Goal: Information Seeking & Learning: Learn about a topic

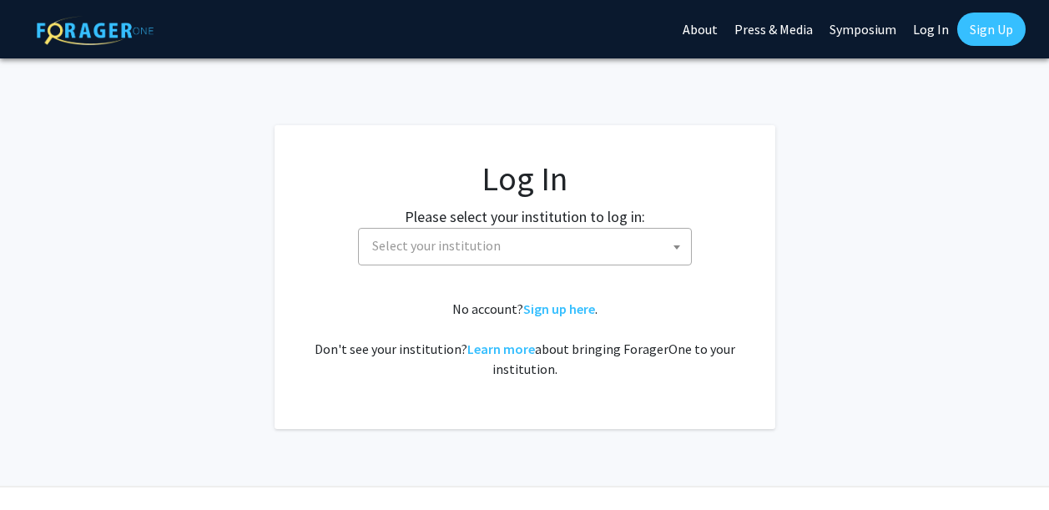
select select
click at [522, 259] on span "Select your institution" at bounding box center [528, 246] width 325 height 34
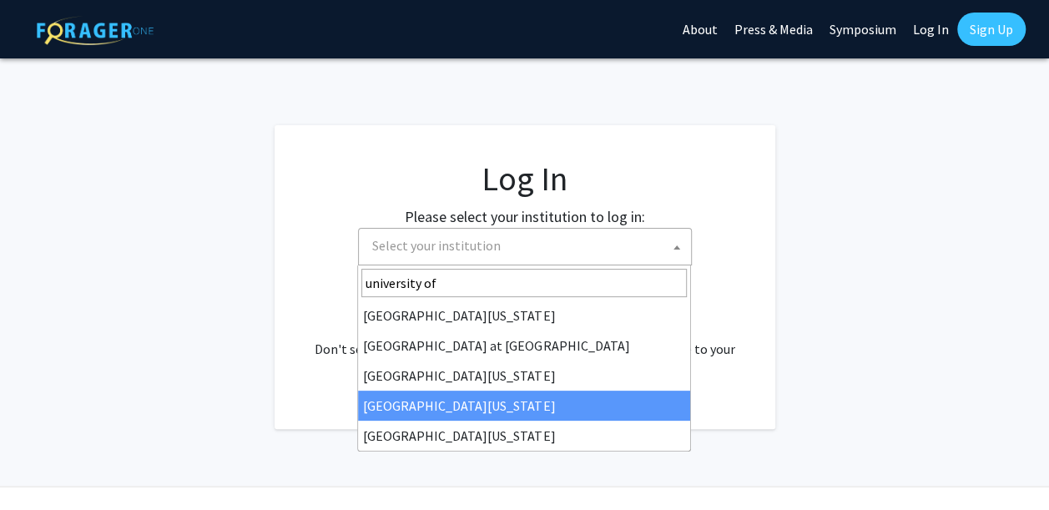
type input "university of"
select select "31"
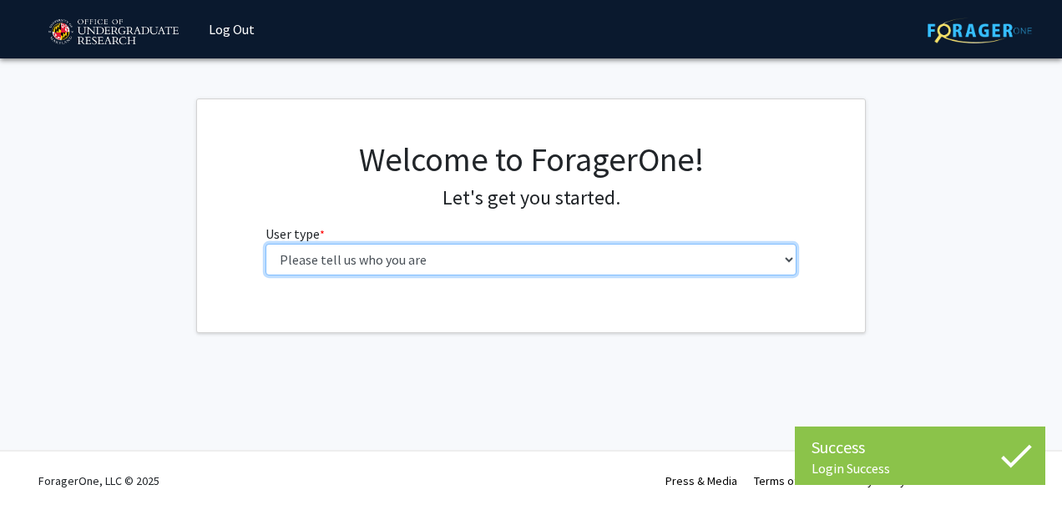
click at [504, 248] on select "Please tell us who you are Undergraduate Student Master's Student Doctoral Cand…" at bounding box center [531, 260] width 532 height 32
select select "1: undergrad"
click at [265, 244] on select "Please tell us who you are Undergraduate Student Master's Student Doctoral Cand…" at bounding box center [531, 260] width 532 height 32
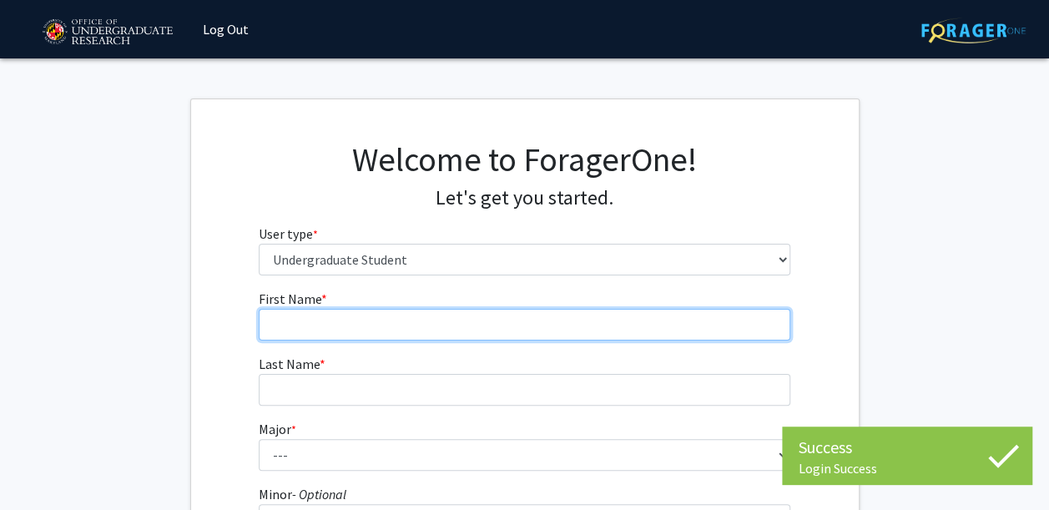
click at [457, 324] on input "First Name * required" at bounding box center [525, 325] width 532 height 32
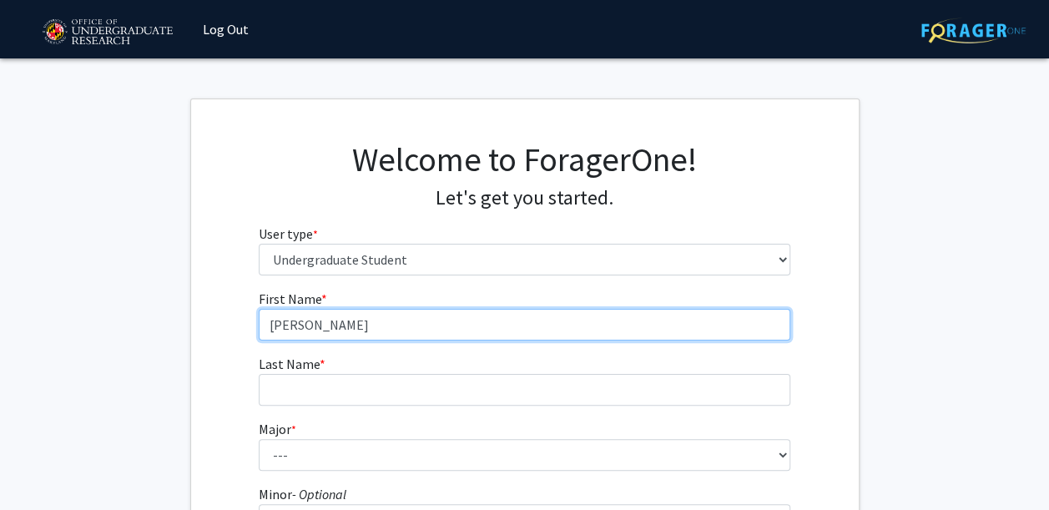
type input "Claire-Emmanuel"
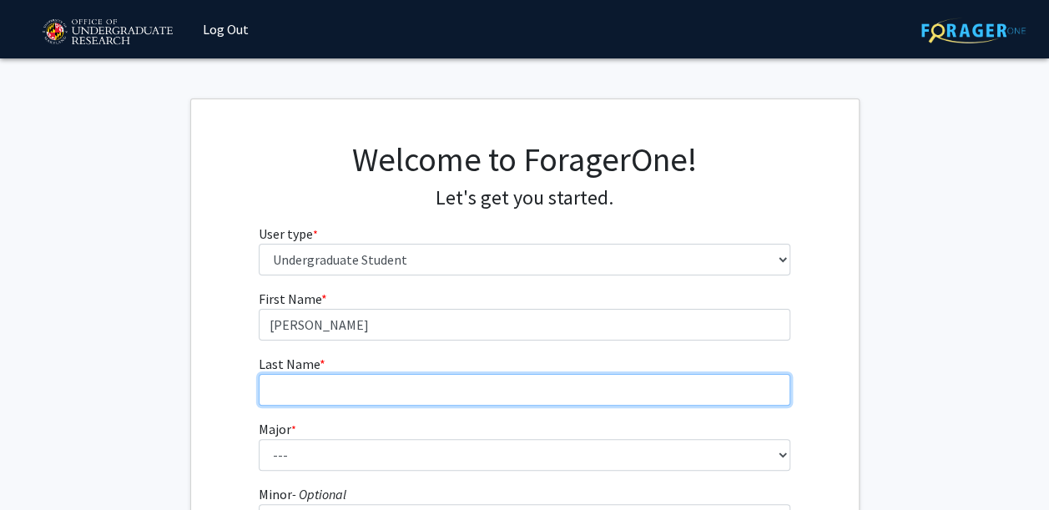
click at [358, 380] on input "Last Name * required" at bounding box center [525, 390] width 532 height 32
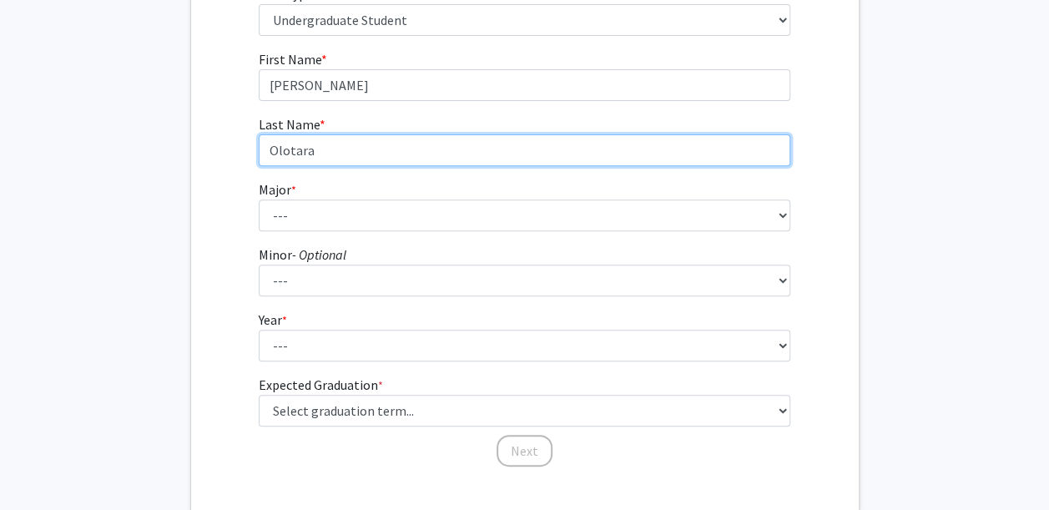
scroll to position [264, 0]
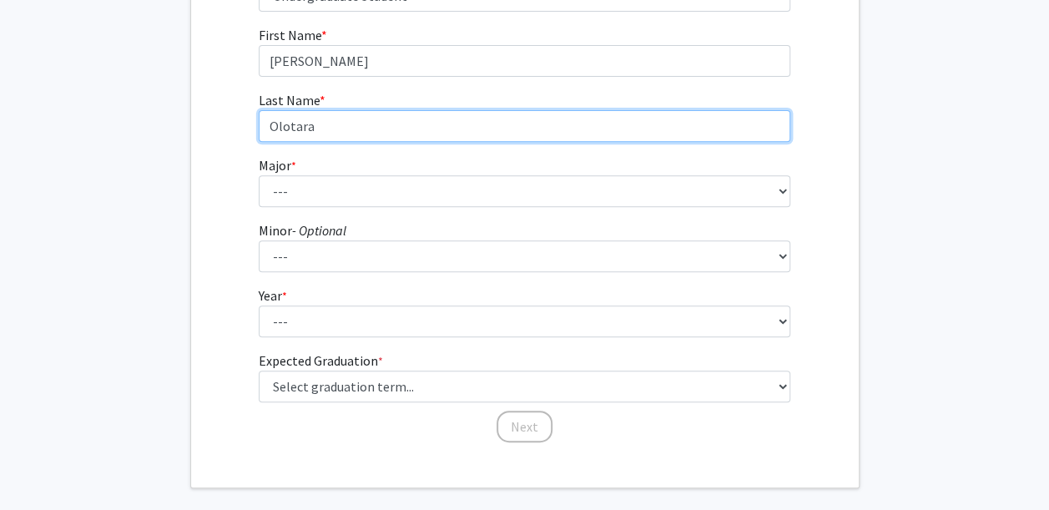
type input "Olotara"
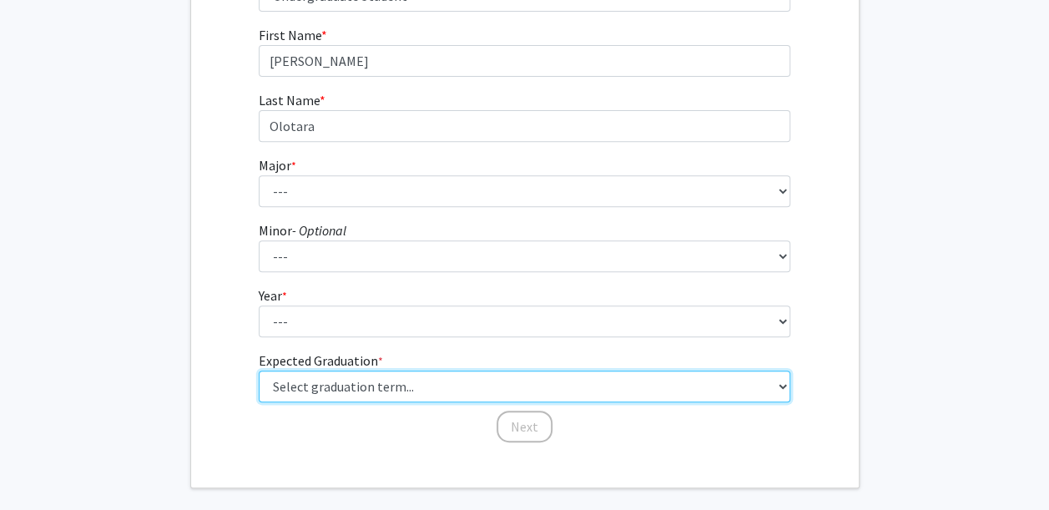
click at [764, 379] on select "Select graduation term... Spring 2025 Summer 2025 Fall 2025 Winter 2025 Spring …" at bounding box center [525, 387] width 532 height 32
select select "9: spring_2027"
click at [259, 371] on select "Select graduation term... Spring 2025 Summer 2025 Fall 2025 Winter 2025 Spring …" at bounding box center [525, 387] width 532 height 32
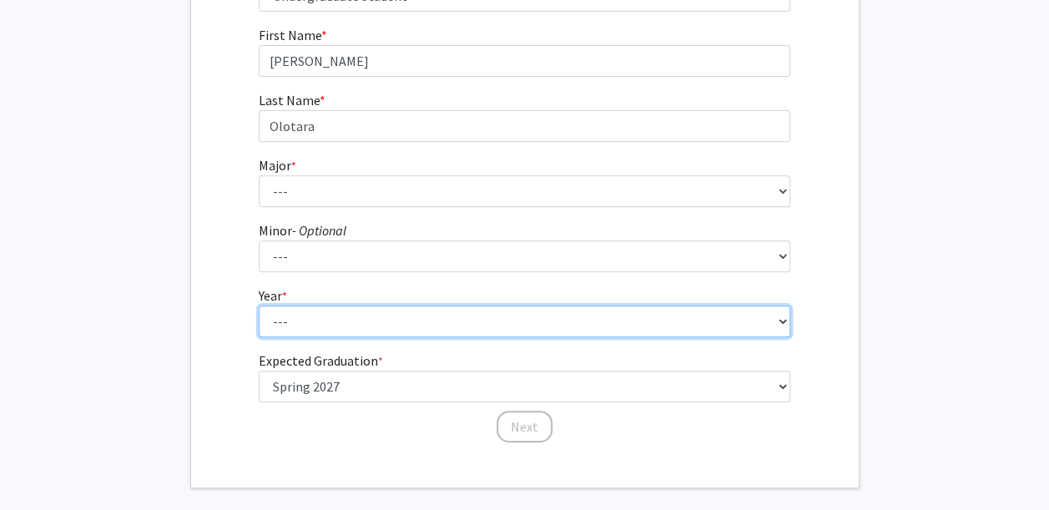
click at [547, 330] on select "--- First-year Sophomore Junior Senior Postbaccalaureate Certificate" at bounding box center [525, 321] width 532 height 32
select select "2: sophomore"
click at [259, 305] on select "--- First-year Sophomore Junior Senior Postbaccalaureate Certificate" at bounding box center [525, 321] width 532 height 32
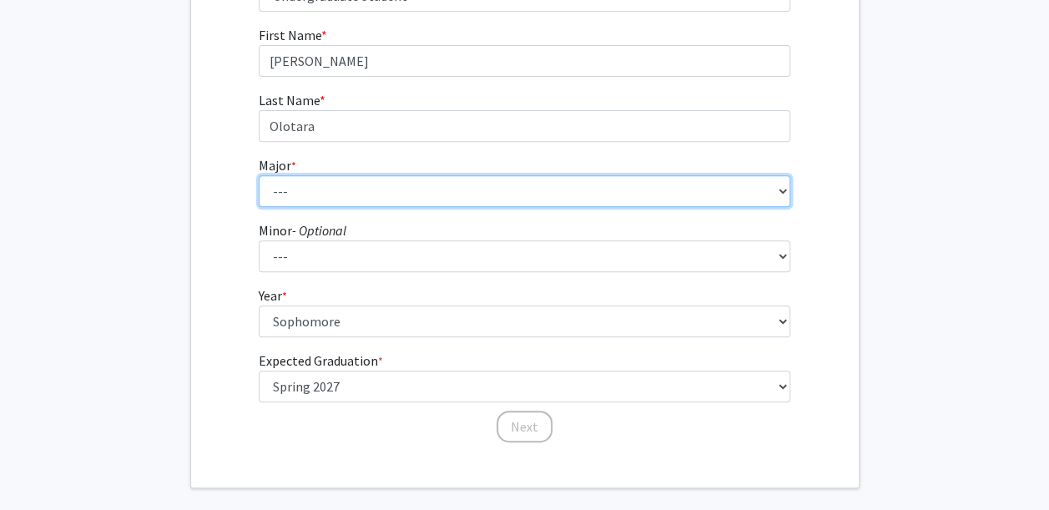
click at [469, 185] on select "--- Accounting Aerospace Engineering African American and Africana Studies Agri…" at bounding box center [525, 191] width 532 height 32
select select "33: 2334"
click at [259, 175] on select "--- Accounting Aerospace Engineering African American and Africana Studies Agri…" at bounding box center [525, 191] width 532 height 32
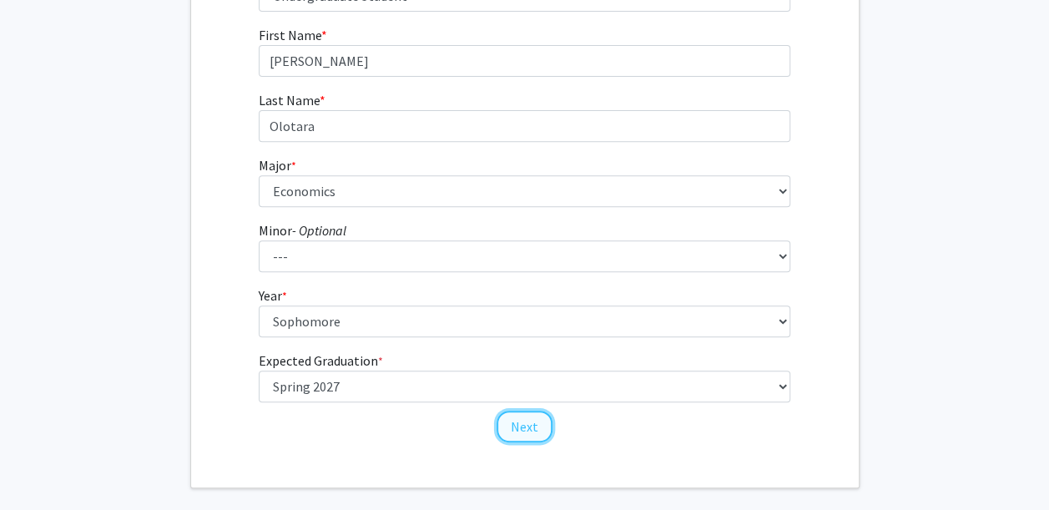
click at [522, 431] on button "Next" at bounding box center [525, 427] width 56 height 32
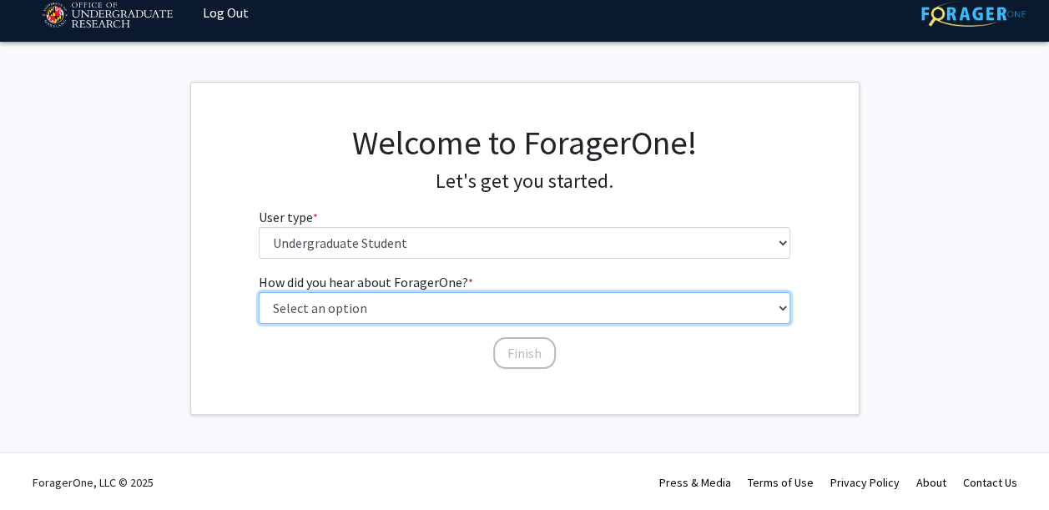
click at [452, 307] on select "Select an option Peer/student recommendation Faculty/staff recommendation Unive…" at bounding box center [525, 308] width 532 height 32
select select "5: other"
click at [259, 292] on select "Select an option Peer/student recommendation Faculty/staff recommendation Unive…" at bounding box center [525, 308] width 532 height 32
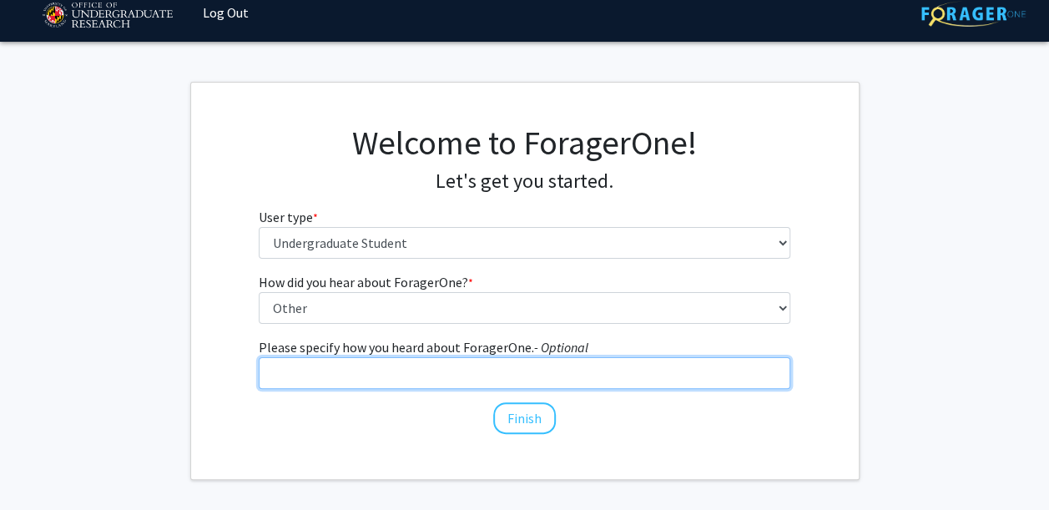
click at [391, 386] on input "Please specify how you heard about ForagerOne. - Optional" at bounding box center [525, 373] width 532 height 32
type input "Pamphlet"
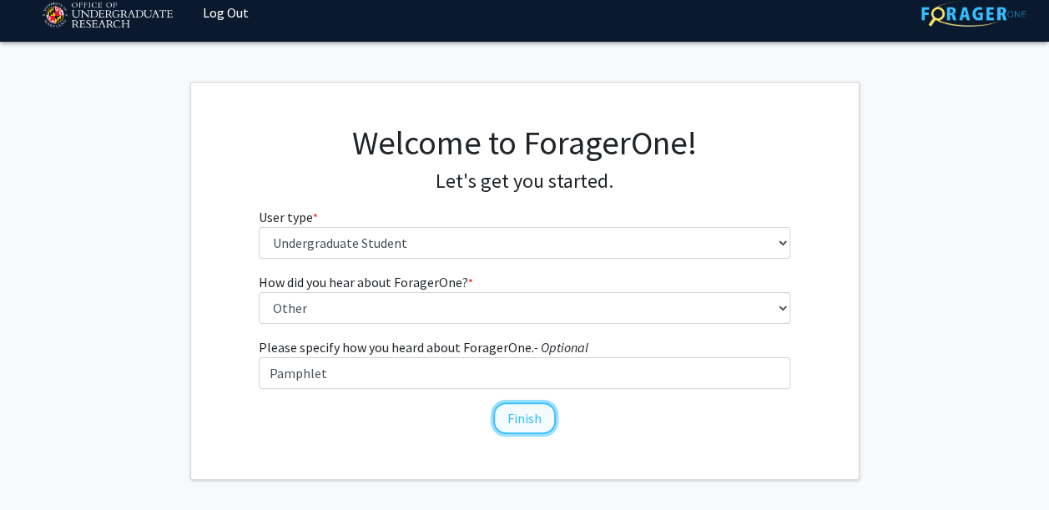
click at [546, 420] on button "Finish" at bounding box center [524, 418] width 63 height 32
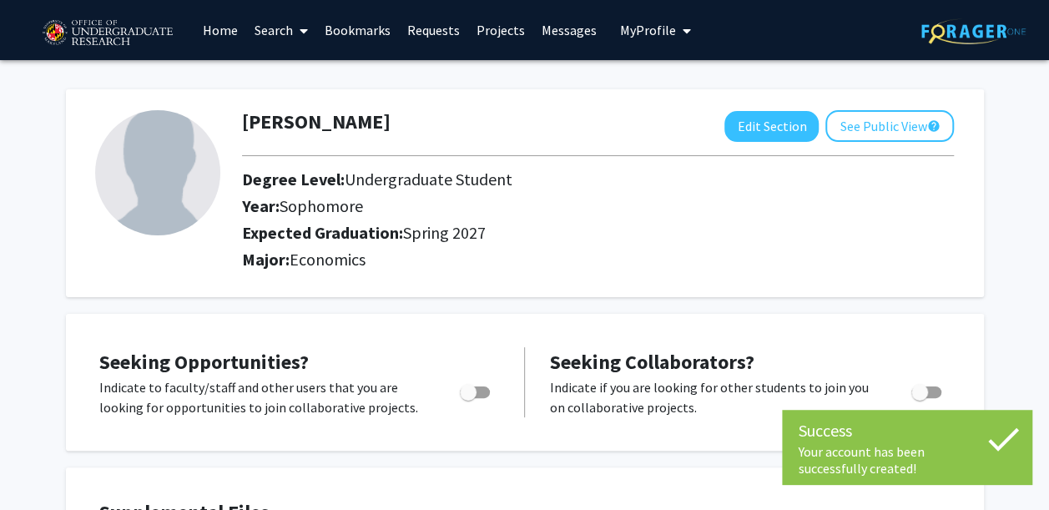
click at [627, 272] on div "Major: Economics" at bounding box center [598, 263] width 737 height 27
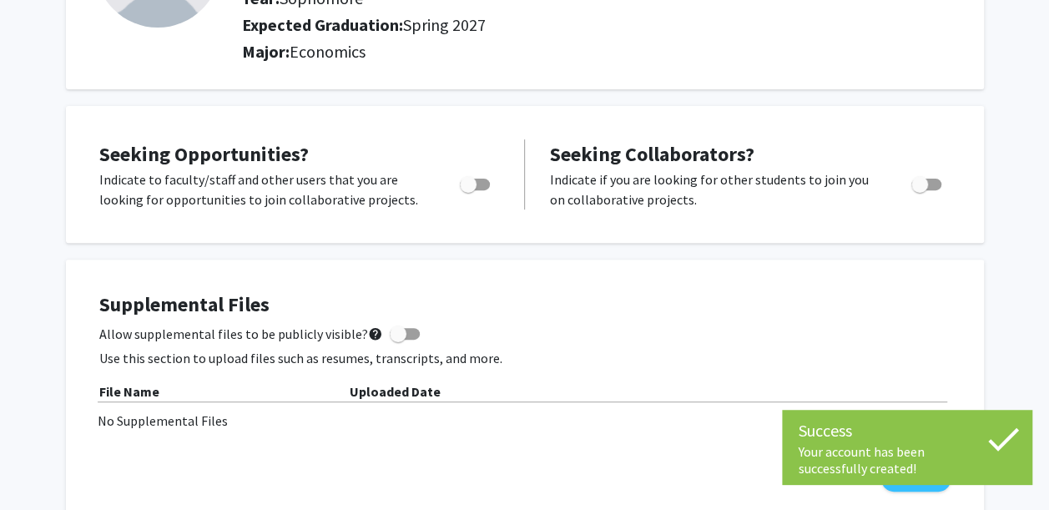
scroll to position [234, 0]
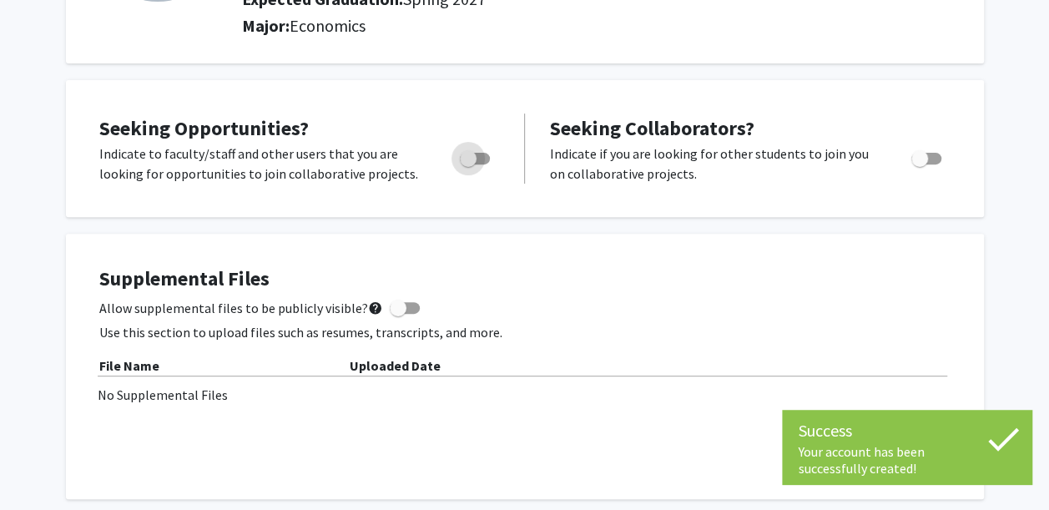
click at [473, 159] on span "Toggle" at bounding box center [468, 158] width 17 height 17
click at [468, 164] on input "Are you actively seeking opportunities?" at bounding box center [467, 164] width 1 height 1
checkbox input "true"
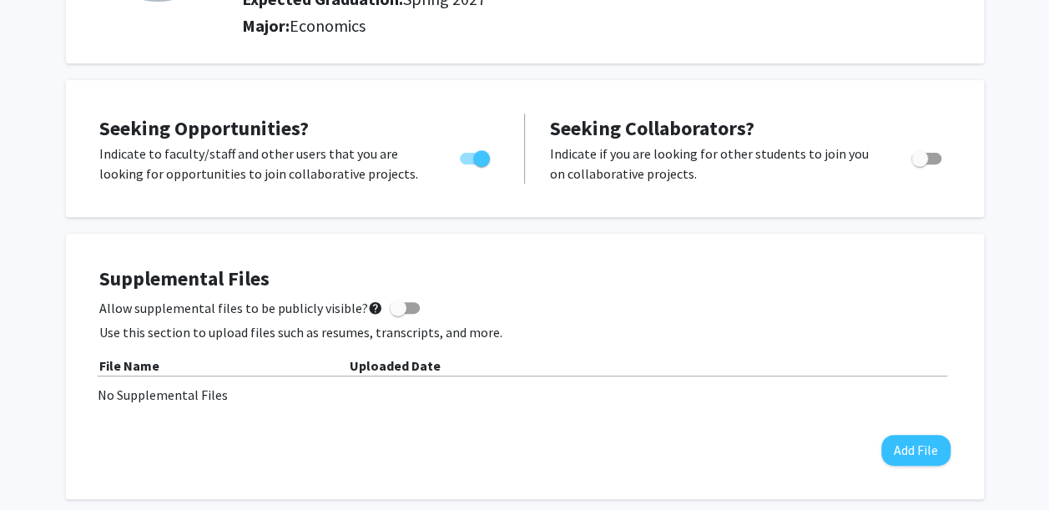
click at [933, 427] on div "Supplemental Files Allow supplemental files to be publicly visible? help Use th…" at bounding box center [524, 366] width 851 height 199
click at [925, 154] on span "Toggle" at bounding box center [919, 158] width 17 height 17
click at [920, 164] on input "Would you like to receive other student requests to work with you?" at bounding box center [919, 164] width 1 height 1
checkbox input "true"
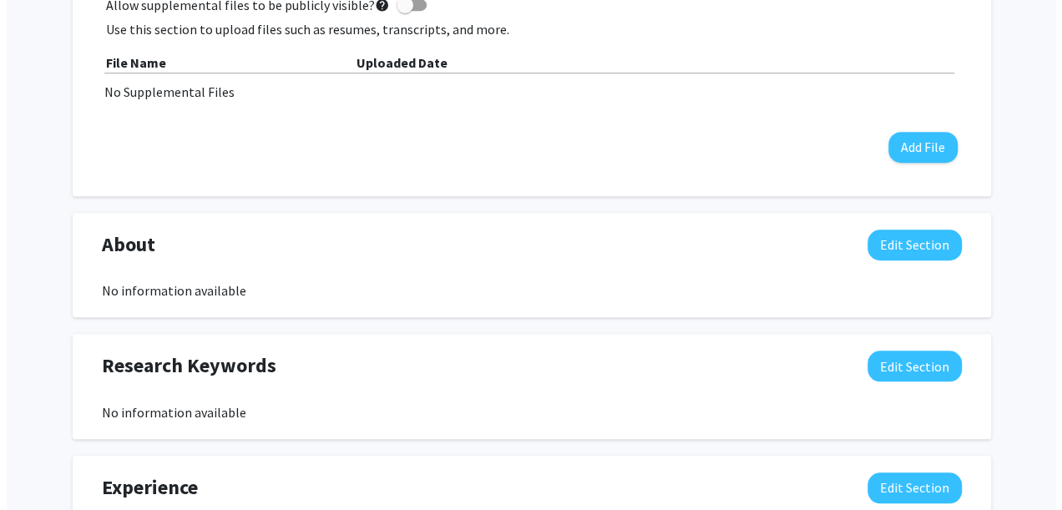
scroll to position [555, 0]
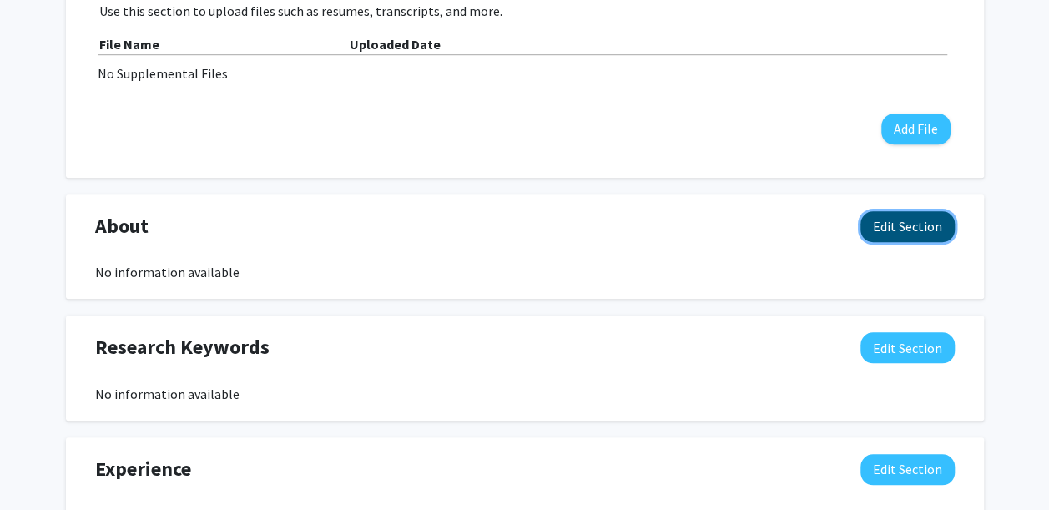
click at [890, 231] on button "Edit Section" at bounding box center [907, 226] width 94 height 31
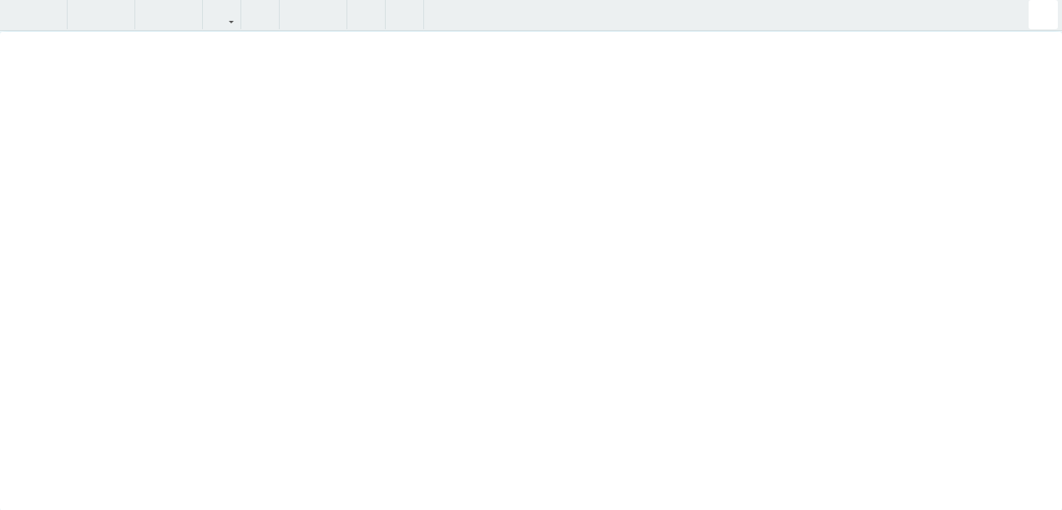
click at [935, 297] on div "Insert link Remove link" at bounding box center [531, 255] width 1062 height 510
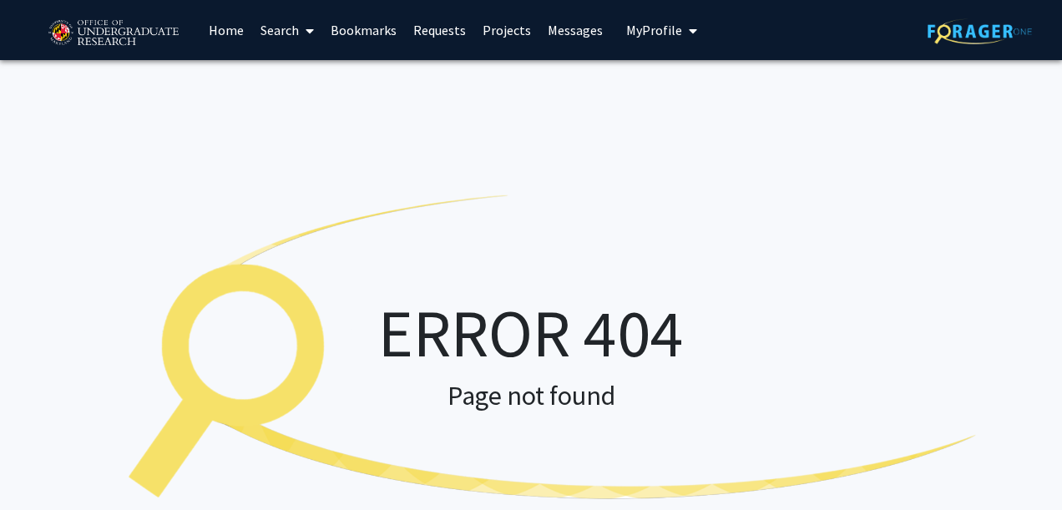
click at [224, 33] on link "Home" at bounding box center [226, 30] width 52 height 58
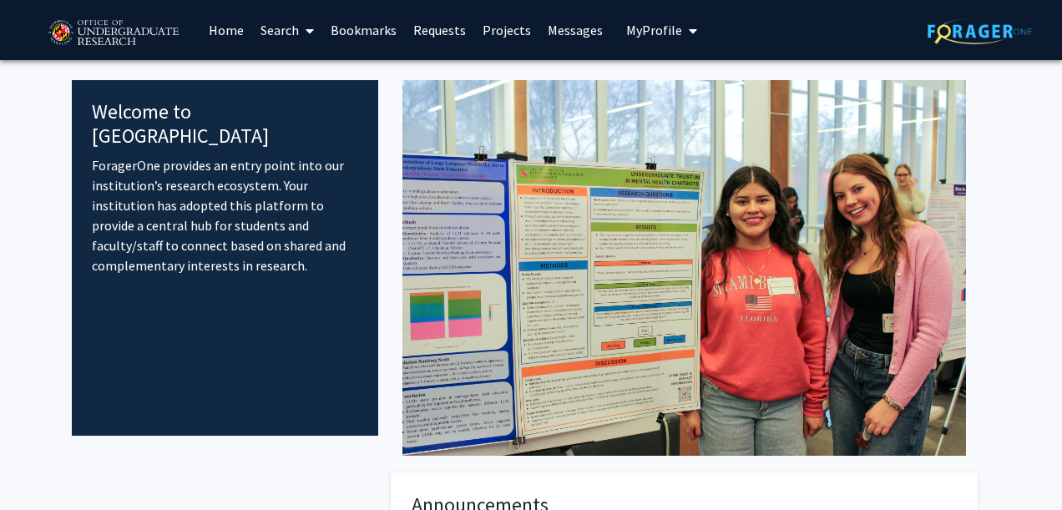
click at [224, 33] on link "Home" at bounding box center [226, 30] width 52 height 58
click at [1048, 103] on fg-internal-home-page "Welcome to ForagerOne ForagerOne provides an entry point into our institution’s…" at bounding box center [531, 443] width 1062 height 766
click at [510, 32] on link "Projects" at bounding box center [506, 30] width 65 height 58
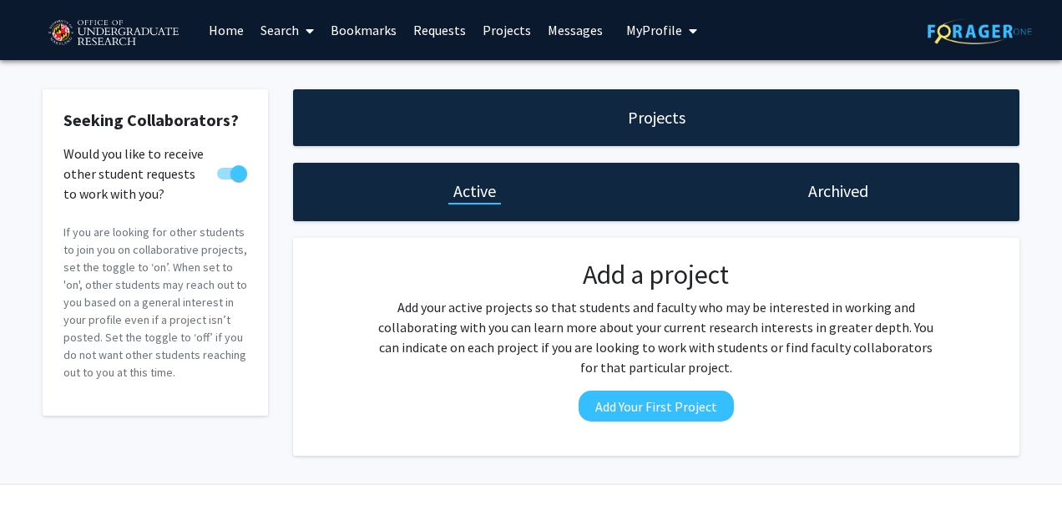
click at [412, 35] on link "Requests" at bounding box center [439, 30] width 69 height 58
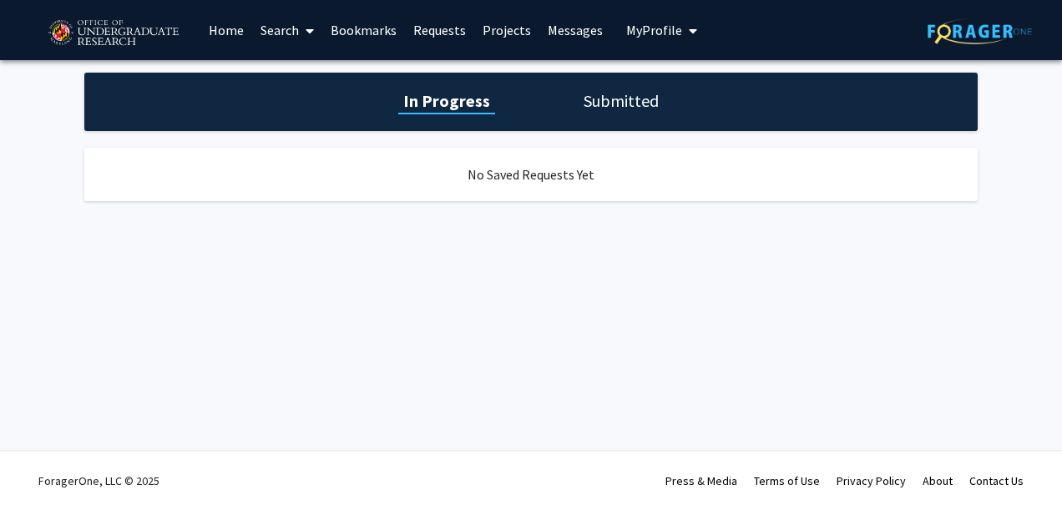
click at [349, 35] on link "Bookmarks" at bounding box center [363, 30] width 83 height 58
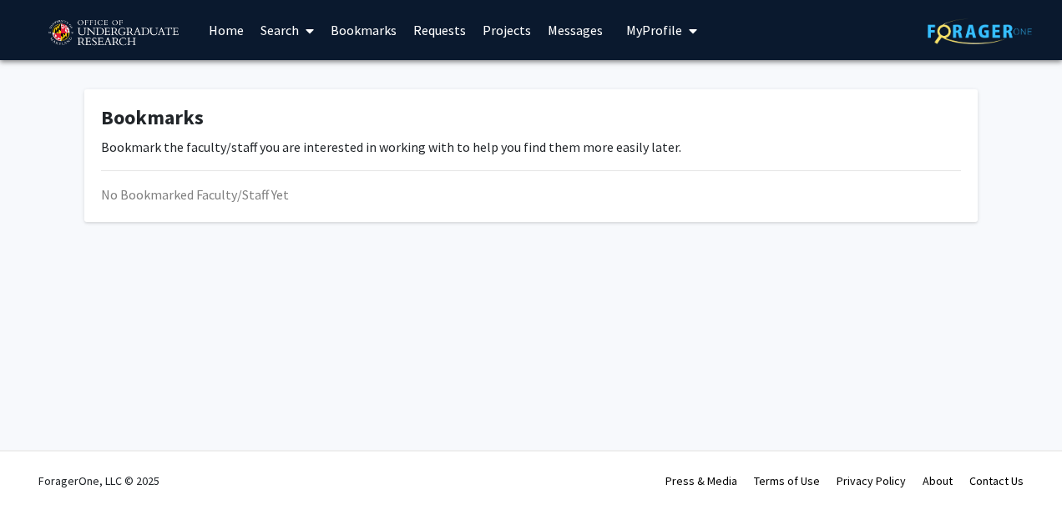
click at [270, 30] on link "Search" at bounding box center [287, 30] width 70 height 58
click at [313, 114] on span "Students" at bounding box center [303, 109] width 102 height 33
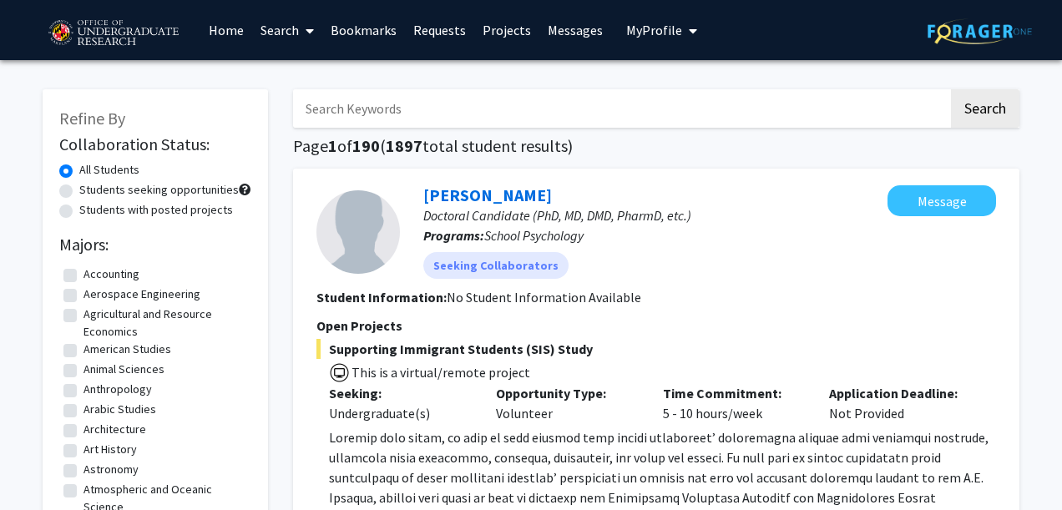
click at [1061, 108] on html "Skip navigation Home Search Bookmarks Requests Projects Messages My Profile Cla…" at bounding box center [531, 255] width 1062 height 510
click at [73, 334] on fg-checkbox "Agricultural and Resource Economics Agricultural and Resource Economics" at bounding box center [155, 322] width 184 height 35
click at [95, 334] on label "Agricultural and Resource Economics" at bounding box center [165, 322] width 164 height 35
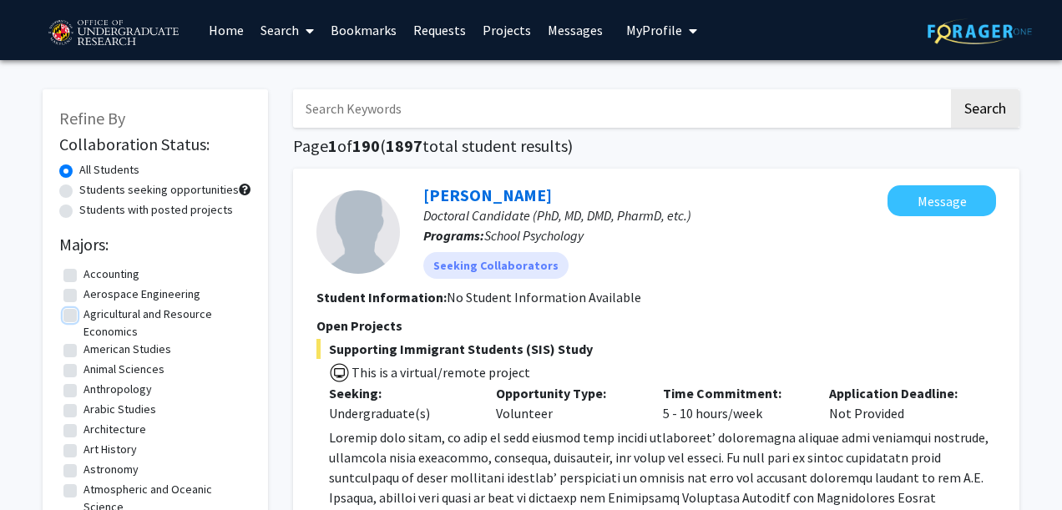
click at [94, 316] on input "Agricultural and Resource Economics" at bounding box center [88, 310] width 11 height 11
checkbox input "true"
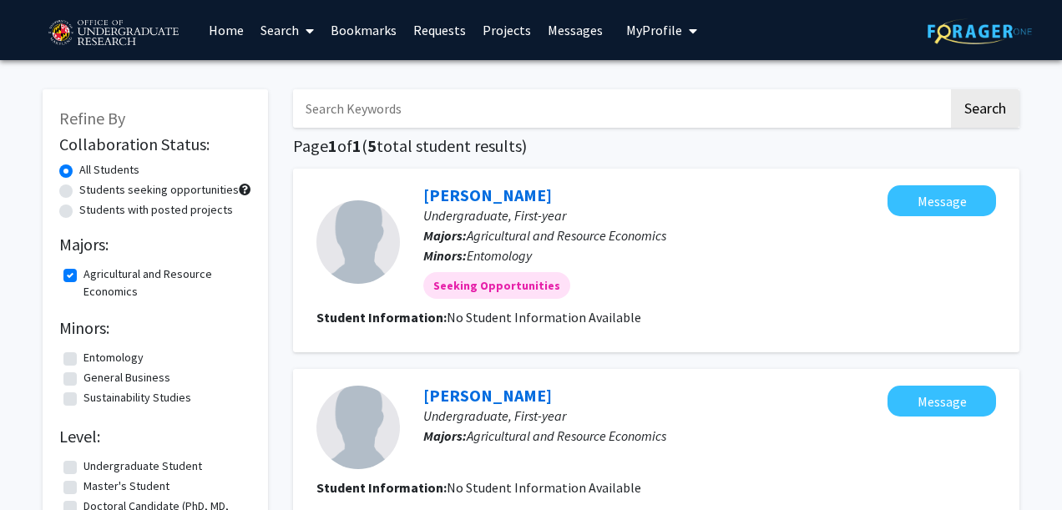
click at [83, 273] on label "Agricultural and Resource Economics" at bounding box center [165, 282] width 164 height 35
click at [83, 273] on input "Agricultural and Resource Economics" at bounding box center [88, 270] width 11 height 11
checkbox input "false"
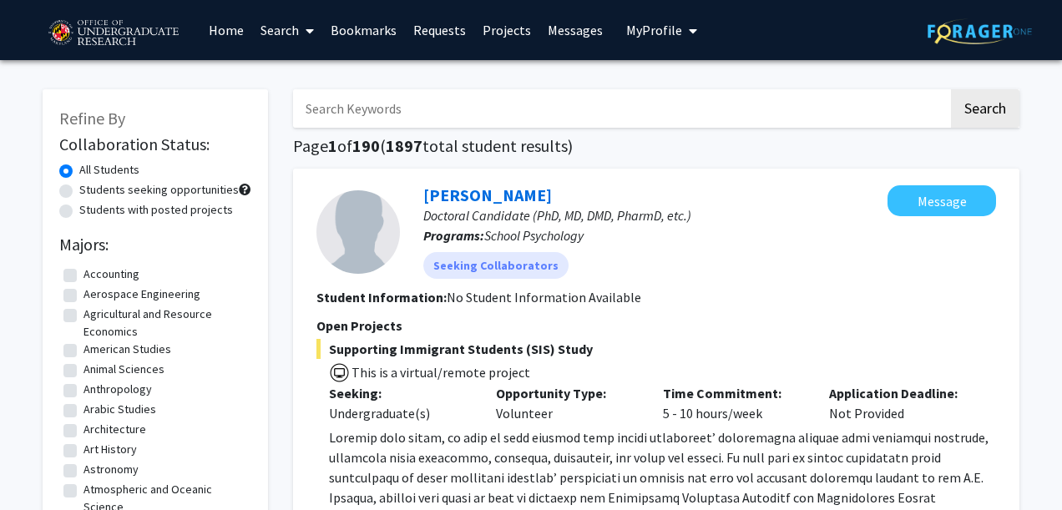
click at [77, 336] on fg-checkbox "Agricultural and Resource Economics Agricultural and Resource Economics" at bounding box center [155, 322] width 184 height 35
click at [101, 335] on label "Agricultural and Resource Economics" at bounding box center [165, 322] width 164 height 35
click at [94, 316] on input "Agricultural and Resource Economics" at bounding box center [88, 310] width 11 height 11
checkbox input "true"
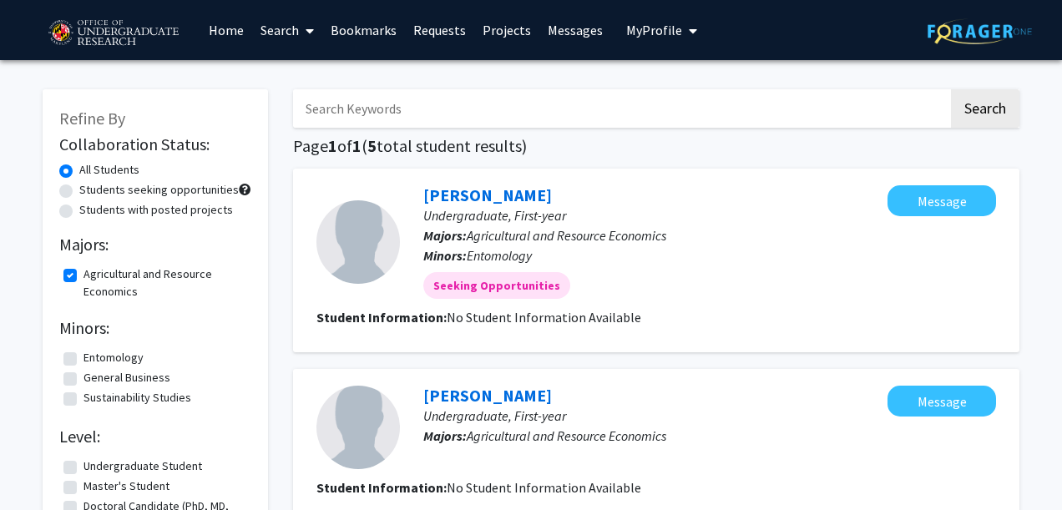
click at [80, 281] on fg-checkbox "Agricultural and Resource Economics Agricultural and Resource Economics" at bounding box center [155, 282] width 184 height 35
click at [83, 277] on label "Agricultural and Resource Economics" at bounding box center [165, 282] width 164 height 35
click at [83, 276] on input "Agricultural and Resource Economics" at bounding box center [88, 270] width 11 height 11
checkbox input "false"
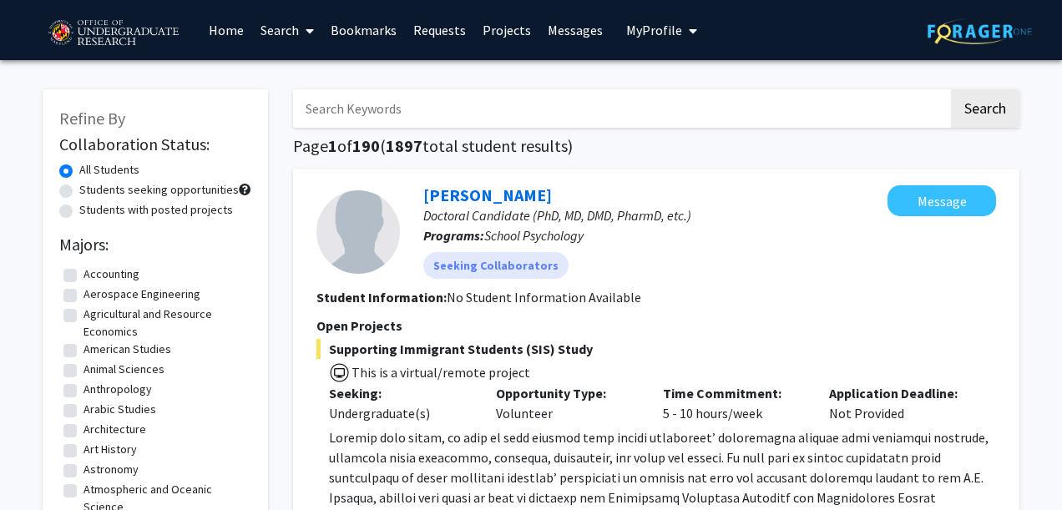
drag, startPoint x: 243, startPoint y: 278, endPoint x: 241, endPoint y: 327, distance: 49.3
drag, startPoint x: 241, startPoint y: 327, endPoint x: 194, endPoint y: 142, distance: 191.3
click at [194, 142] on h2 "Collaboration Status:" at bounding box center [155, 144] width 192 height 20
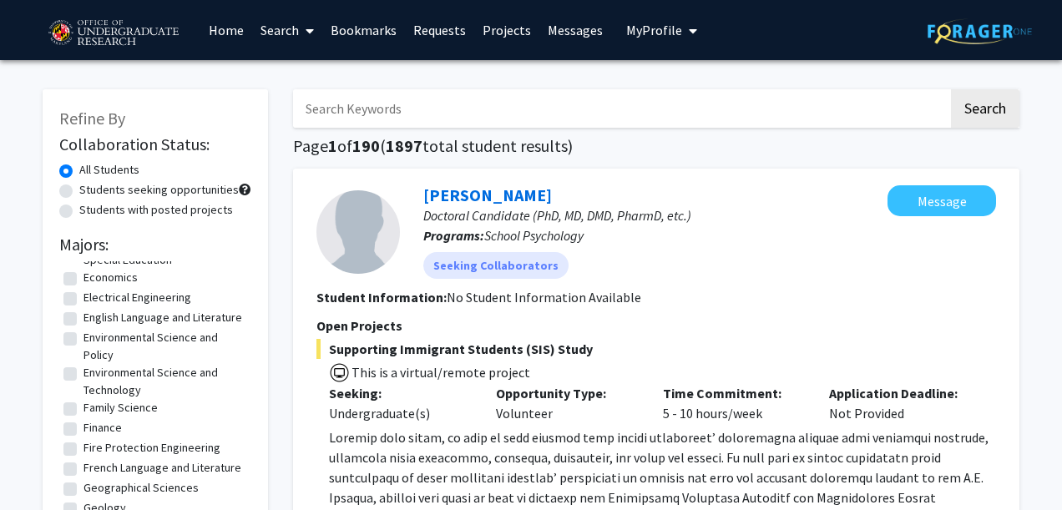
scroll to position [569, 0]
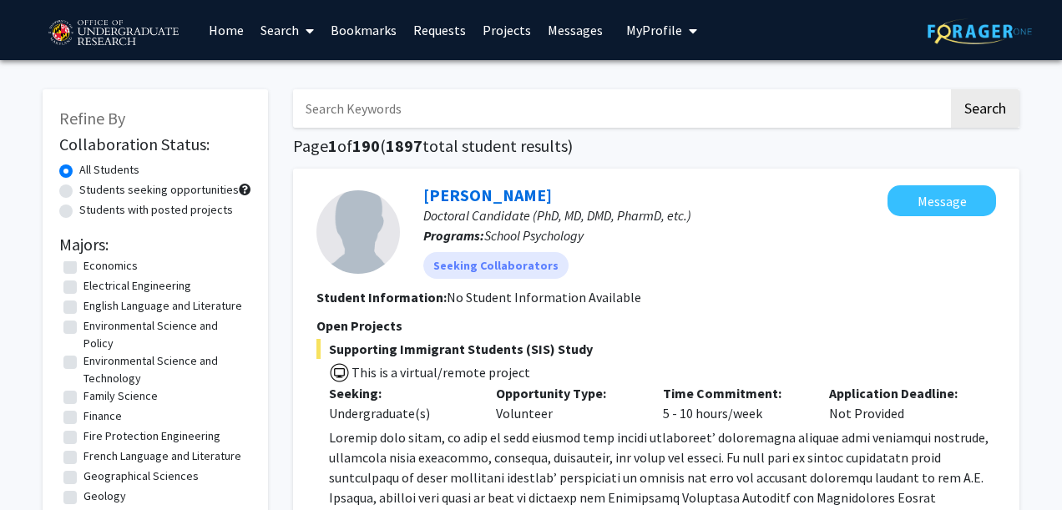
click at [83, 275] on label "Economics" at bounding box center [110, 266] width 54 height 18
click at [83, 268] on input "Economics" at bounding box center [88, 262] width 11 height 11
checkbox input "true"
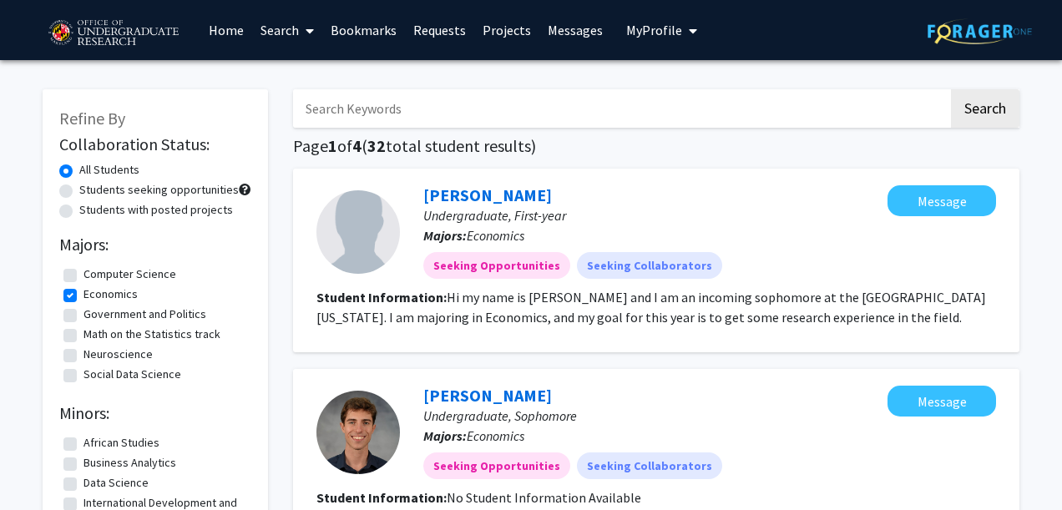
click at [688, 169] on div "Ansh Trivedi Undergraduate, First-year Majors: Economics Seeking Opportunities …" at bounding box center [656, 261] width 726 height 184
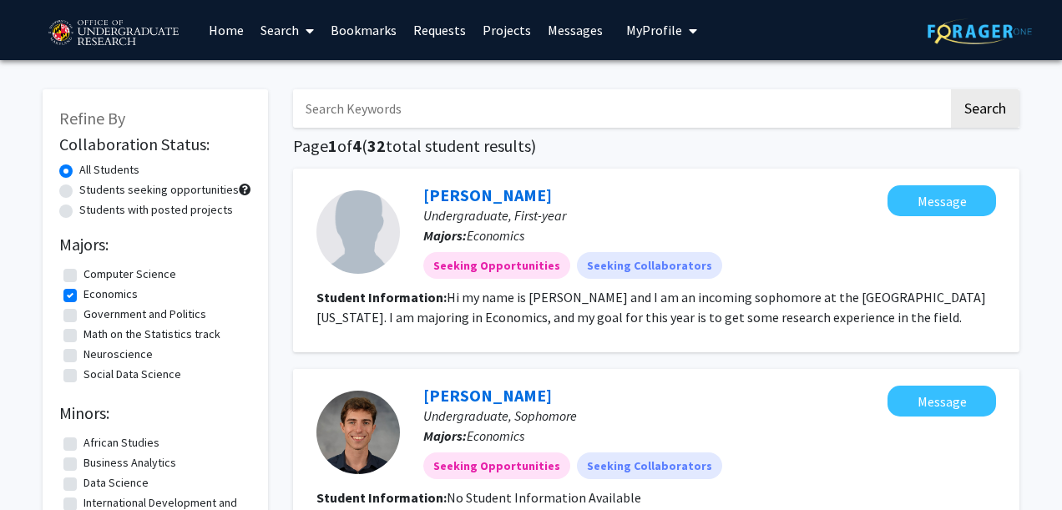
click at [688, 169] on div "Ansh Trivedi Undergraduate, First-year Majors: Economics Seeking Opportunities …" at bounding box center [656, 261] width 726 height 184
click at [985, 103] on button "Search" at bounding box center [985, 108] width 68 height 38
checkbox input "false"
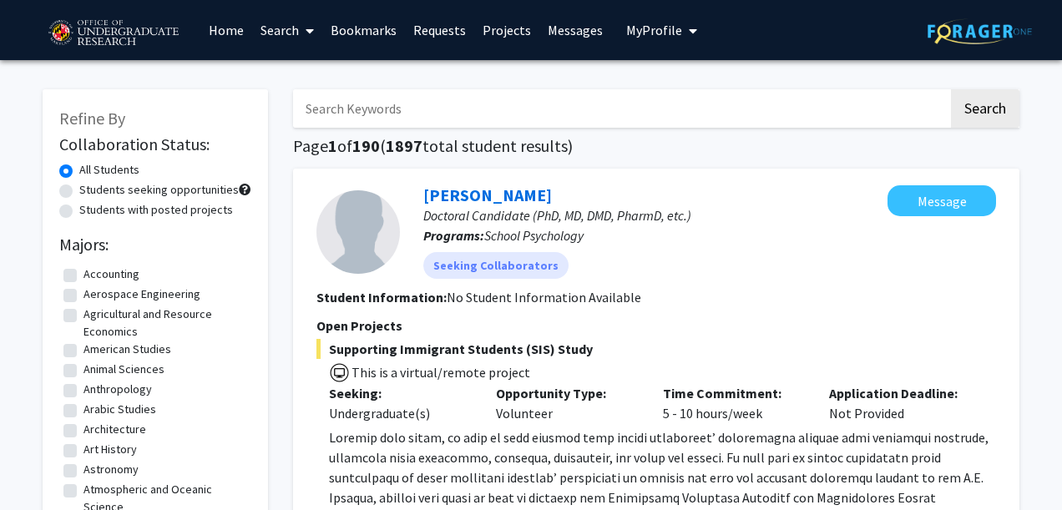
drag, startPoint x: 245, startPoint y: 295, endPoint x: 239, endPoint y: 379, distance: 83.7
drag, startPoint x: 239, startPoint y: 379, endPoint x: 285, endPoint y: 115, distance: 267.8
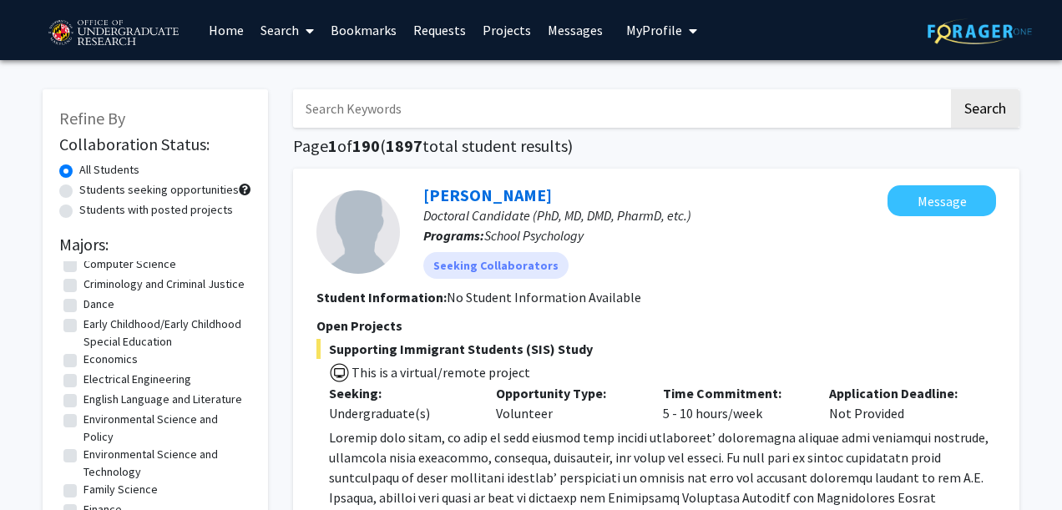
scroll to position [499, 0]
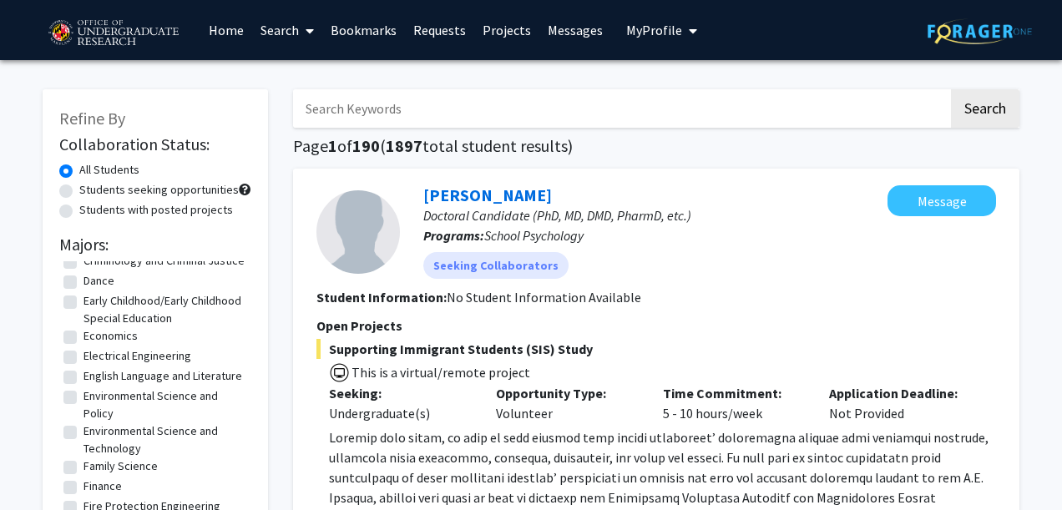
click at [83, 345] on label "Economics" at bounding box center [110, 336] width 54 height 18
click at [83, 338] on input "Economics" at bounding box center [88, 332] width 11 height 11
checkbox input "true"
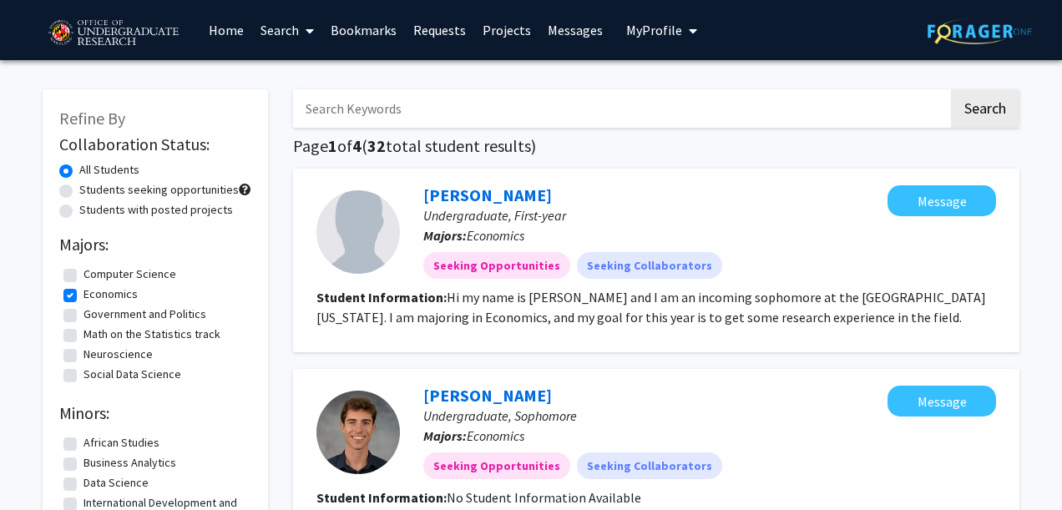
click at [713, 351] on div "Ansh Trivedi Undergraduate, First-year Majors: Economics Seeking Opportunities …" at bounding box center [656, 261] width 726 height 184
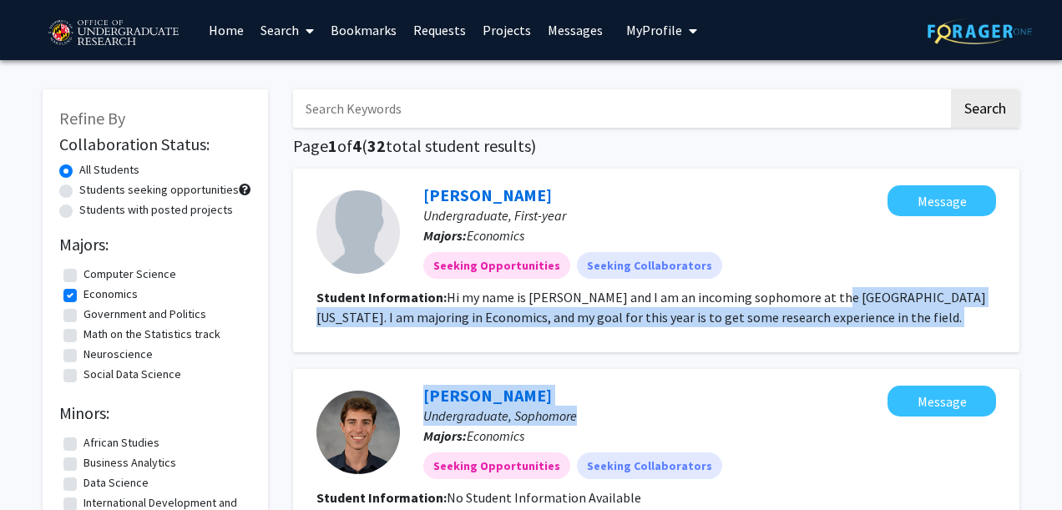
drag, startPoint x: 807, startPoint y: 357, endPoint x: 813, endPoint y: 299, distance: 58.7
drag, startPoint x: 813, startPoint y: 299, endPoint x: 938, endPoint y: 325, distance: 127.8
click at [938, 325] on section "Student Information: Hi my name is Ansh Trivedi and I am an incoming sophomore …" at bounding box center [655, 307] width 679 height 40
click at [1005, 334] on div "Ansh Trivedi Undergraduate, First-year Majors: Economics Seeking Opportunities …" at bounding box center [656, 261] width 726 height 184
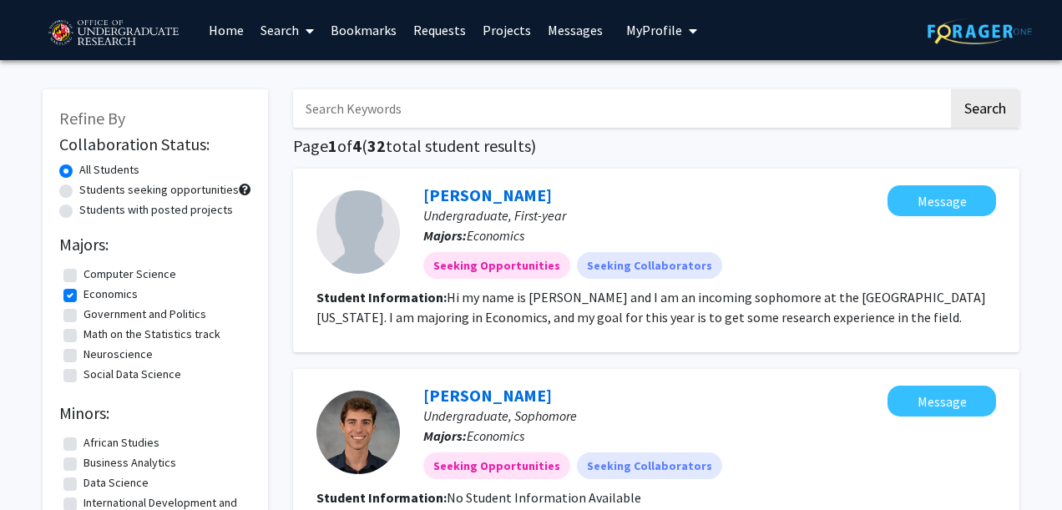
click at [641, 345] on div "Ansh Trivedi Undergraduate, First-year Majors: Economics Seeking Opportunities …" at bounding box center [656, 261] width 726 height 184
drag, startPoint x: 641, startPoint y: 345, endPoint x: 663, endPoint y: 398, distance: 57.7
click at [663, 398] on div "Gabriel Pimenta Undergraduate, Sophomore Majors: Economics Seeking Opportunitie…" at bounding box center [643, 432] width 487 height 93
click at [658, 23] on span "My Profile" at bounding box center [654, 30] width 56 height 17
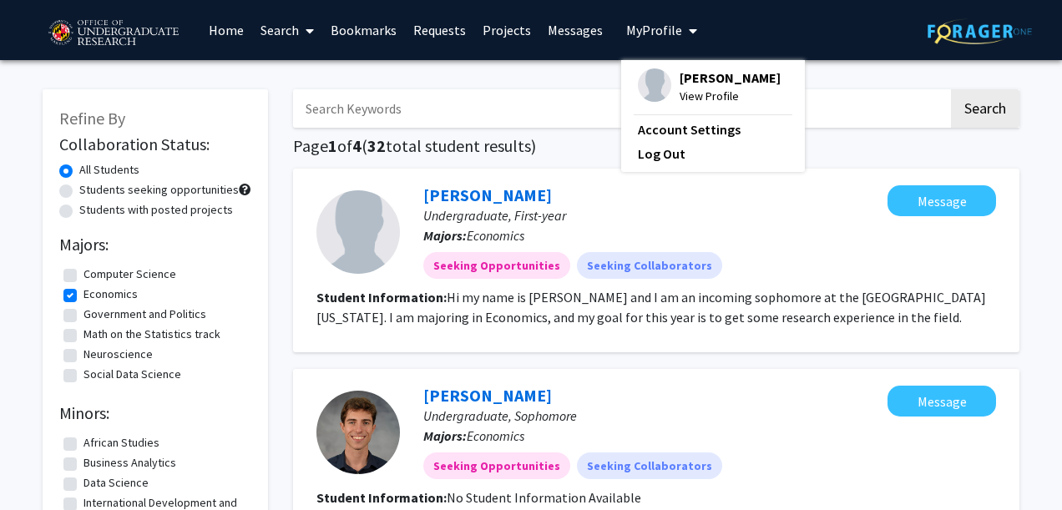
click at [673, 63] on div "Claire-Emmanuel Olotara View Profile Account Settings Log Out" at bounding box center [713, 116] width 184 height 112
click at [657, 74] on img at bounding box center [654, 84] width 33 height 33
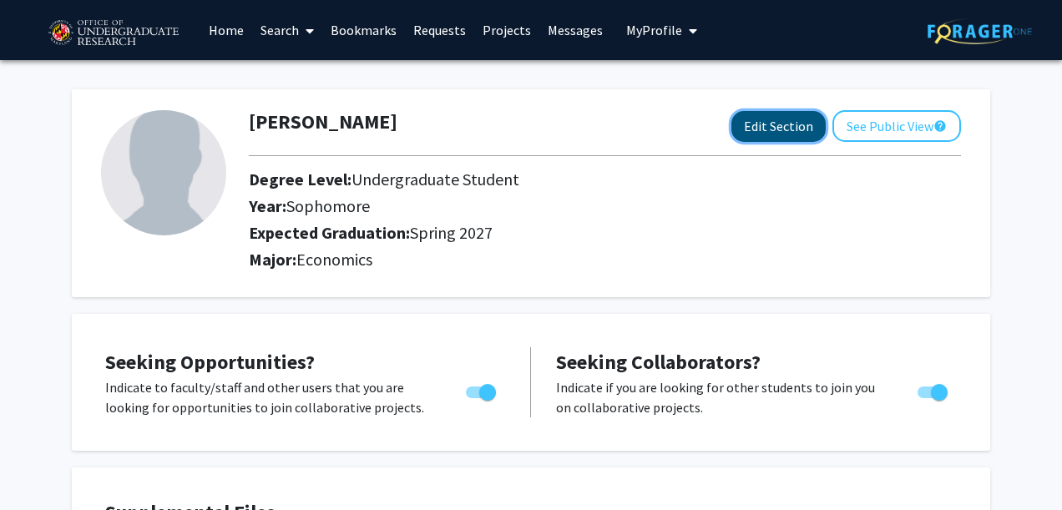
click at [794, 122] on button "Edit Section" at bounding box center [778, 126] width 94 height 31
select select "sophomore"
select select "37: spring_2027"
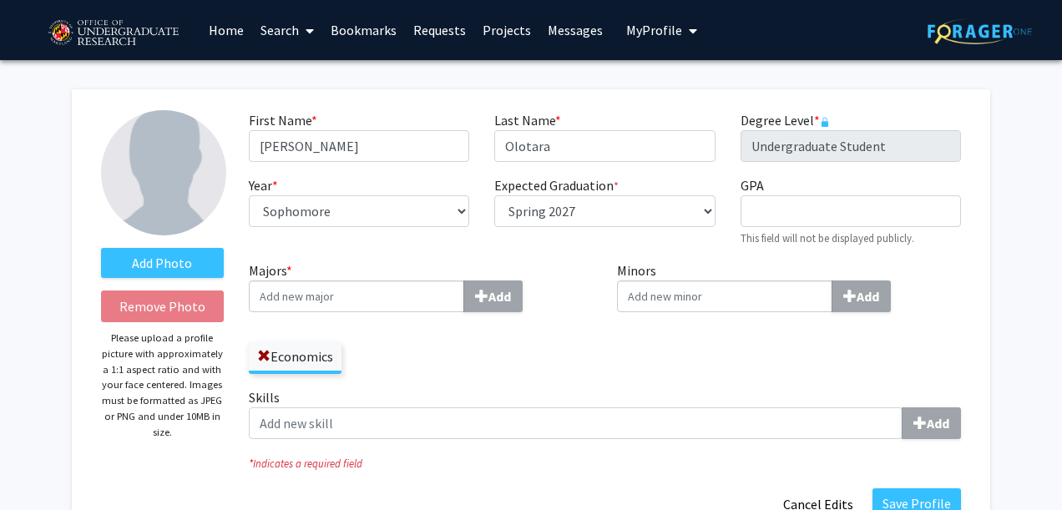
click at [633, 20] on button "My Profile" at bounding box center [661, 30] width 81 height 60
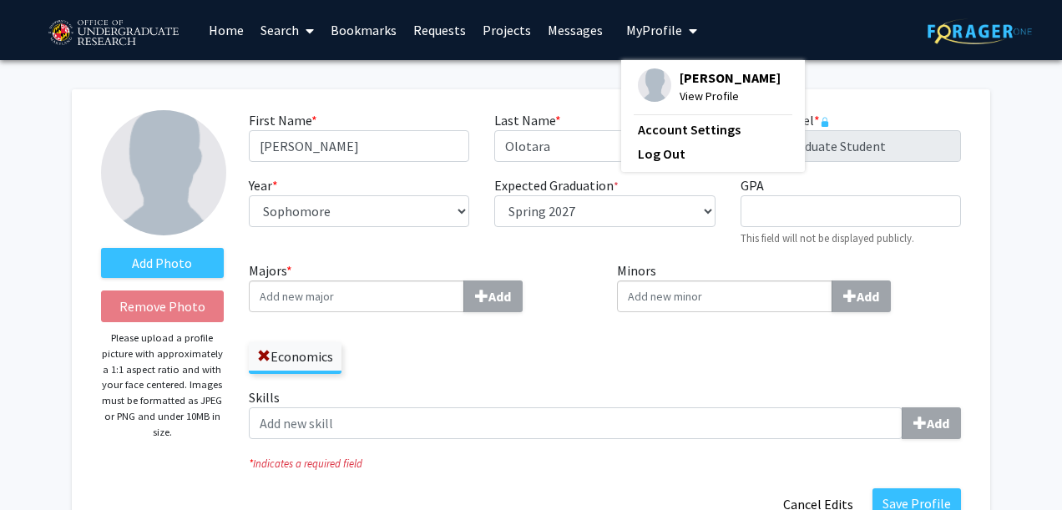
click at [679, 87] on span "Claire-Emmanuel Olotara" at bounding box center [729, 77] width 101 height 18
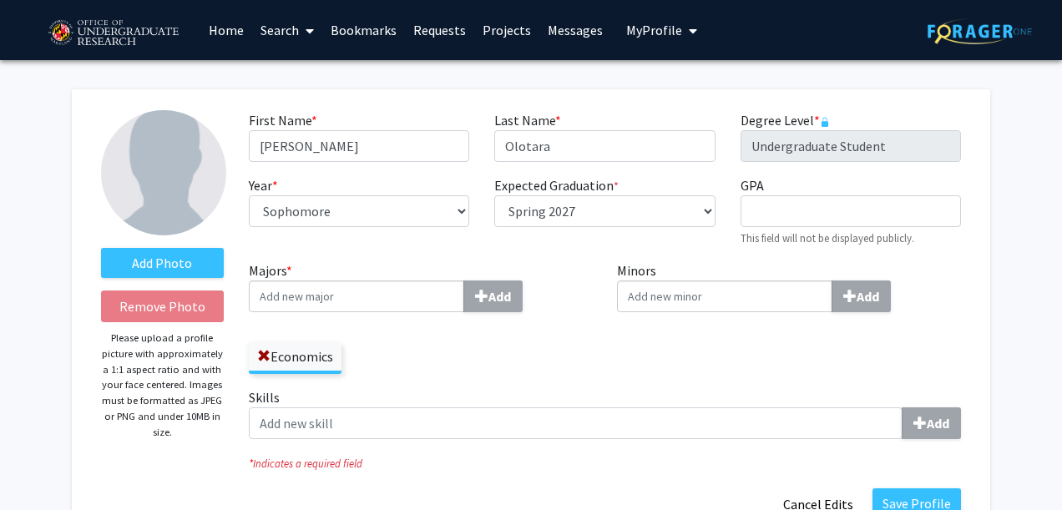
click at [234, 33] on link "Home" at bounding box center [226, 30] width 52 height 58
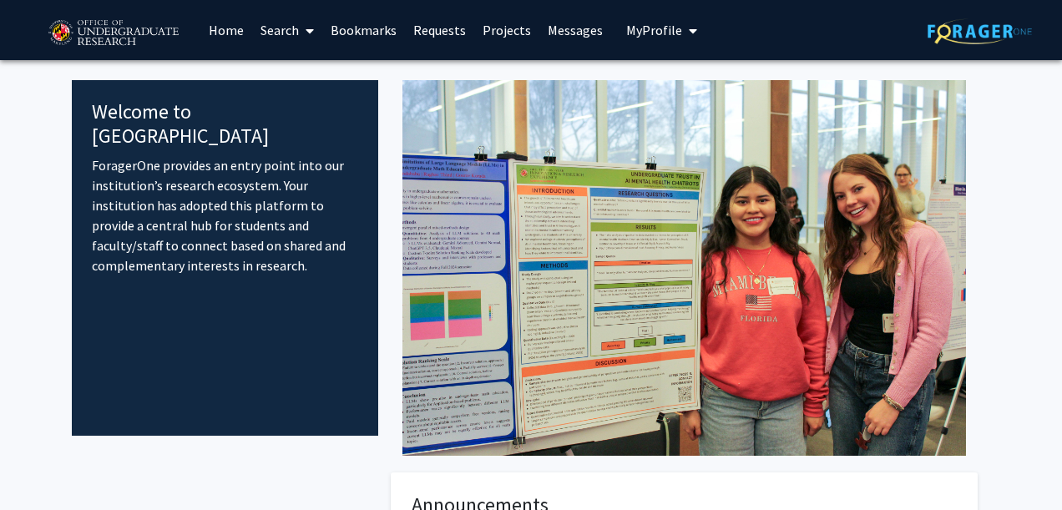
click at [626, 33] on span "My Profile" at bounding box center [654, 30] width 56 height 17
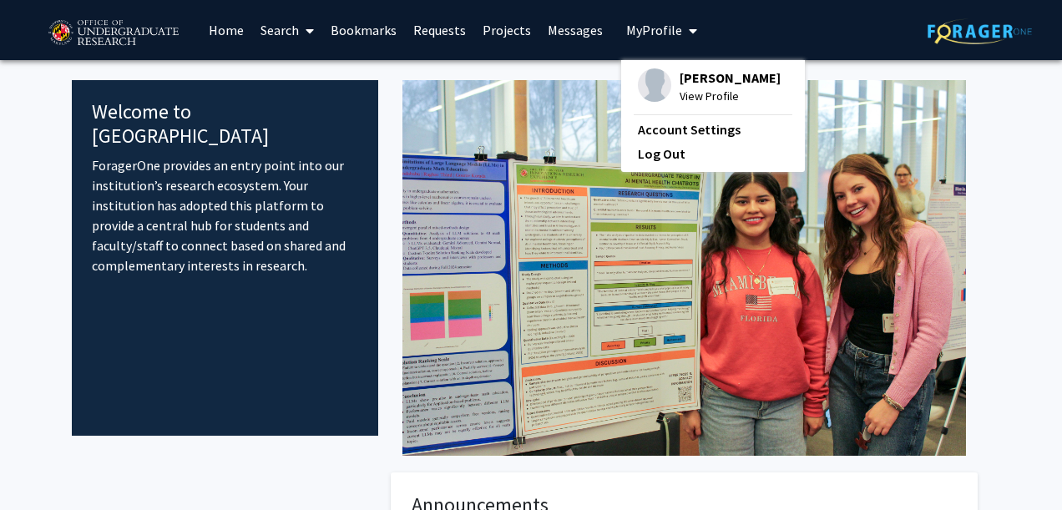
click at [661, 75] on fg-profile-picture at bounding box center [654, 86] width 33 height 37
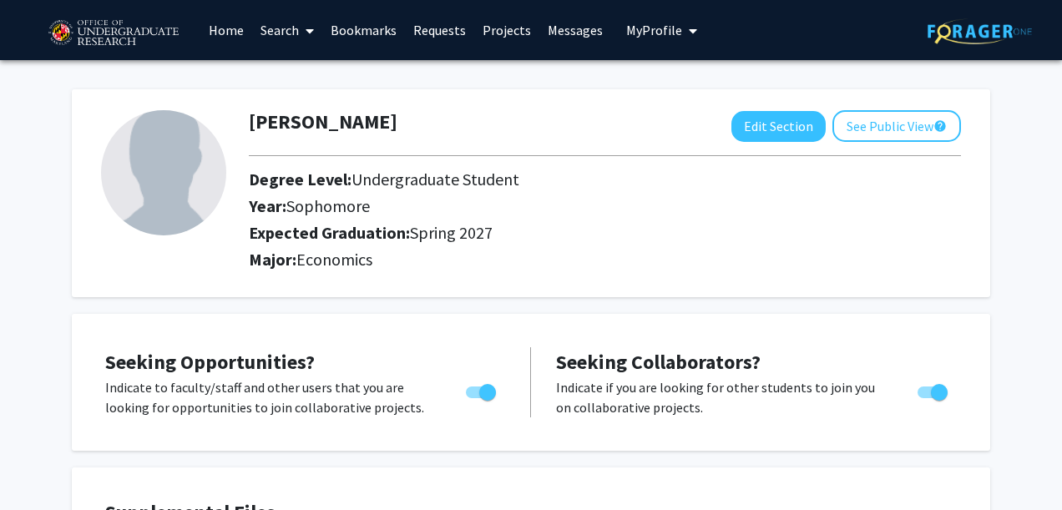
click at [809, 224] on h2 "Expected Graduation: Spring 2027" at bounding box center [591, 233] width 685 height 20
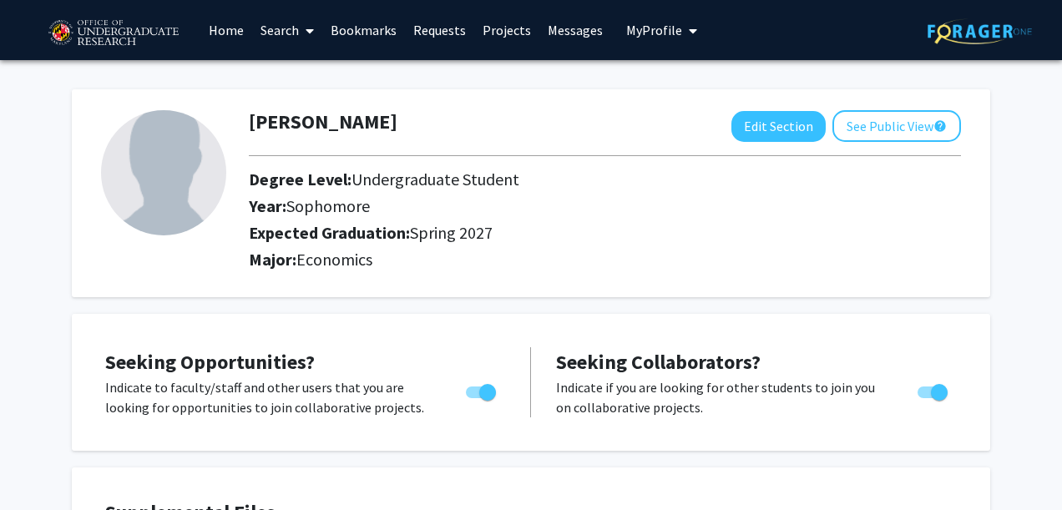
click at [870, 320] on div "Seeking Opportunities? Indicate to faculty/staff and other users that you are l…" at bounding box center [531, 382] width 918 height 137
click at [635, 392] on p "Indicate if you are looking for other students to join you on collaborative pro…" at bounding box center [721, 397] width 330 height 40
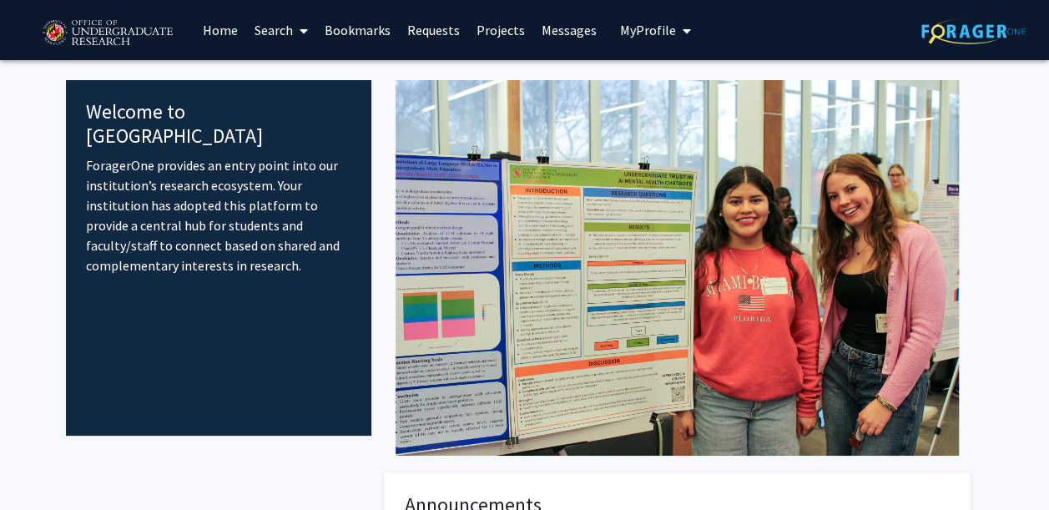
click at [631, 37] on span "My Profile" at bounding box center [648, 30] width 56 height 17
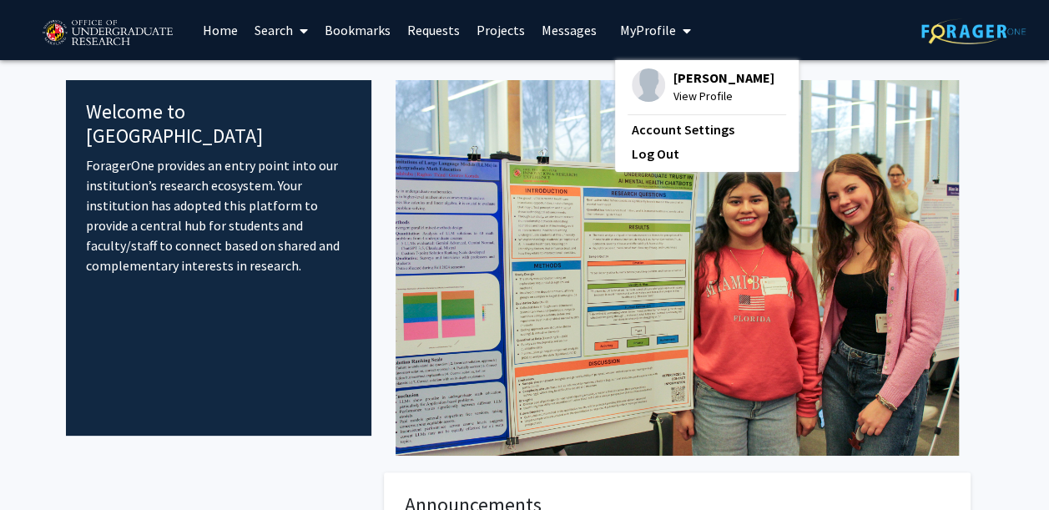
click at [663, 74] on div "[PERSON_NAME] View Profile" at bounding box center [703, 86] width 143 height 37
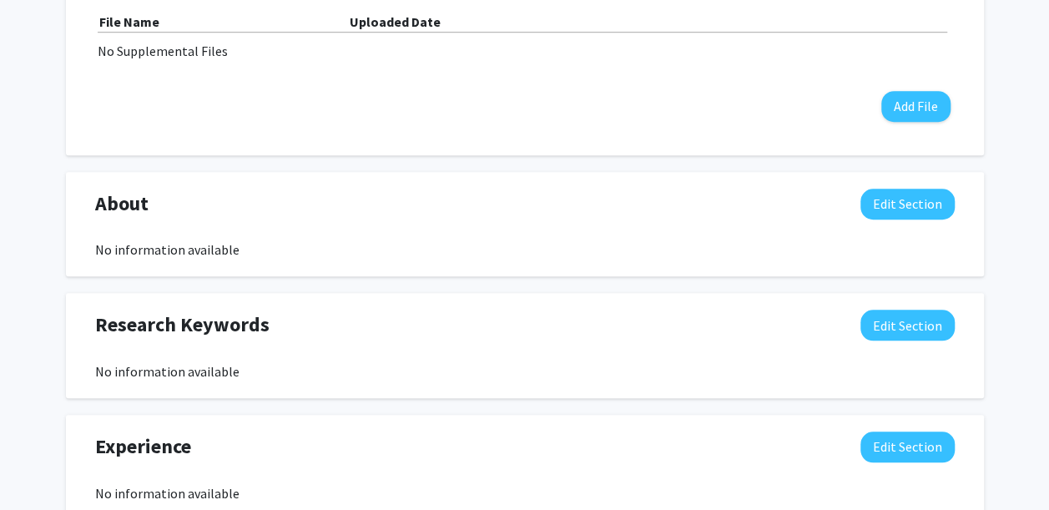
scroll to position [594, 0]
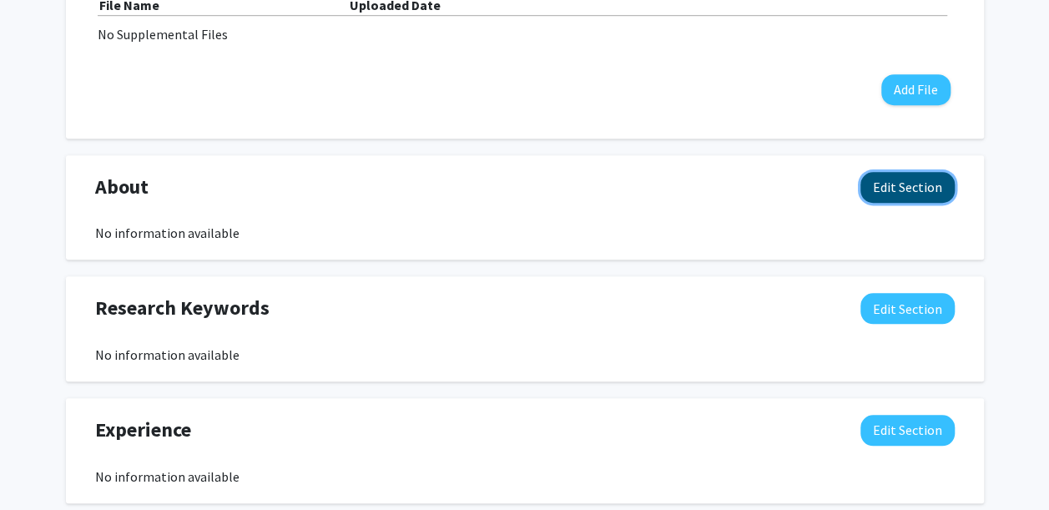
click at [915, 179] on button "Edit Section" at bounding box center [907, 187] width 94 height 31
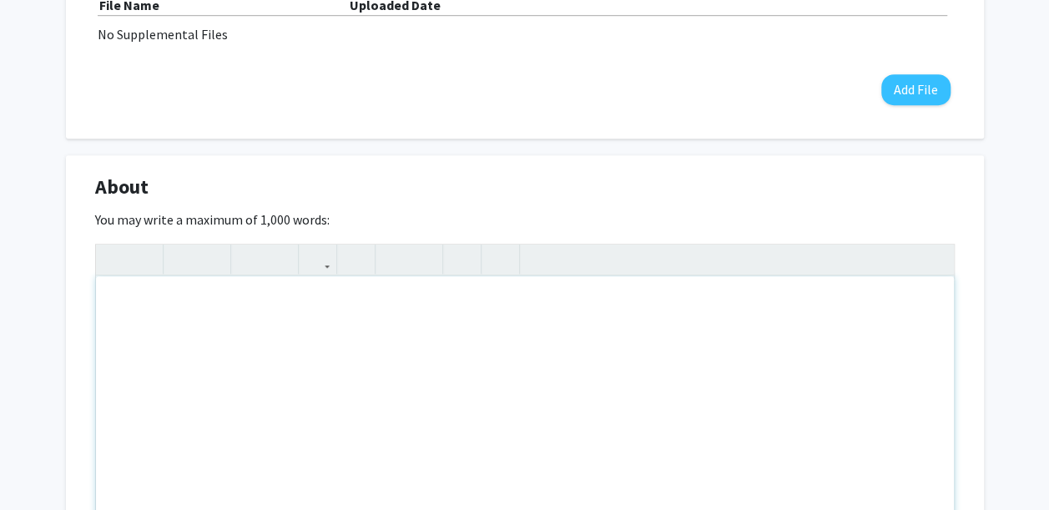
click at [534, 292] on div "Note to users with screen readers: Please deactivate our accessibility plugin f…" at bounding box center [525, 401] width 858 height 250
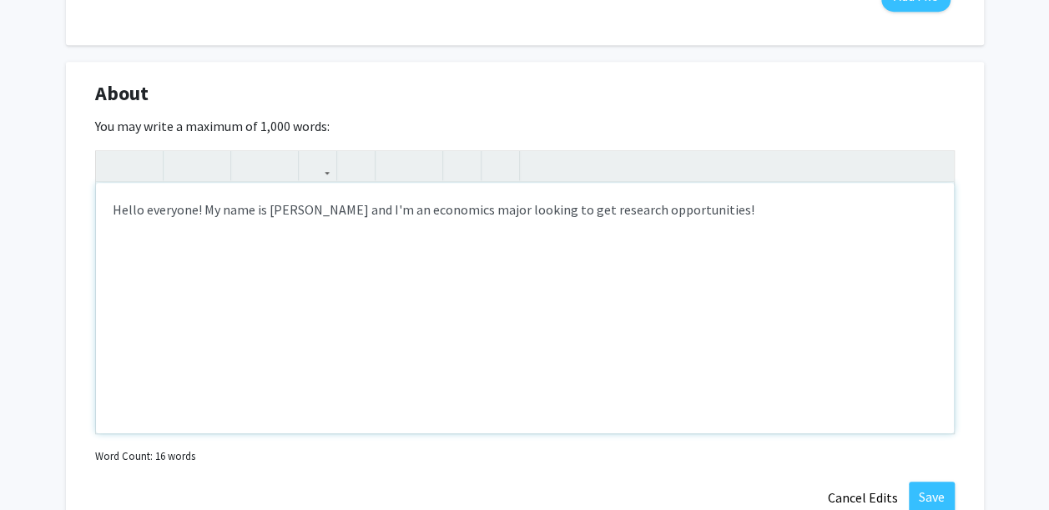
scroll to position [685, 0]
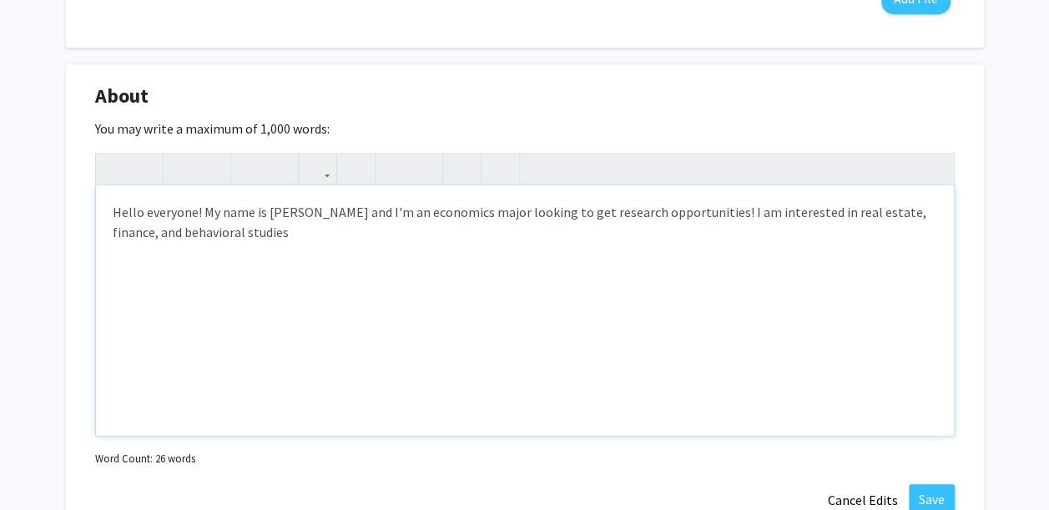
type textarea "Hello everyone! My name is Claire and I'm an economics major looking to get res…"
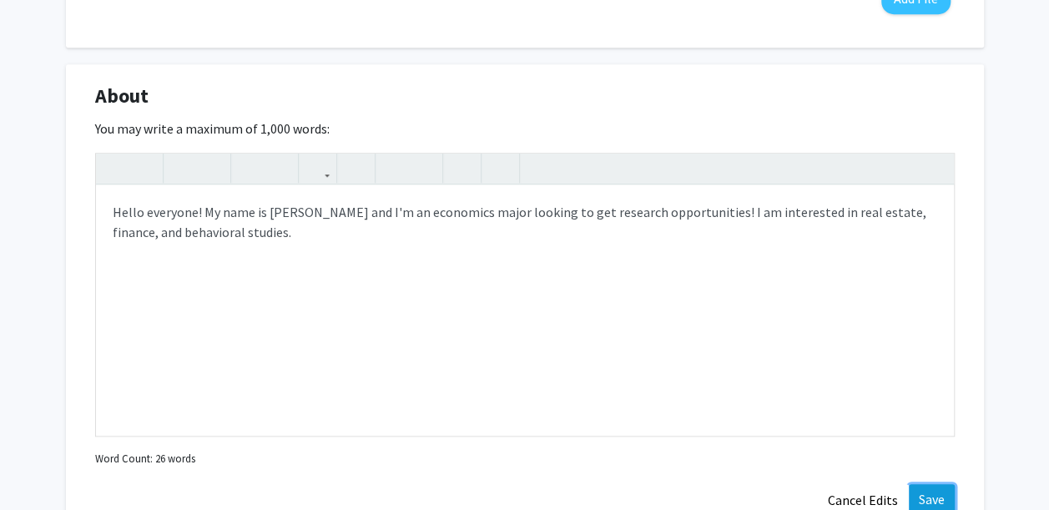
click at [930, 492] on button "Save" at bounding box center [932, 499] width 46 height 30
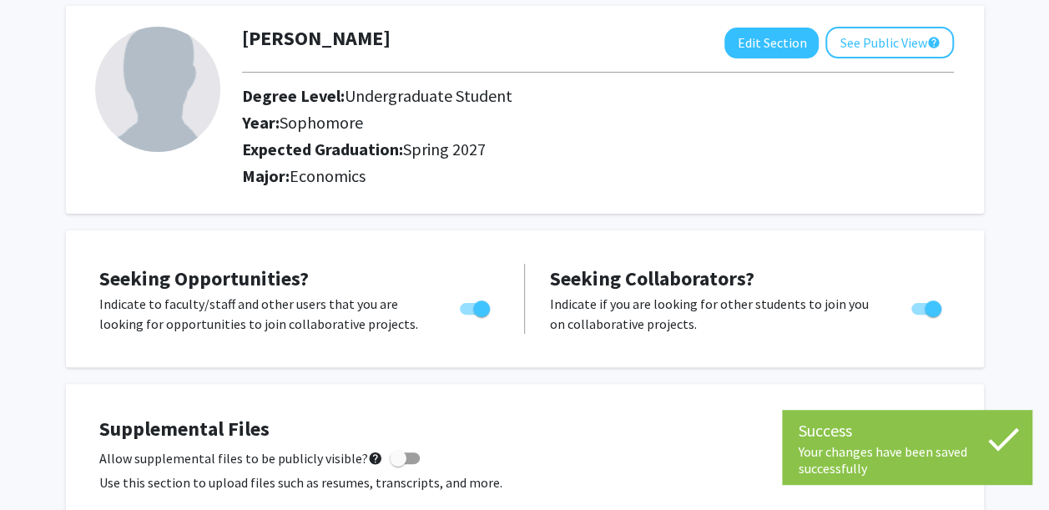
scroll to position [0, 0]
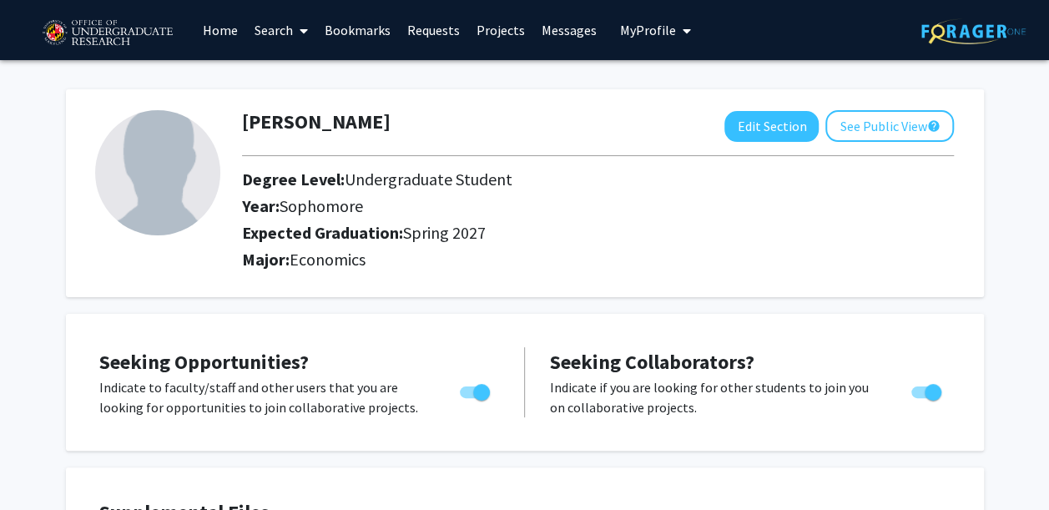
click at [282, 32] on link "Search" at bounding box center [281, 30] width 70 height 58
click at [312, 114] on span "Students" at bounding box center [297, 109] width 102 height 33
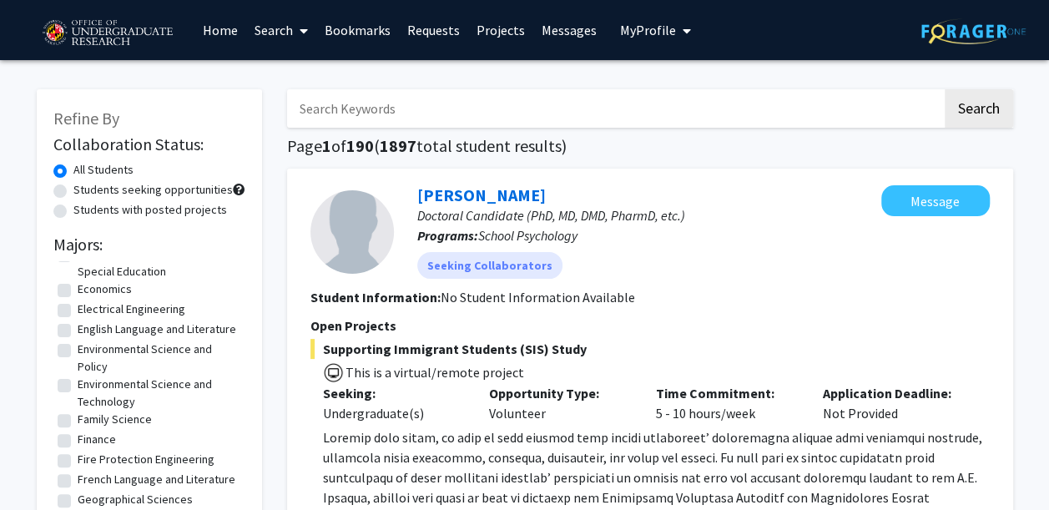
scroll to position [542, 0]
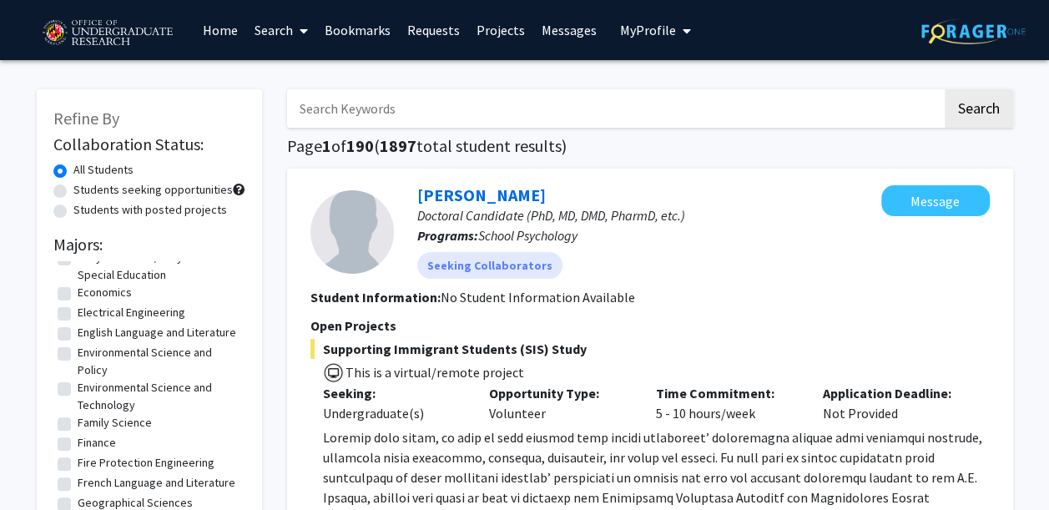
click at [78, 301] on label "Economics" at bounding box center [105, 293] width 54 height 18
click at [78, 295] on input "Economics" at bounding box center [83, 289] width 11 height 11
checkbox input "true"
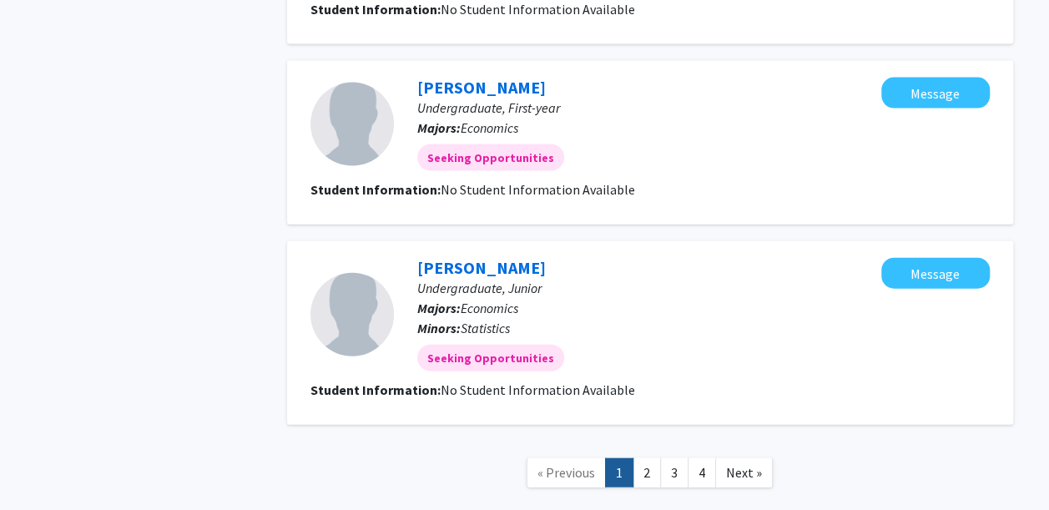
scroll to position [1796, 0]
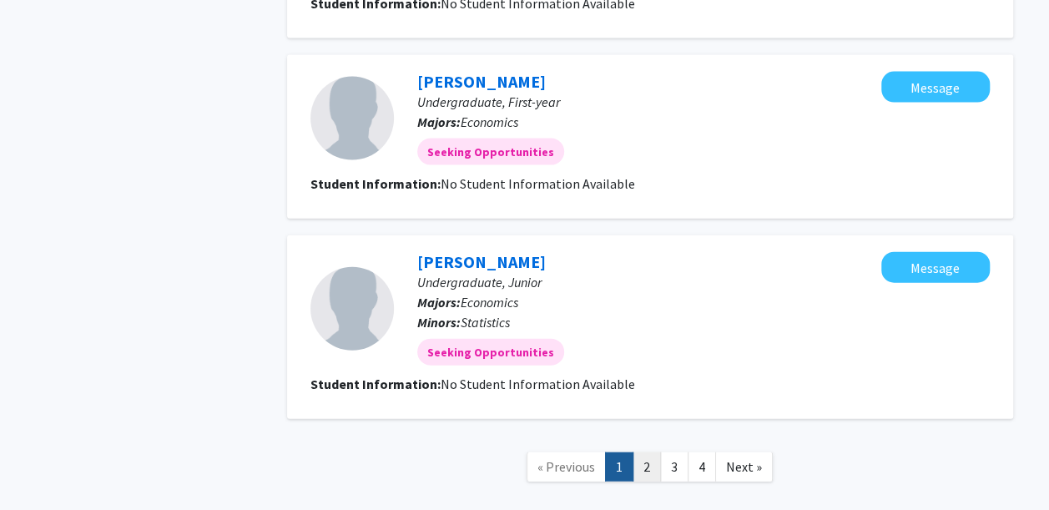
click at [642, 464] on link "2" at bounding box center [647, 466] width 28 height 29
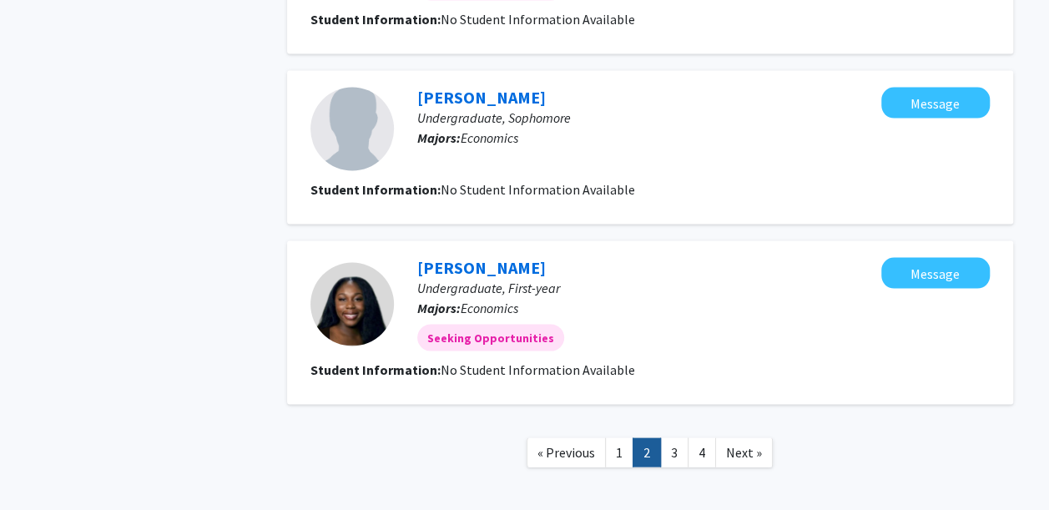
scroll to position [1556, 0]
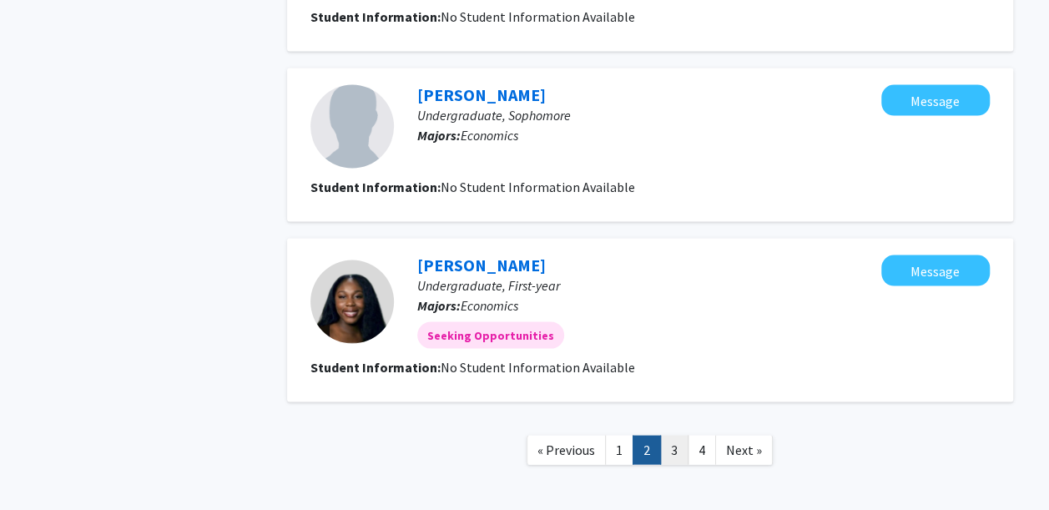
click at [668, 449] on link "3" at bounding box center [674, 449] width 28 height 29
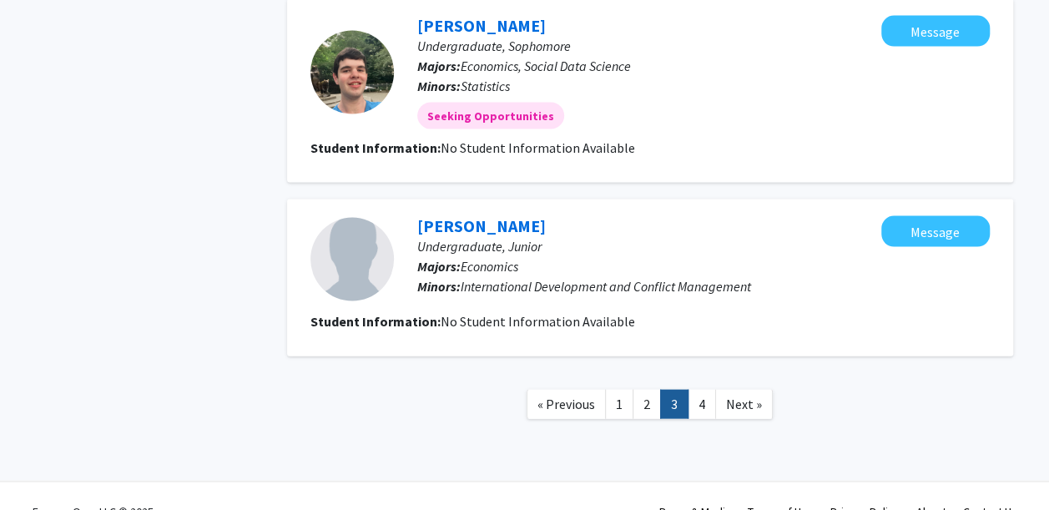
scroll to position [1647, 0]
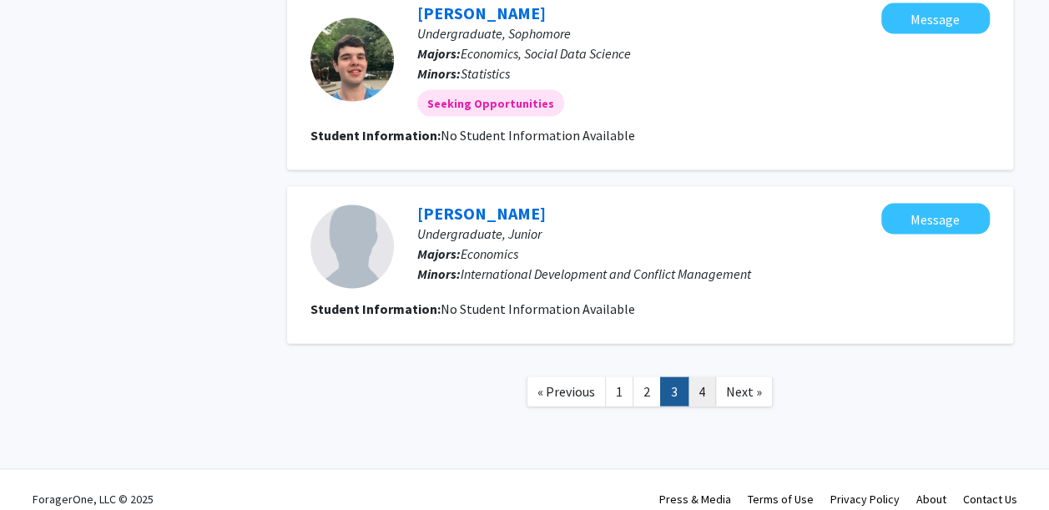
click at [710, 399] on link "4" at bounding box center [702, 391] width 28 height 29
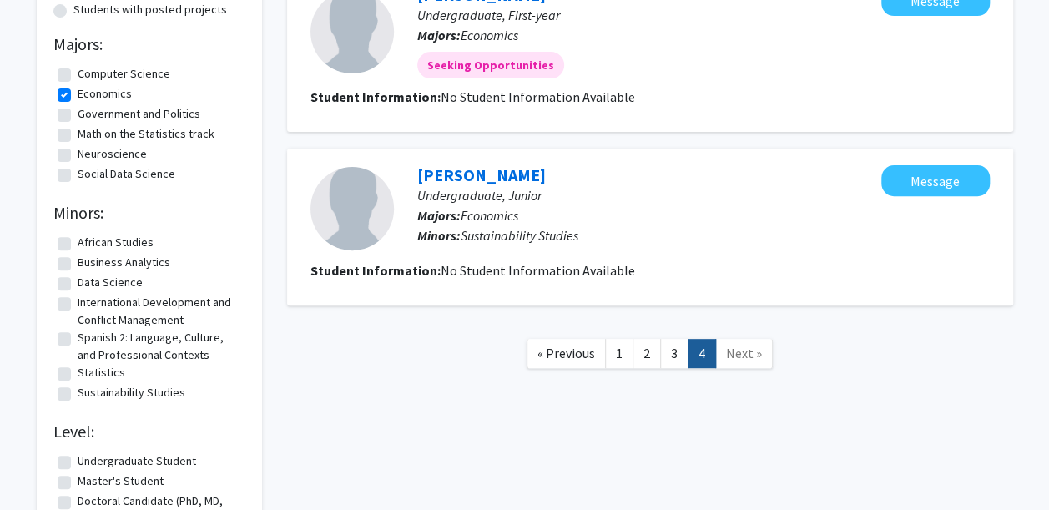
scroll to position [241, 0]
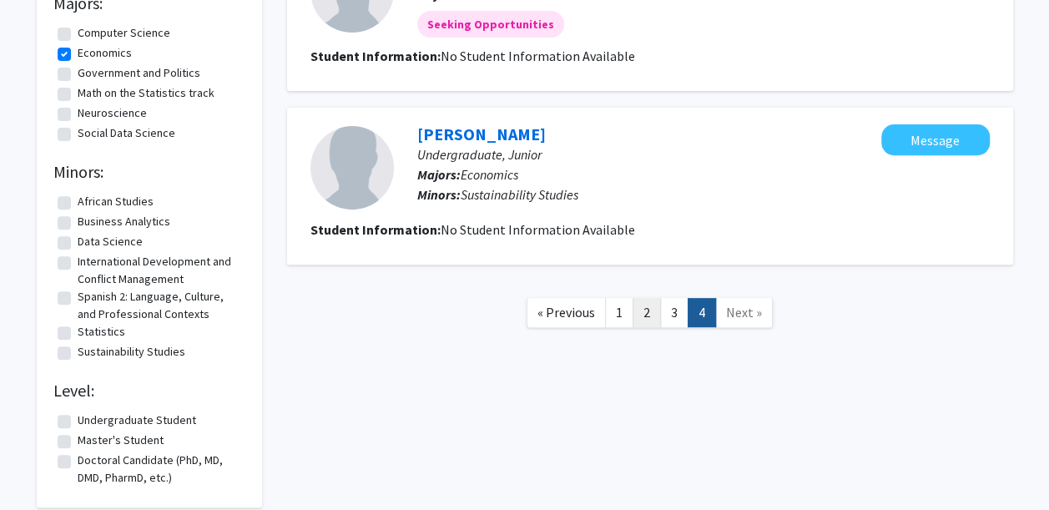
click at [635, 318] on link "2" at bounding box center [647, 312] width 28 height 29
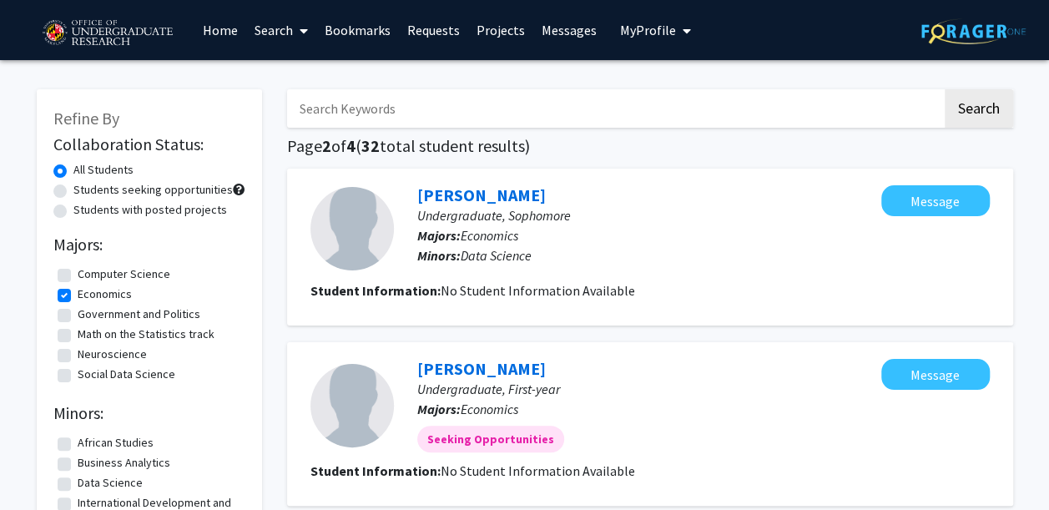
click at [288, 35] on link "Search" at bounding box center [281, 30] width 70 height 58
click at [317, 75] on span "Faculty/Staff" at bounding box center [307, 76] width 123 height 33
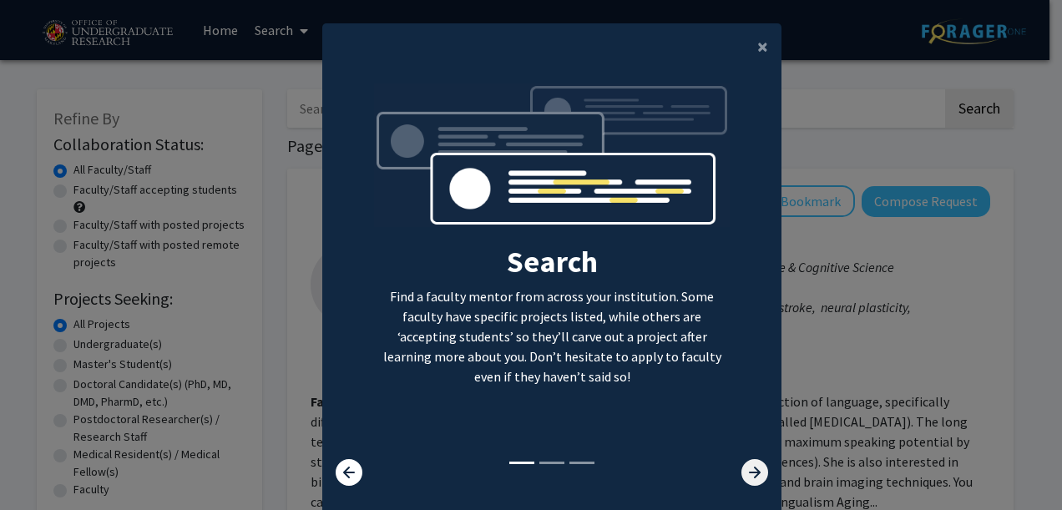
click at [741, 464] on icon at bounding box center [754, 472] width 27 height 27
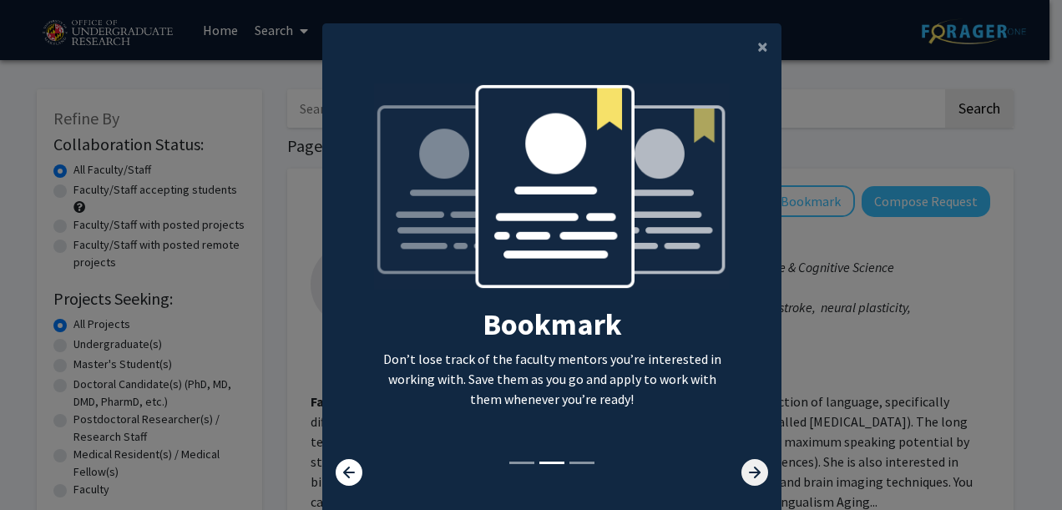
click at [741, 464] on icon at bounding box center [754, 472] width 27 height 27
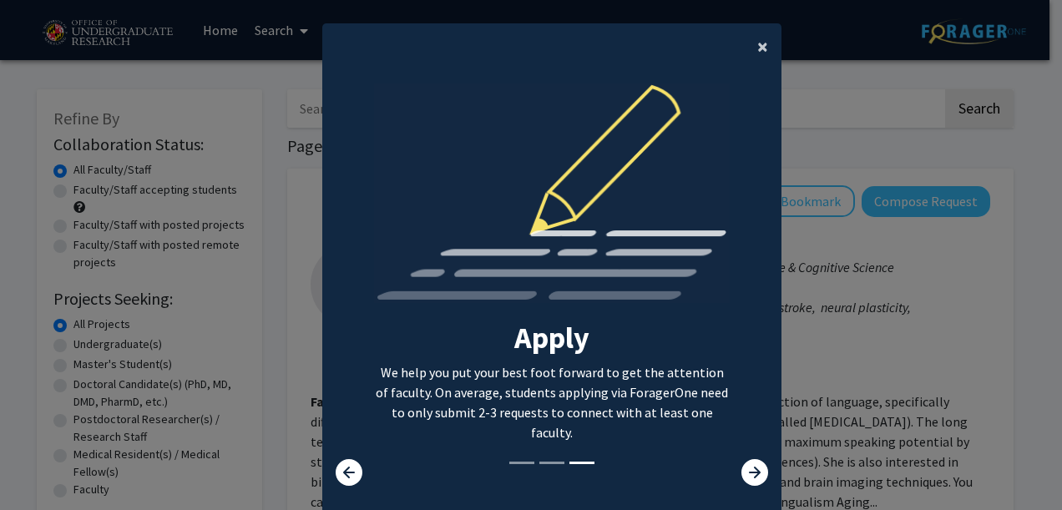
click at [757, 58] on span "×" at bounding box center [762, 46] width 11 height 26
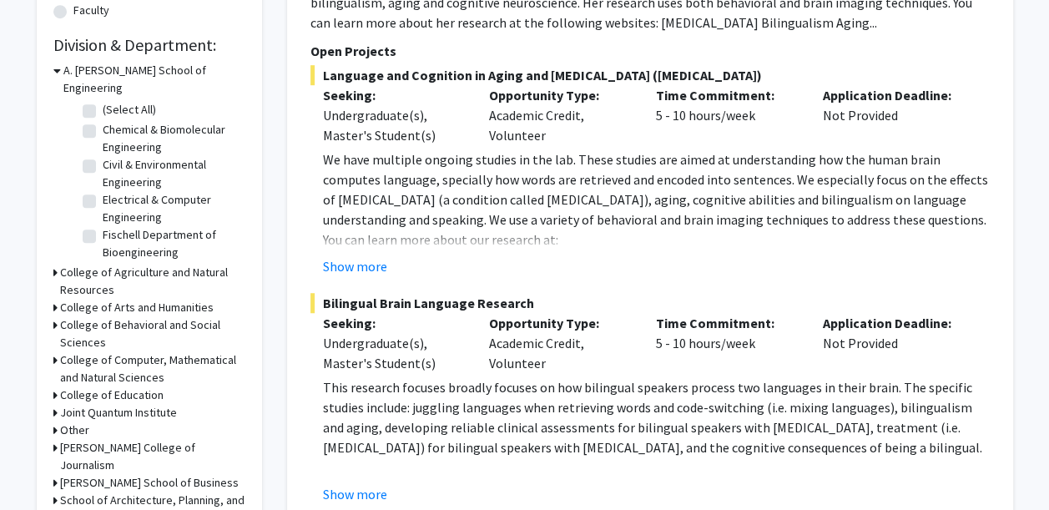
scroll to position [594, 0]
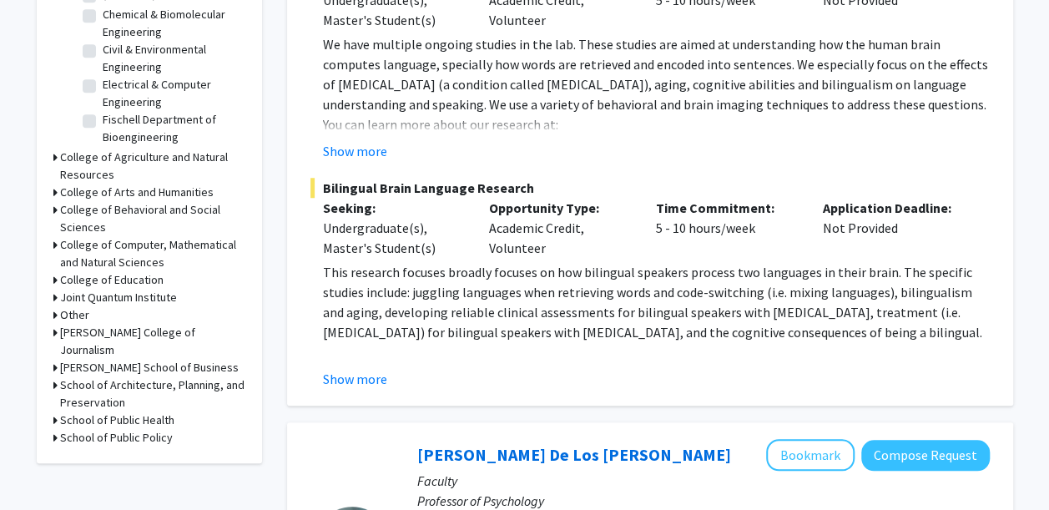
click at [75, 201] on h3 "College of Behavioral and Social Sciences" at bounding box center [152, 218] width 185 height 35
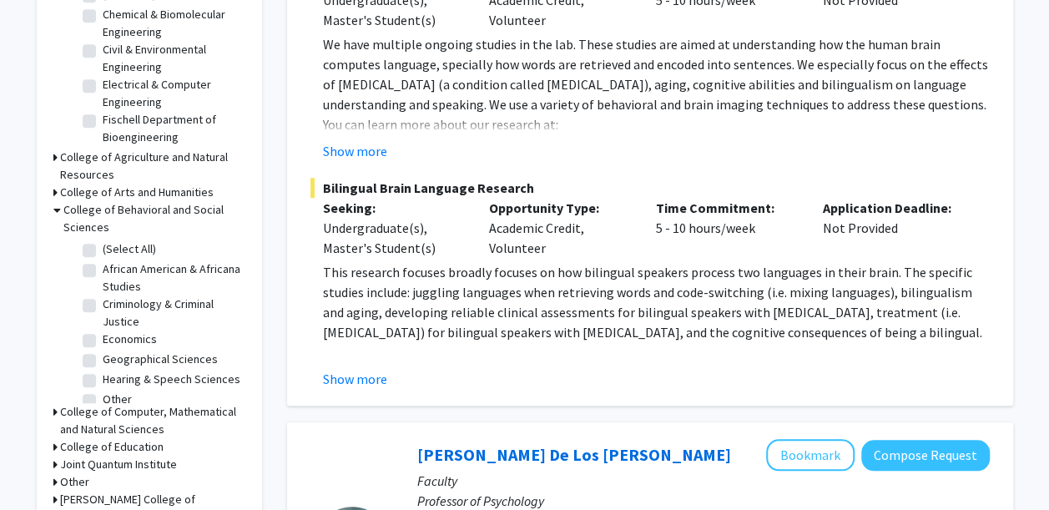
click at [108, 330] on label "Economics" at bounding box center [130, 339] width 54 height 18
click at [108, 330] on input "Economics" at bounding box center [108, 335] width 11 height 11
checkbox input "true"
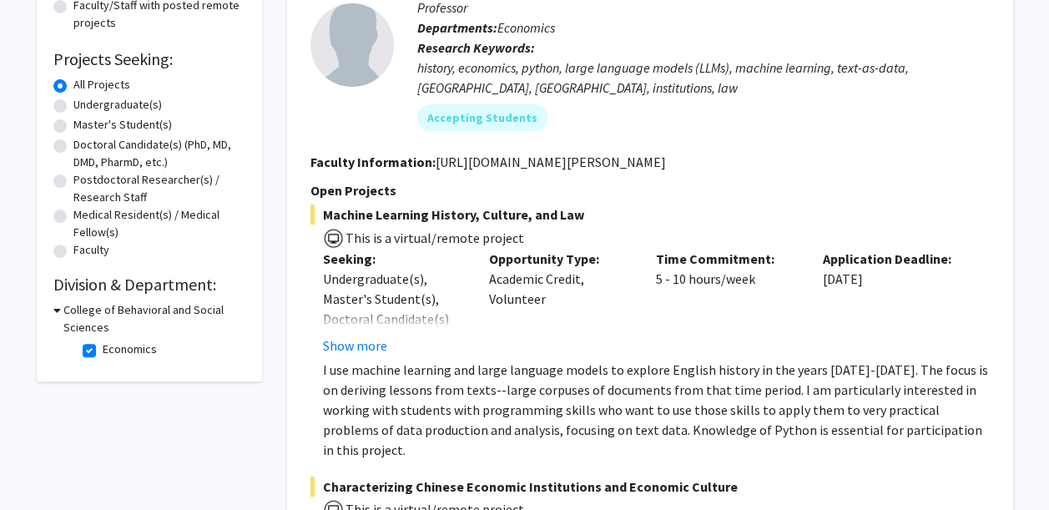
scroll to position [274, 0]
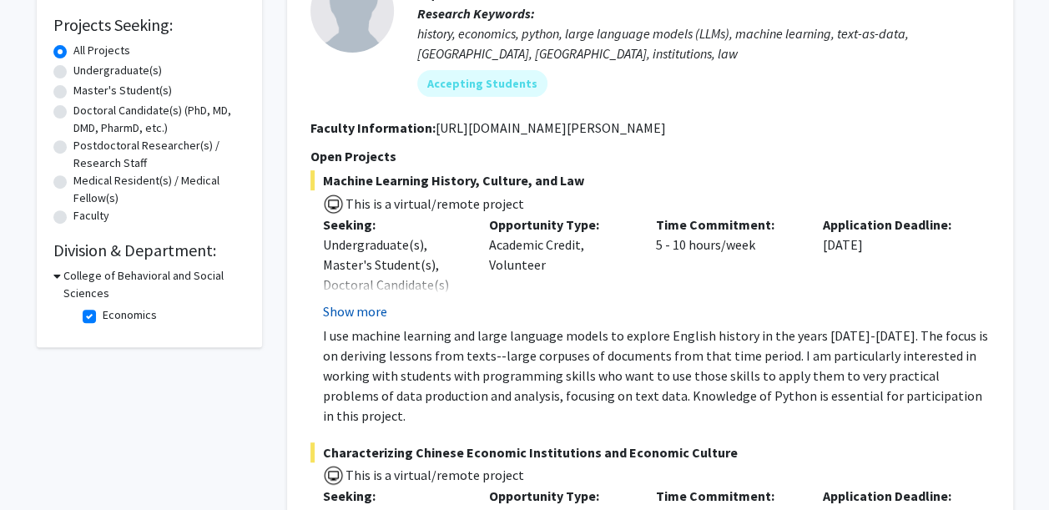
click at [366, 320] on button "Show more" at bounding box center [355, 311] width 64 height 20
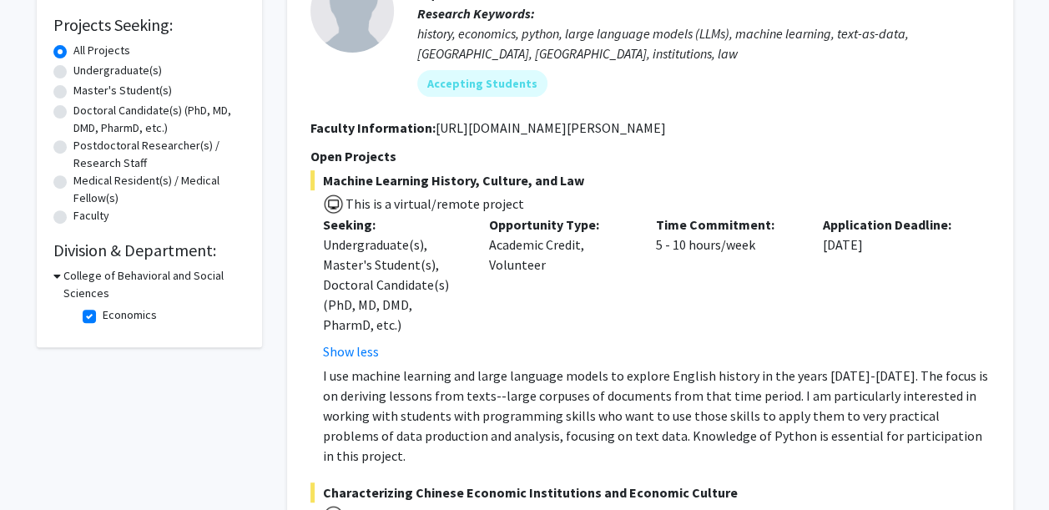
click at [90, 324] on fg-checkbox "Economics Economics" at bounding box center [162, 316] width 159 height 20
click at [103, 319] on label "Economics" at bounding box center [130, 315] width 54 height 18
click at [103, 317] on input "Economics" at bounding box center [108, 311] width 11 height 11
checkbox input "false"
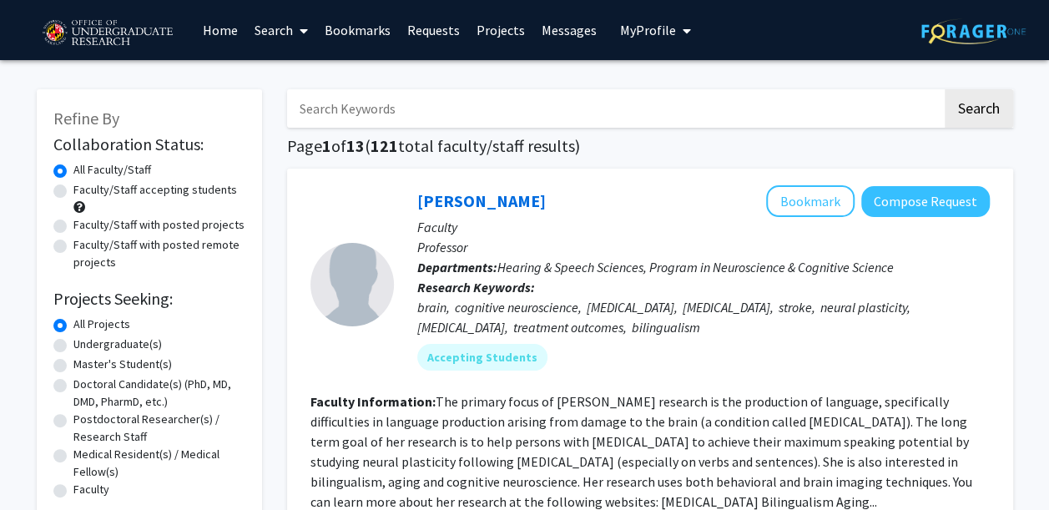
click at [87, 346] on label "Undergraduate(s)" at bounding box center [117, 344] width 88 height 18
click at [84, 346] on input "Undergraduate(s)" at bounding box center [78, 340] width 11 height 11
radio input "true"
click at [584, 113] on input "Search Keywords" at bounding box center [614, 108] width 655 height 38
type input "business"
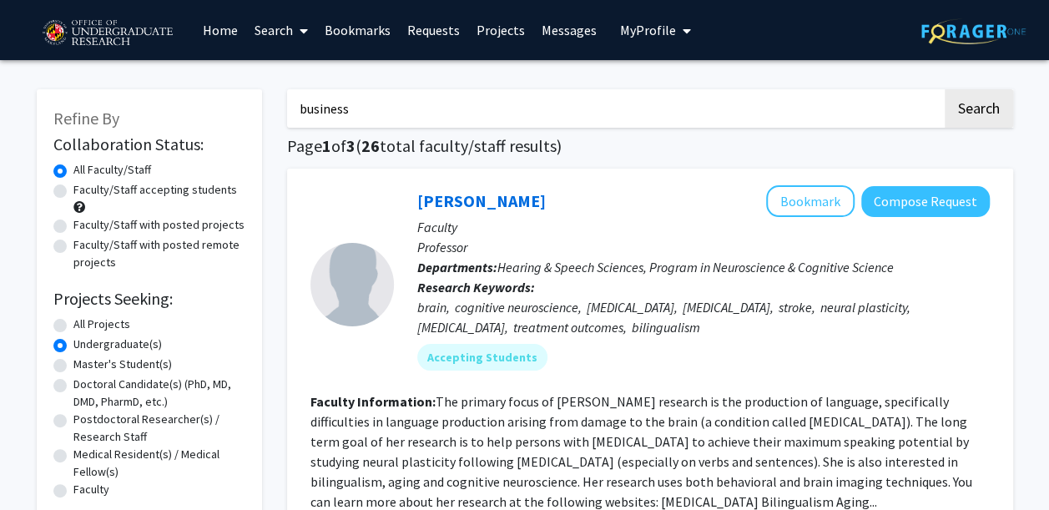
click at [945, 89] on button "Search" at bounding box center [979, 108] width 68 height 38
radio input "true"
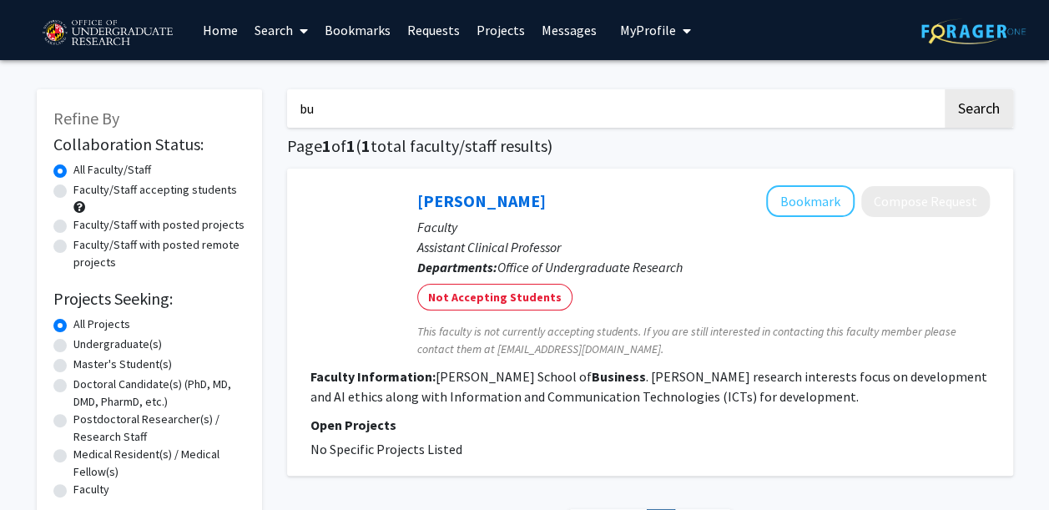
type input "b"
click at [945, 89] on button "Search" at bounding box center [979, 108] width 68 height 38
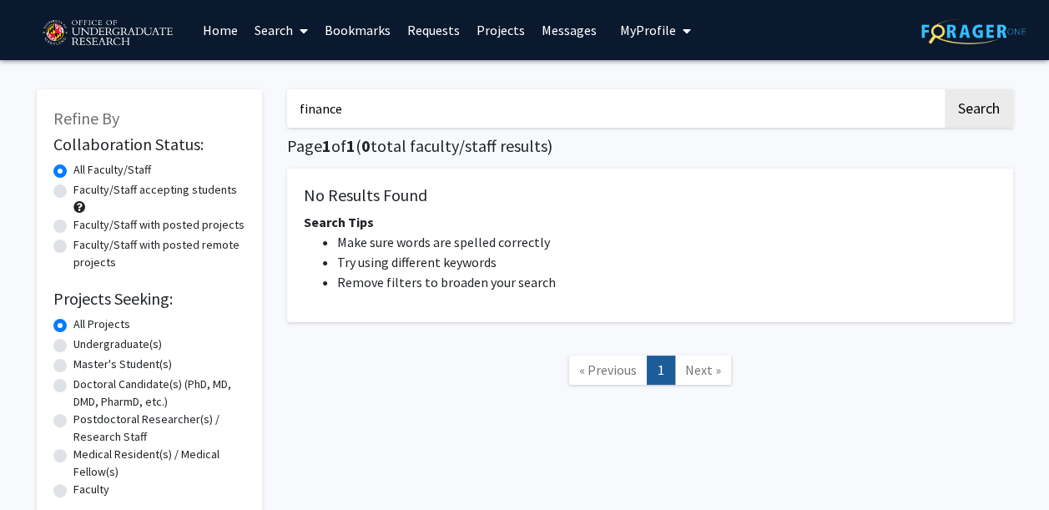
click at [584, 113] on input "finance" at bounding box center [614, 108] width 655 height 38
type input "f"
click at [945, 89] on button "Search" at bounding box center [979, 108] width 68 height 38
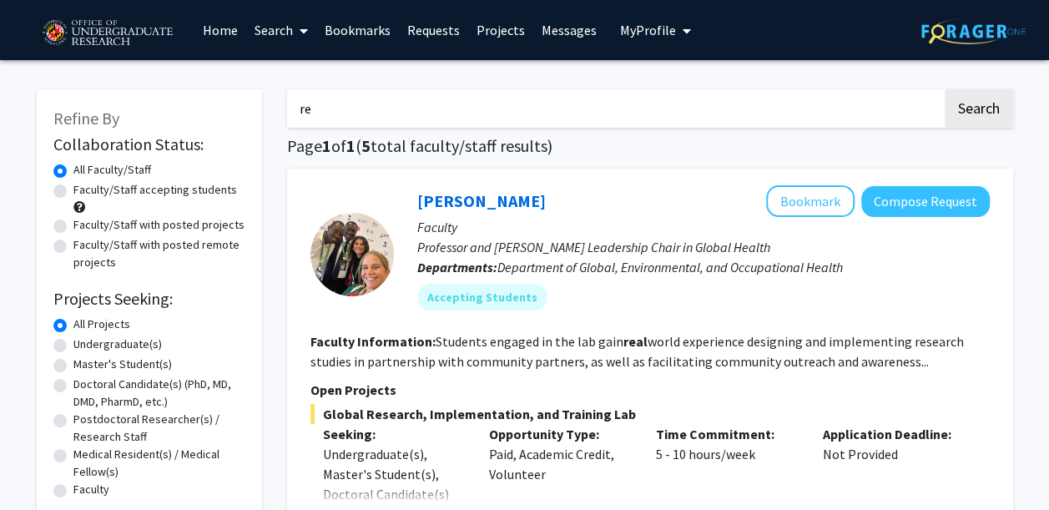
type input "r"
click at [945, 89] on button "Search" at bounding box center [979, 108] width 68 height 38
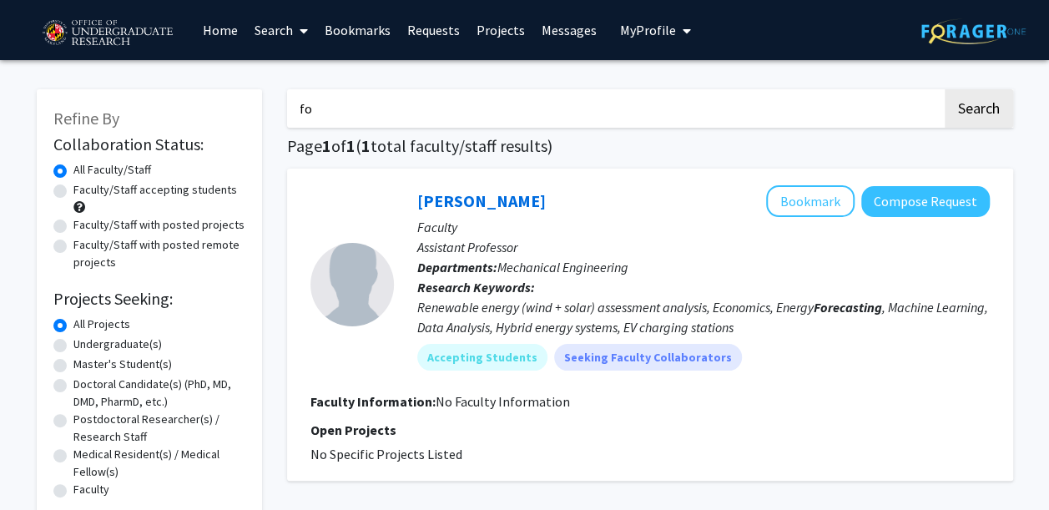
type input "f"
click at [945, 89] on button "Search" at bounding box center [979, 108] width 68 height 38
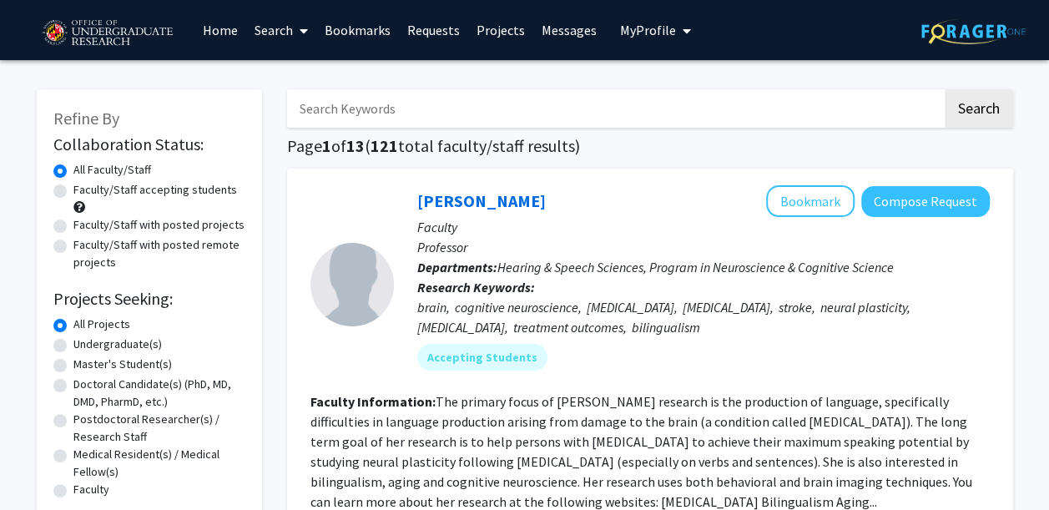
click at [73, 342] on label "Undergraduate(s)" at bounding box center [117, 344] width 88 height 18
click at [73, 342] on input "Undergraduate(s)" at bounding box center [78, 340] width 11 height 11
radio input "true"
click at [73, 229] on label "Faculty/Staff with posted projects" at bounding box center [158, 225] width 171 height 18
click at [73, 227] on input "Faculty/Staff with posted projects" at bounding box center [78, 221] width 11 height 11
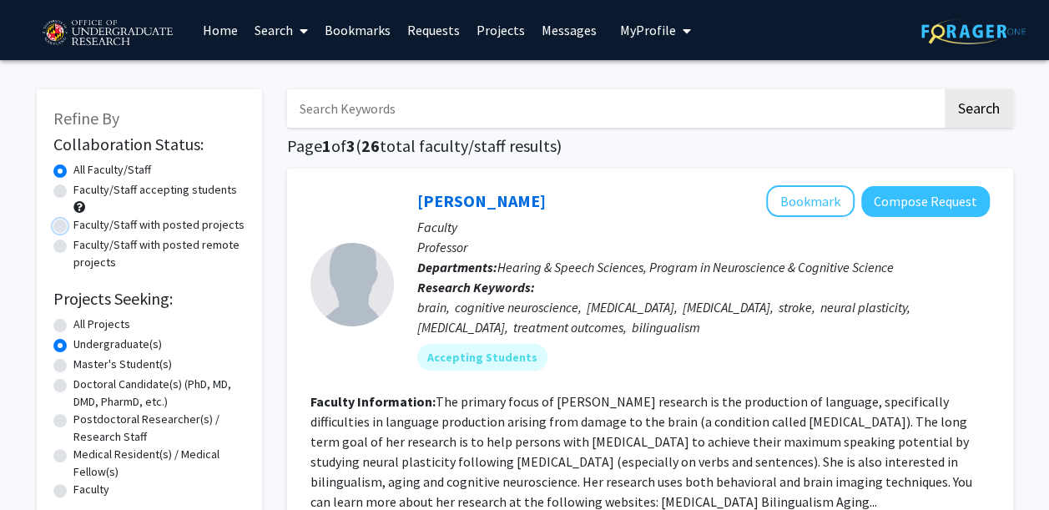
radio input "true"
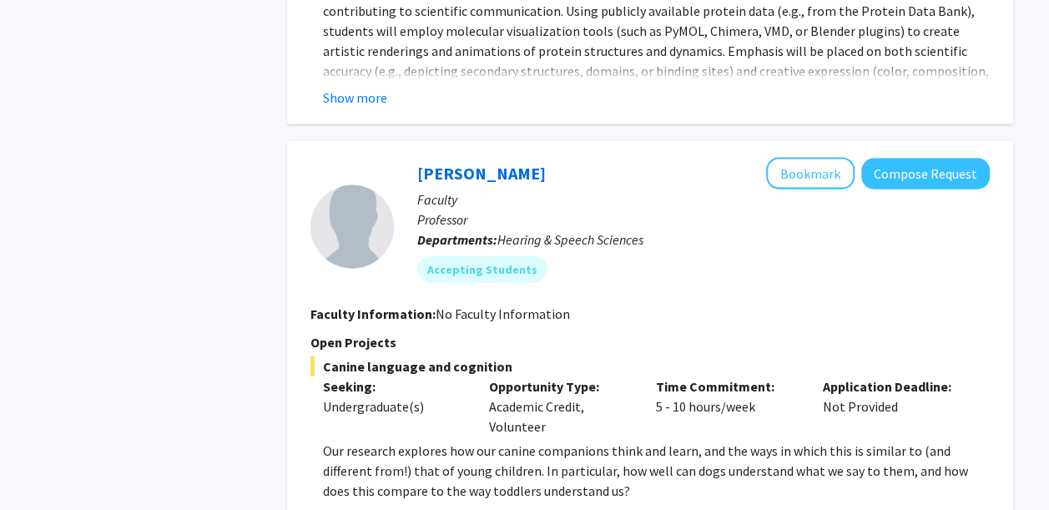
scroll to position [8321, 0]
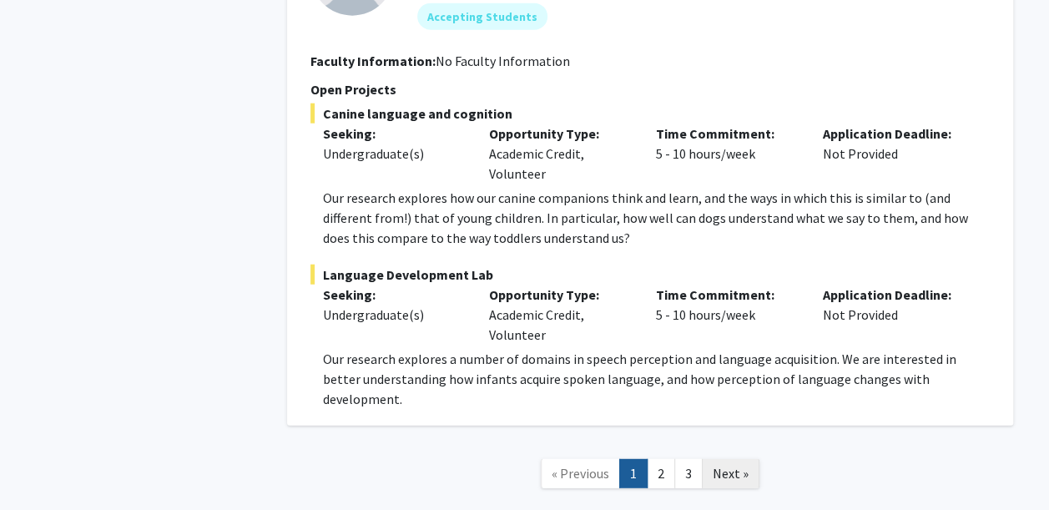
click at [739, 465] on span "Next »" at bounding box center [731, 473] width 36 height 17
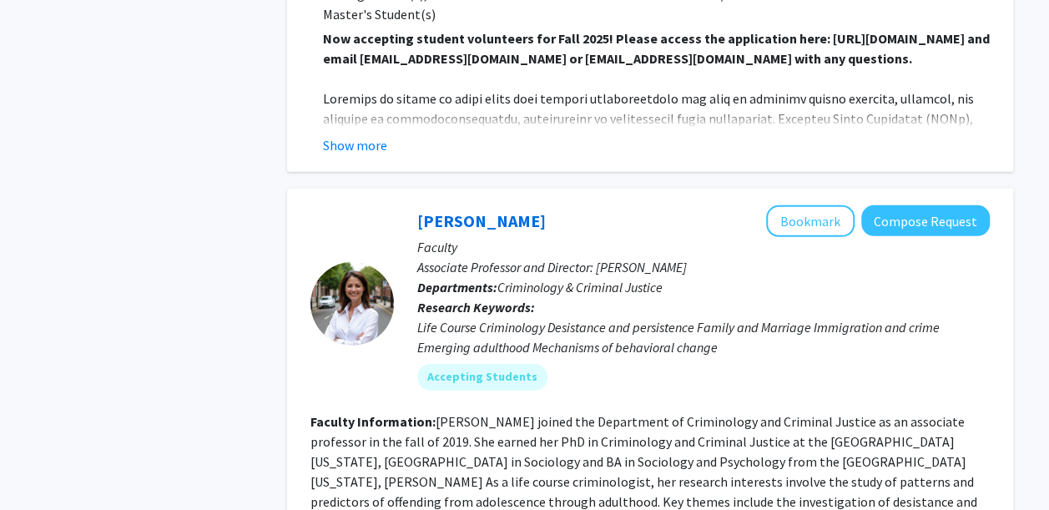
scroll to position [2359, 0]
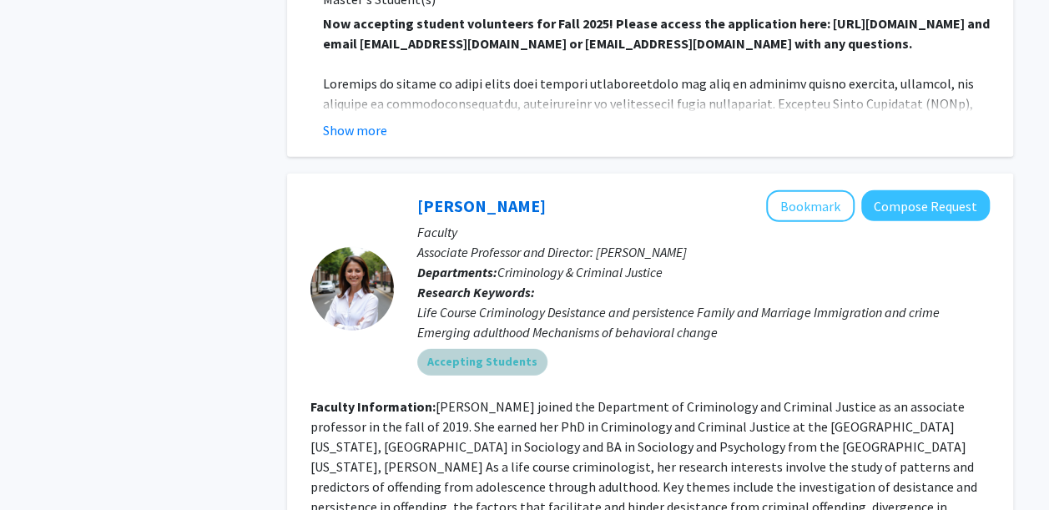
click at [649, 369] on div "Accepting Students" at bounding box center [703, 362] width 579 height 33
drag, startPoint x: 1031, startPoint y: 218, endPoint x: 1032, endPoint y: 265, distance: 46.7
drag, startPoint x: 1032, startPoint y: 265, endPoint x: 1008, endPoint y: 372, distance: 110.2
click at [1008, 372] on div "Bianca Bersani Bookmark Compose Request Faculty Associate Professor and Directo…" at bounding box center [650, 485] width 726 height 623
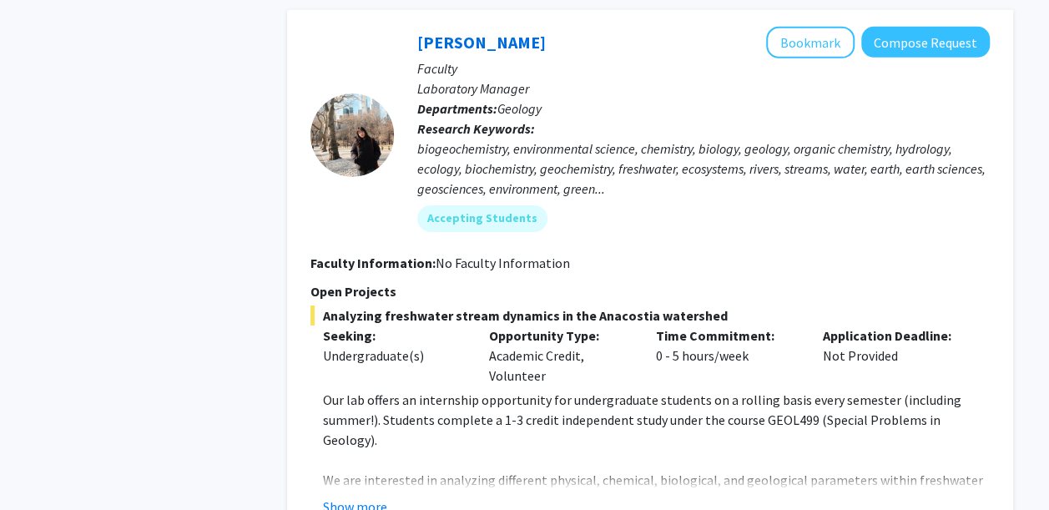
scroll to position [5937, 0]
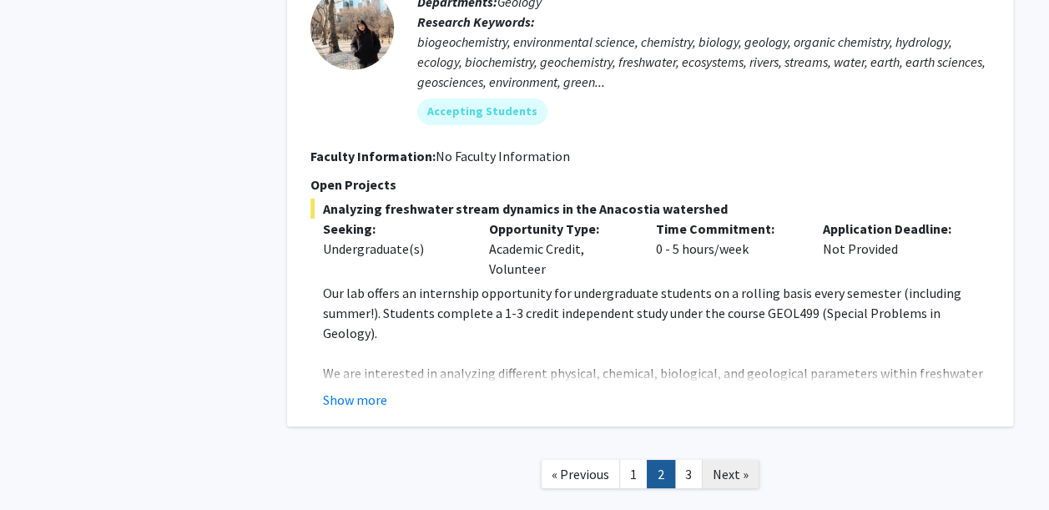
click at [726, 466] on span "Next »" at bounding box center [731, 474] width 36 height 17
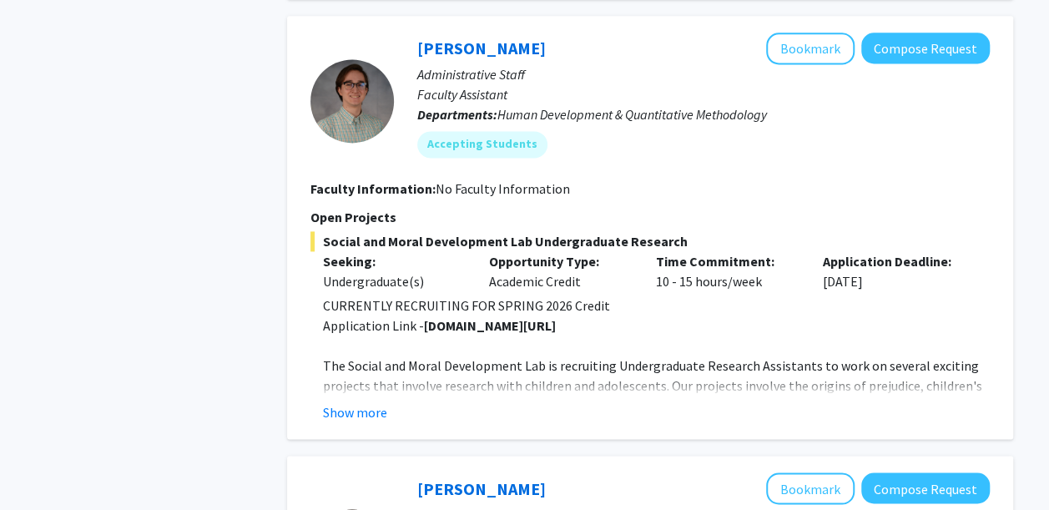
scroll to position [1135, 0]
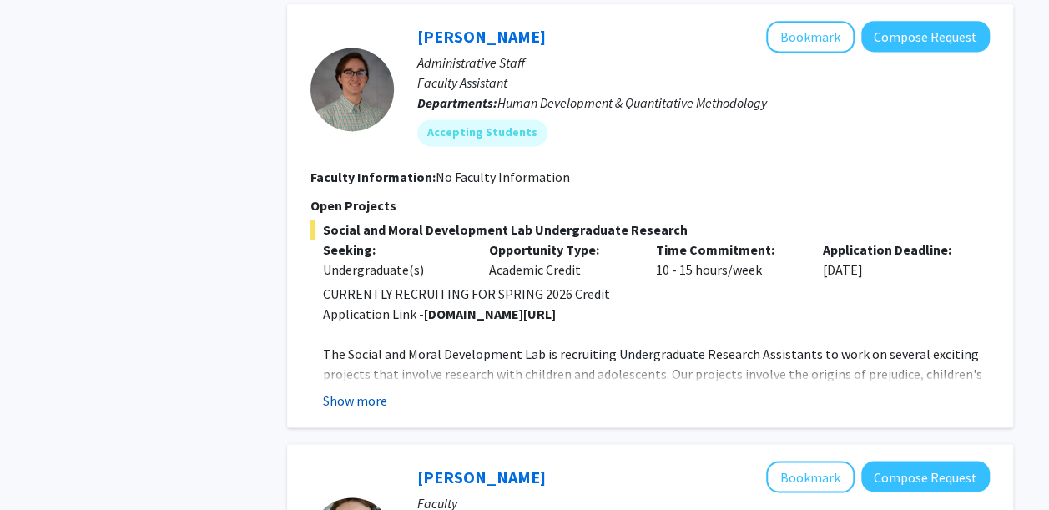
click at [351, 404] on button "Show more" at bounding box center [355, 401] width 64 height 20
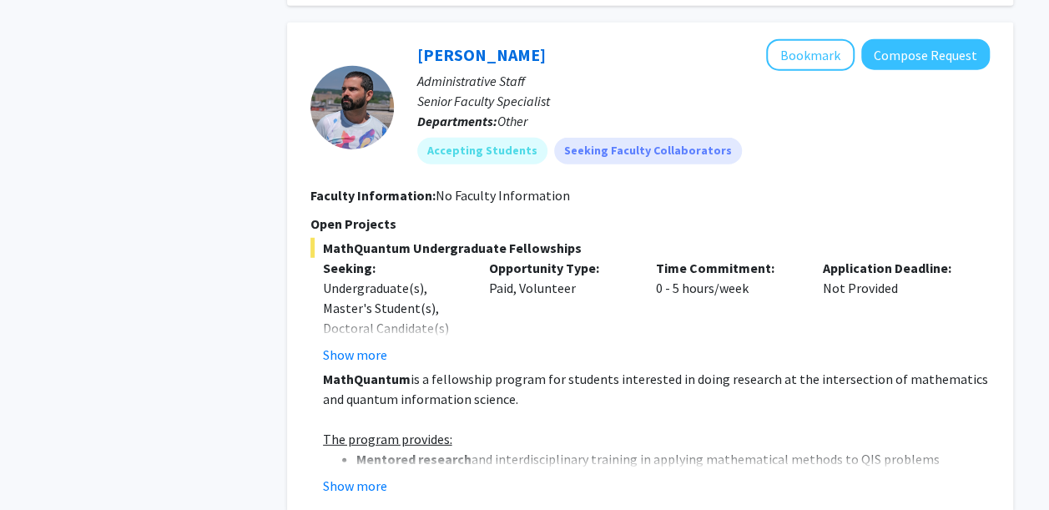
scroll to position [2270, 0]
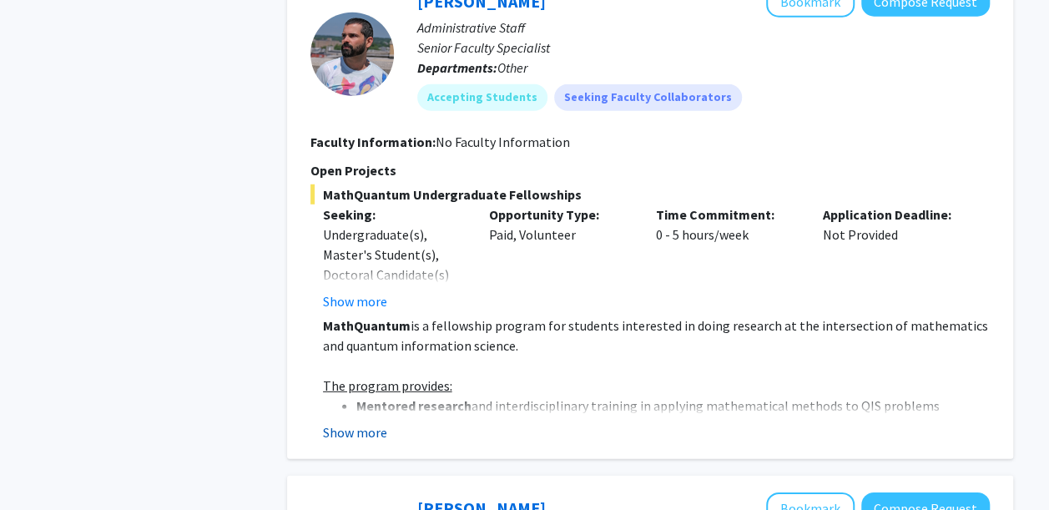
click at [371, 429] on button "Show more" at bounding box center [355, 432] width 64 height 20
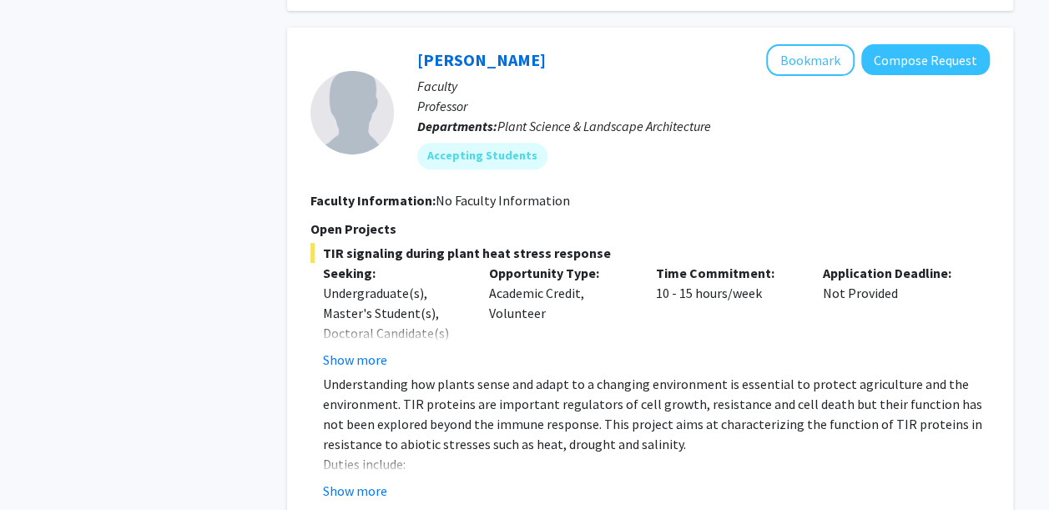
scroll to position [3405, 0]
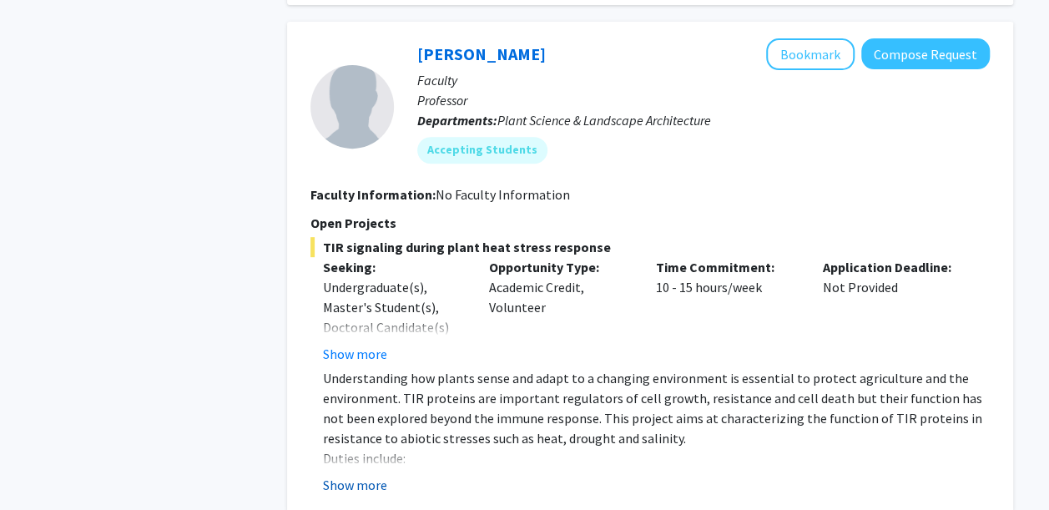
click at [358, 475] on button "Show more" at bounding box center [355, 485] width 64 height 20
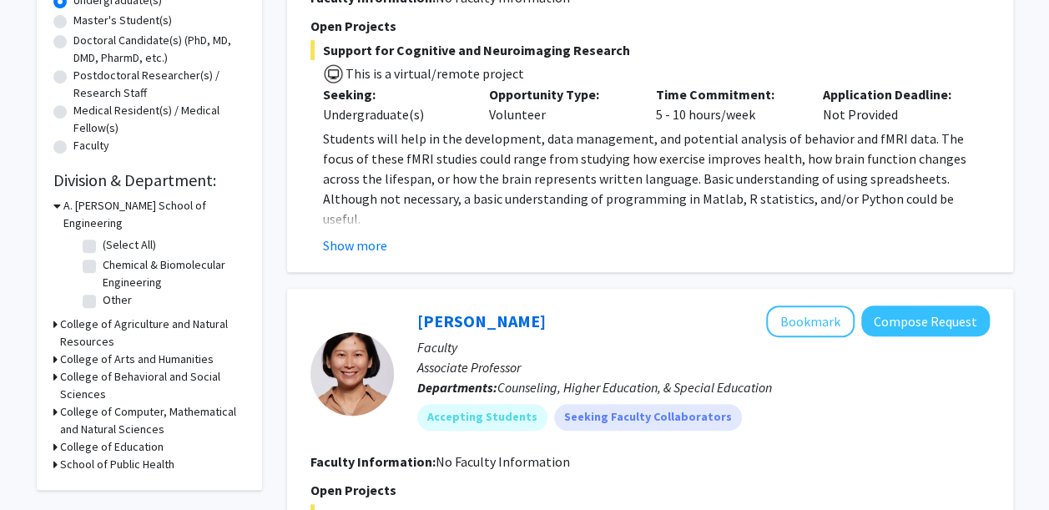
scroll to position [369, 0]
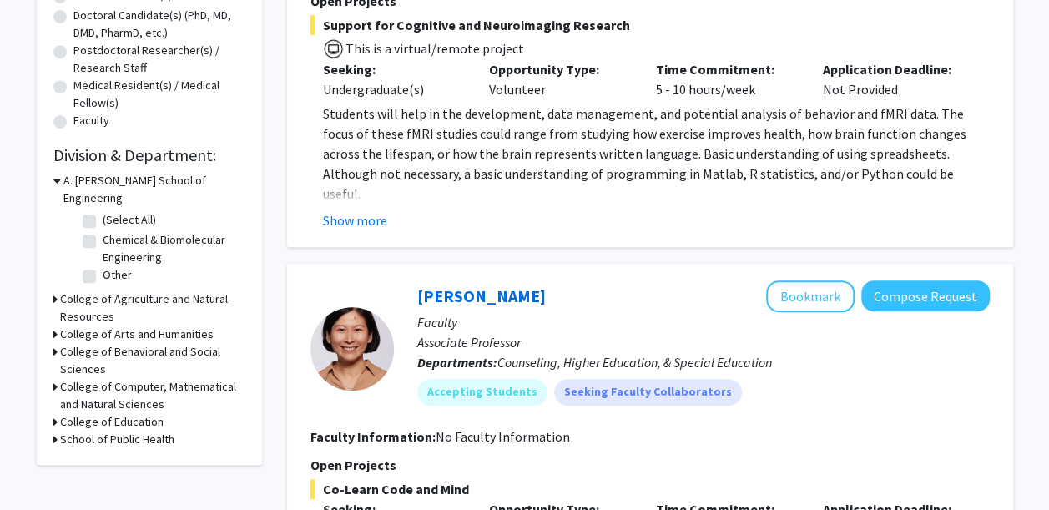
click at [143, 182] on h3 "A. James Clark School of Engineering" at bounding box center [154, 189] width 182 height 35
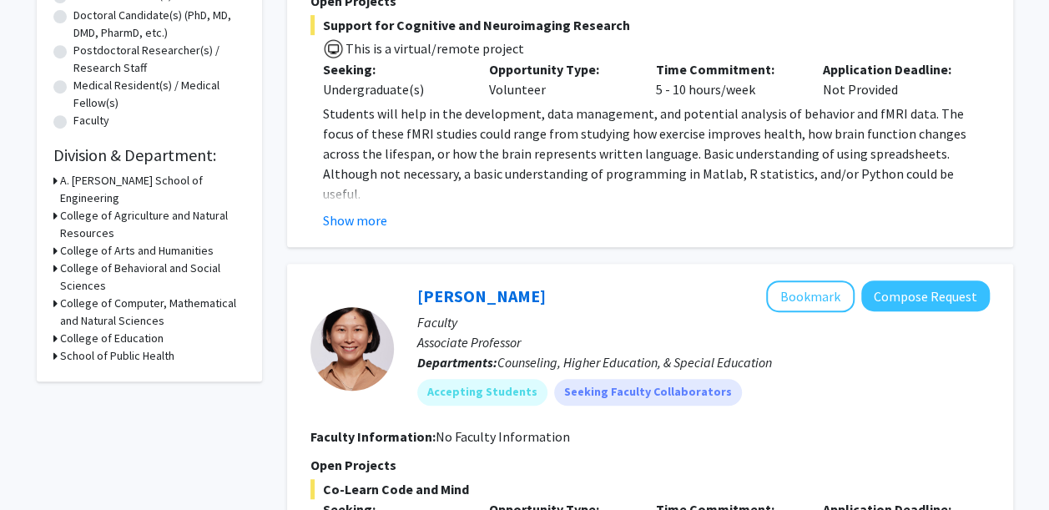
click at [187, 242] on h3 "College of Arts and Humanities" at bounding box center [137, 251] width 154 height 18
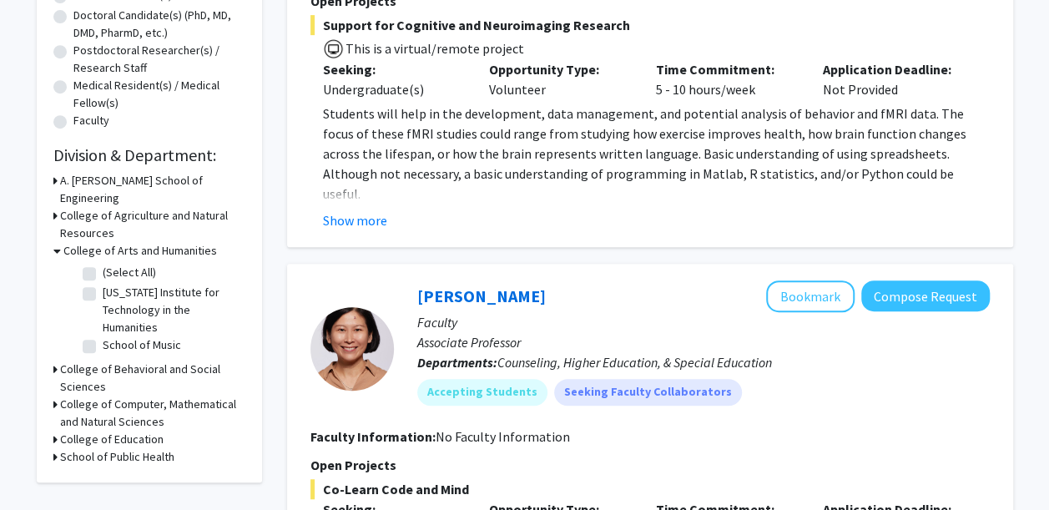
click at [177, 242] on h3 "College of Arts and Humanities" at bounding box center [140, 251] width 154 height 18
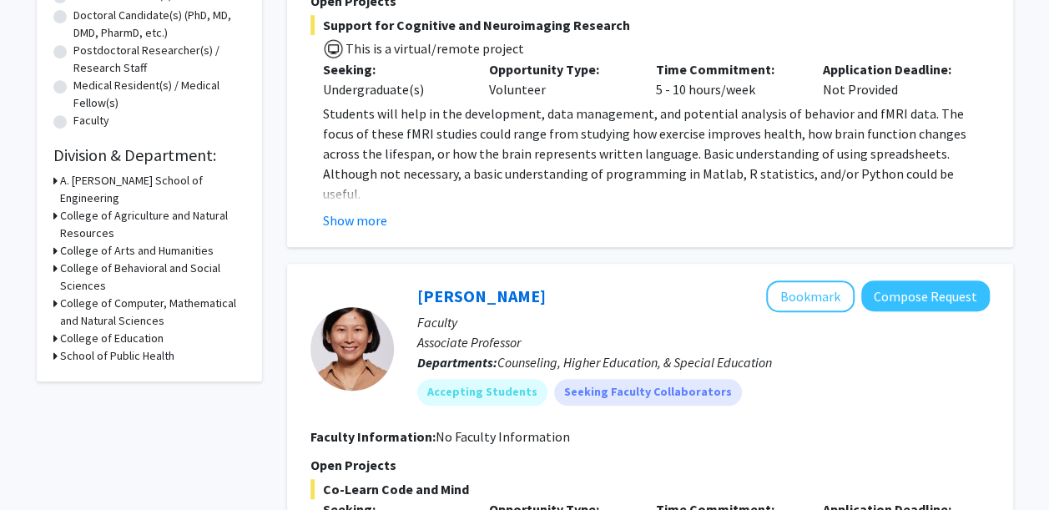
click at [162, 260] on h3 "College of Behavioral and Social Sciences" at bounding box center [152, 277] width 185 height 35
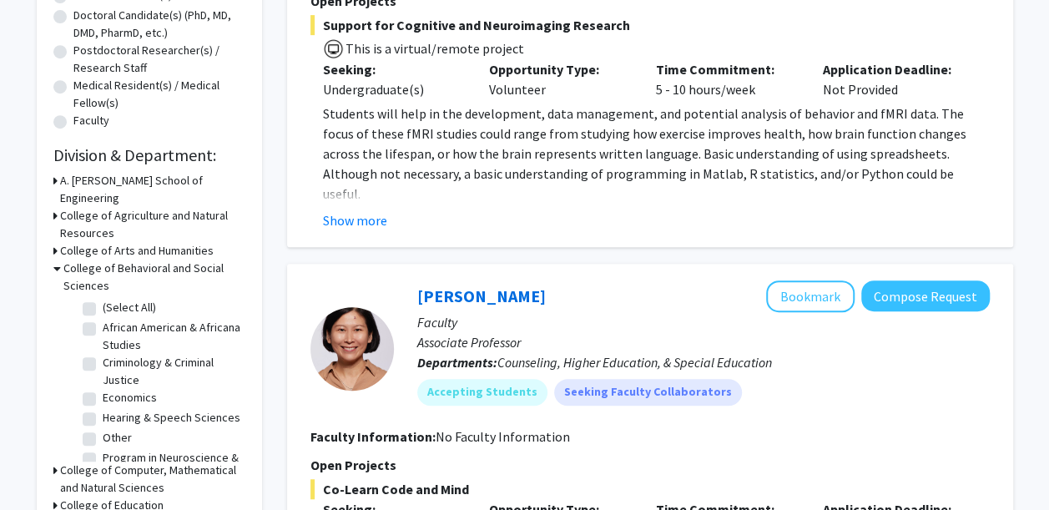
click at [162, 260] on h3 "College of Behavioral and Social Sciences" at bounding box center [154, 277] width 182 height 35
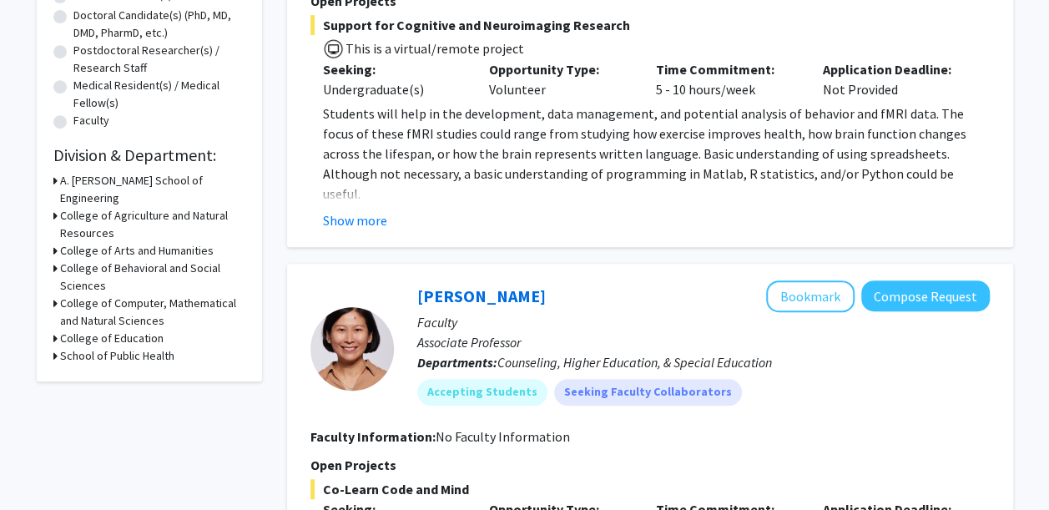
click at [161, 260] on h3 "College of Behavioral and Social Sciences" at bounding box center [152, 277] width 185 height 35
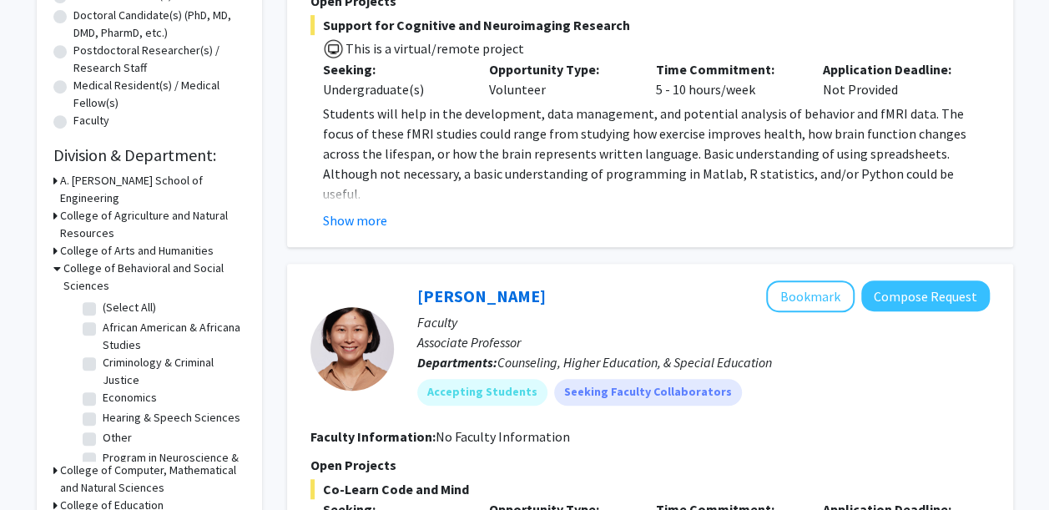
click at [118, 389] on label "Economics" at bounding box center [130, 398] width 54 height 18
click at [114, 389] on input "Economics" at bounding box center [108, 394] width 11 height 11
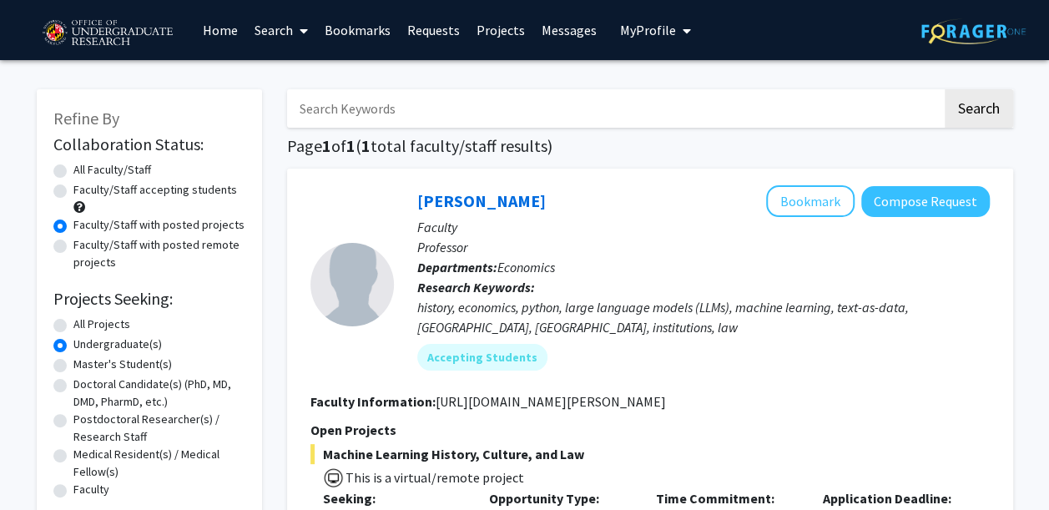
click at [73, 192] on label "Faculty/Staff accepting students" at bounding box center [155, 190] width 164 height 18
click at [73, 192] on input "Faculty/Staff accepting students" at bounding box center [78, 186] width 11 height 11
radio input "true"
click at [73, 216] on input "Faculty/Staff with posted projects" at bounding box center [78, 221] width 11 height 11
radio input "true"
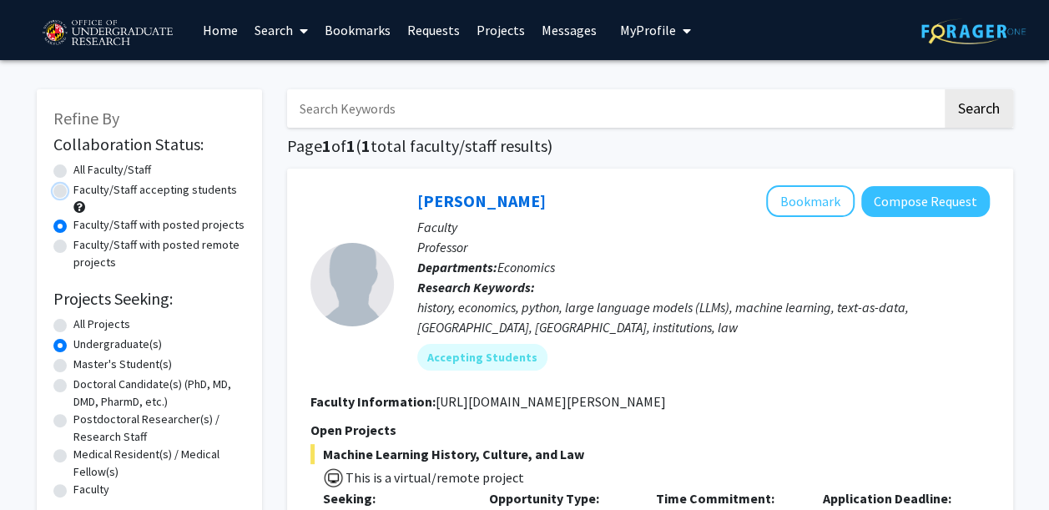
click at [73, 181] on input "Faculty/Staff accepting students" at bounding box center [78, 186] width 11 height 11
radio input "true"
click at [616, 269] on p "Departments: Economics" at bounding box center [703, 267] width 573 height 20
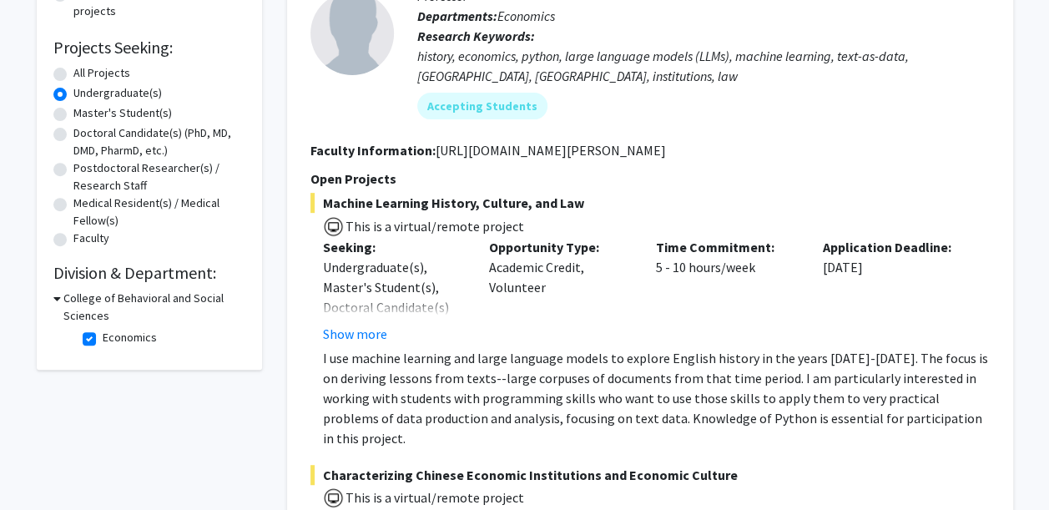
scroll to position [134, 0]
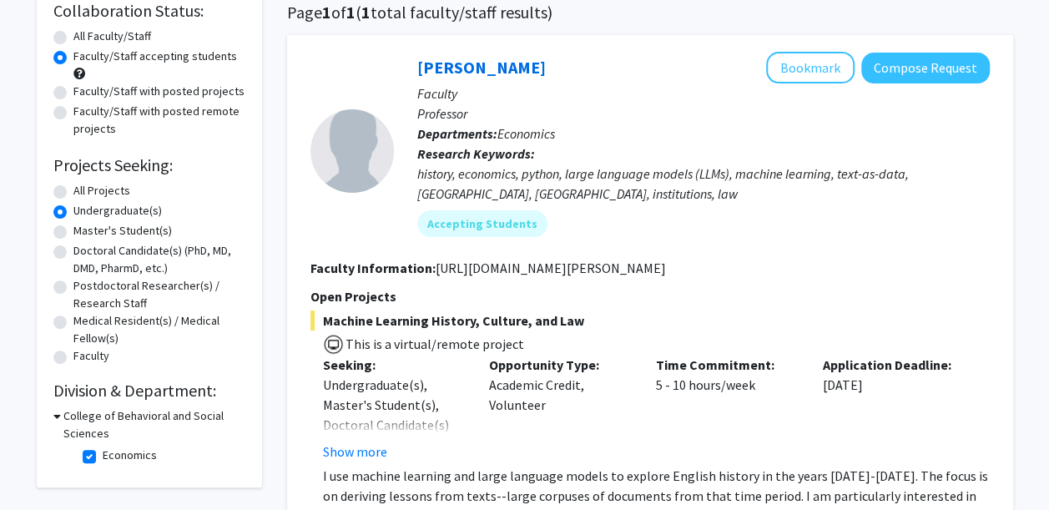
click at [103, 451] on label "Economics" at bounding box center [130, 455] width 54 height 18
click at [103, 451] on input "Economics" at bounding box center [108, 451] width 11 height 11
checkbox input "false"
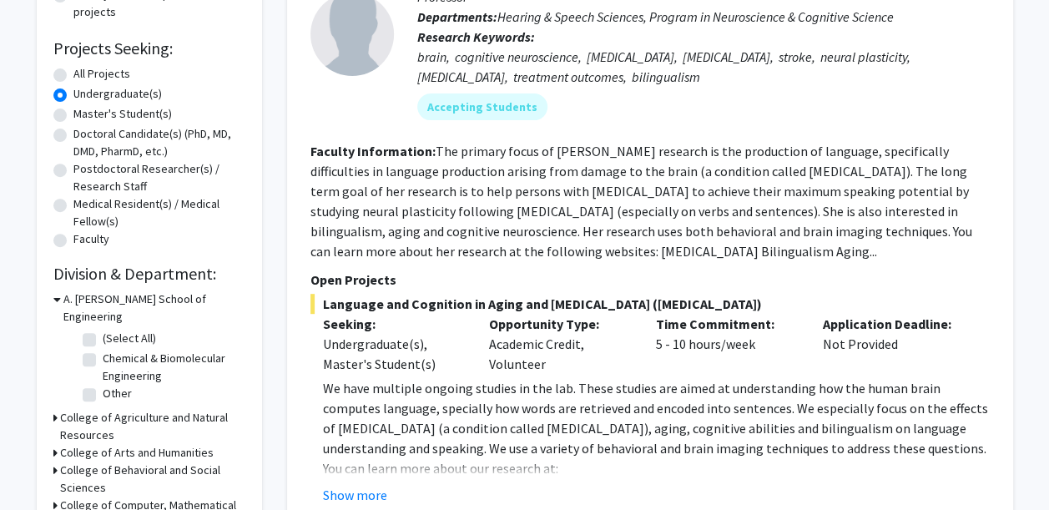
scroll to position [396, 0]
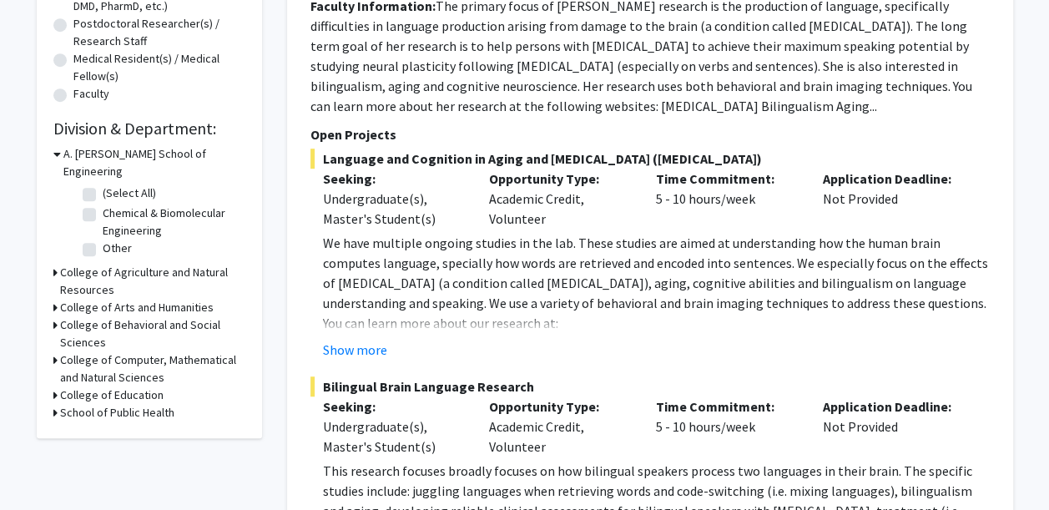
click at [219, 154] on h3 "A. James Clark School of Engineering" at bounding box center [154, 162] width 182 height 35
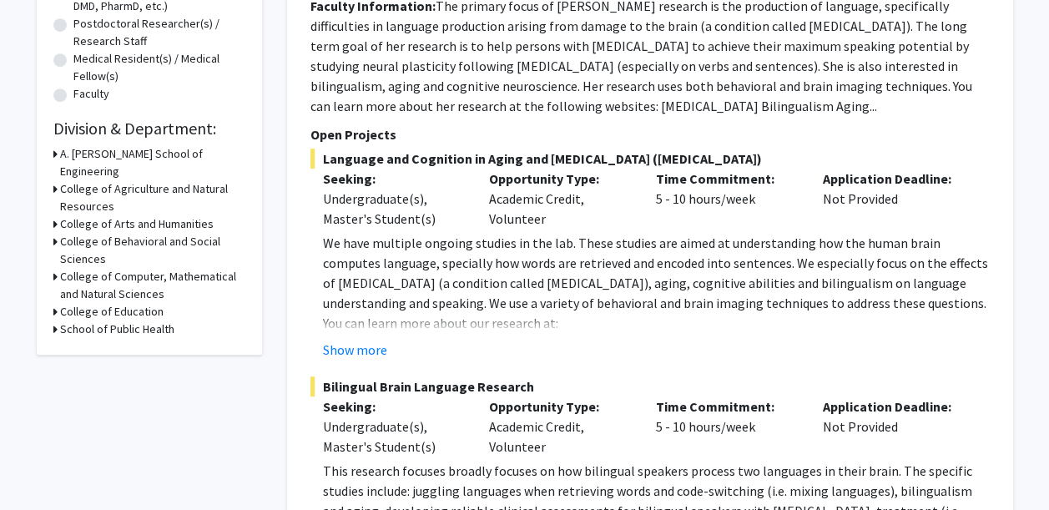
click at [531, 264] on p "We have multiple ongoing studies in the lab. These studies are aimed at underst…" at bounding box center [656, 273] width 667 height 80
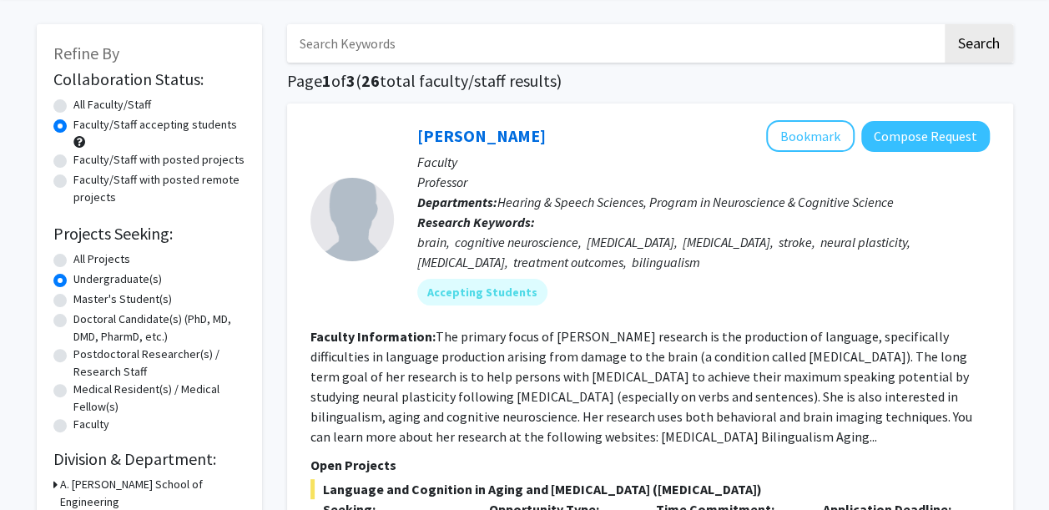
scroll to position [62, 0]
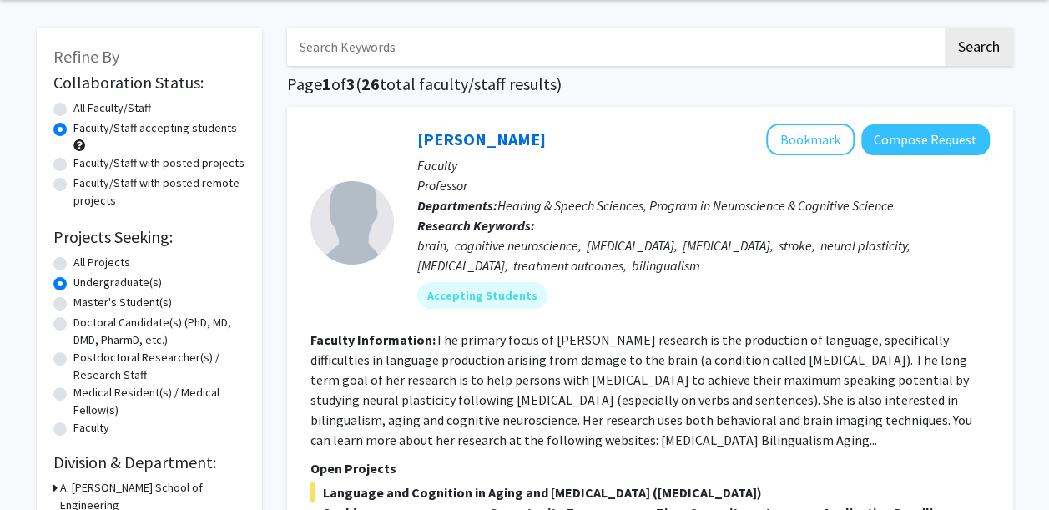
drag, startPoint x: 1048, startPoint y: 28, endPoint x: 1049, endPoint y: 52, distance: 24.2
click at [1049, 52] on html "Skip navigation Home Search Bookmarks Requests Projects Messages My Profile Cla…" at bounding box center [524, 193] width 1049 height 510
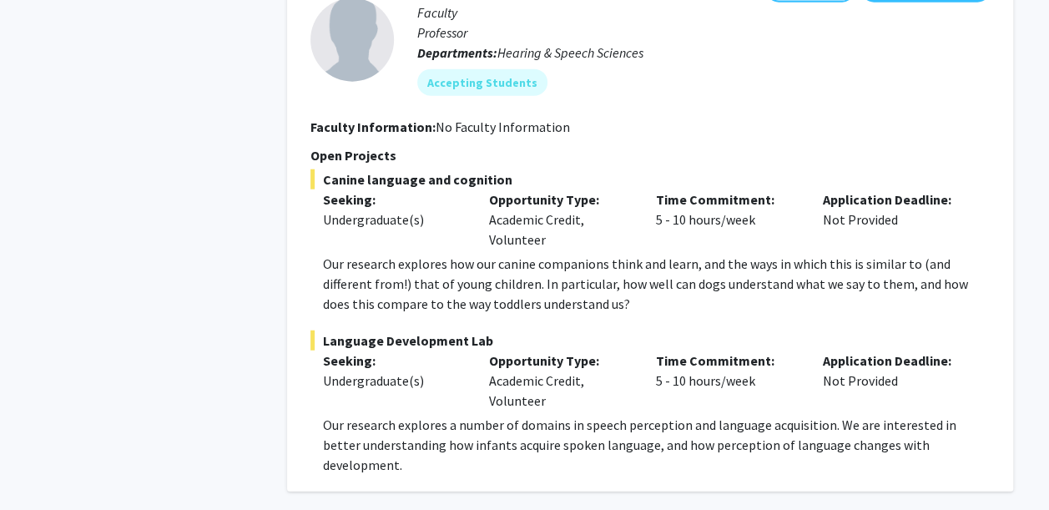
scroll to position [8321, 0]
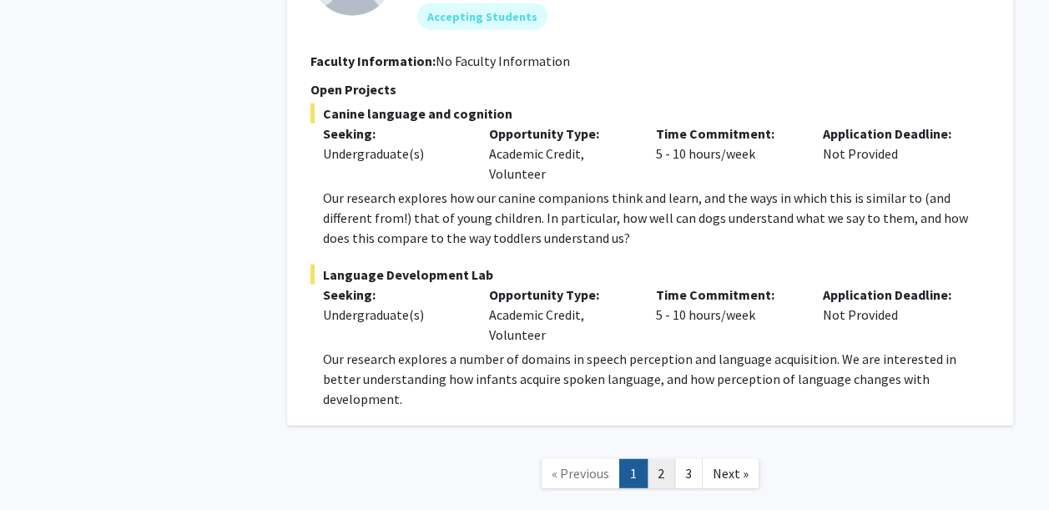
click at [660, 459] on link "2" at bounding box center [661, 473] width 28 height 29
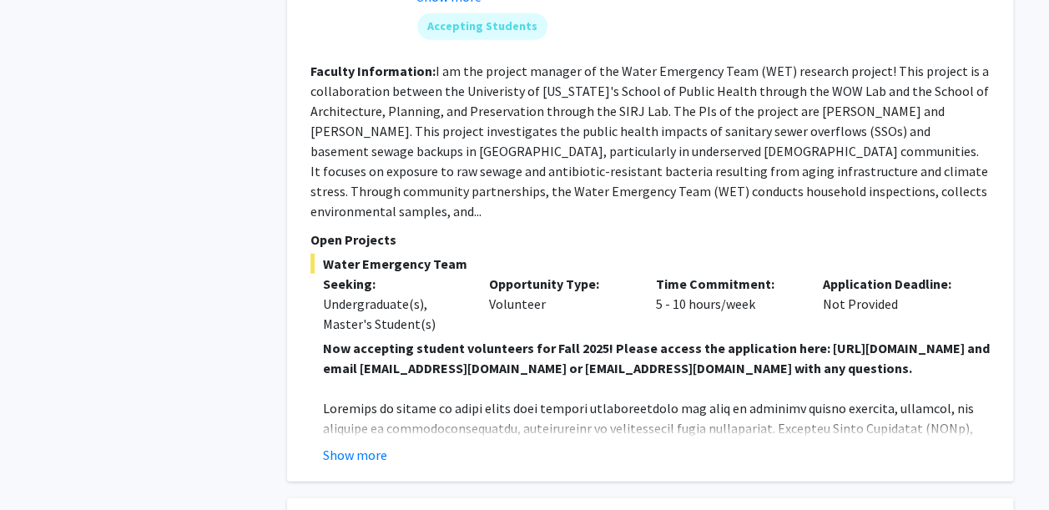
scroll to position [2036, 0]
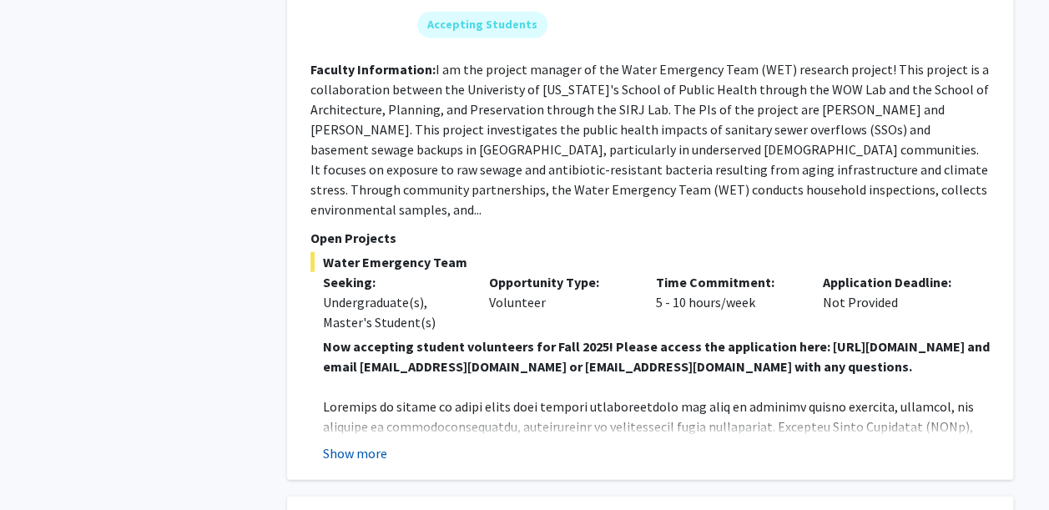
click at [346, 454] on button "Show more" at bounding box center [355, 453] width 64 height 20
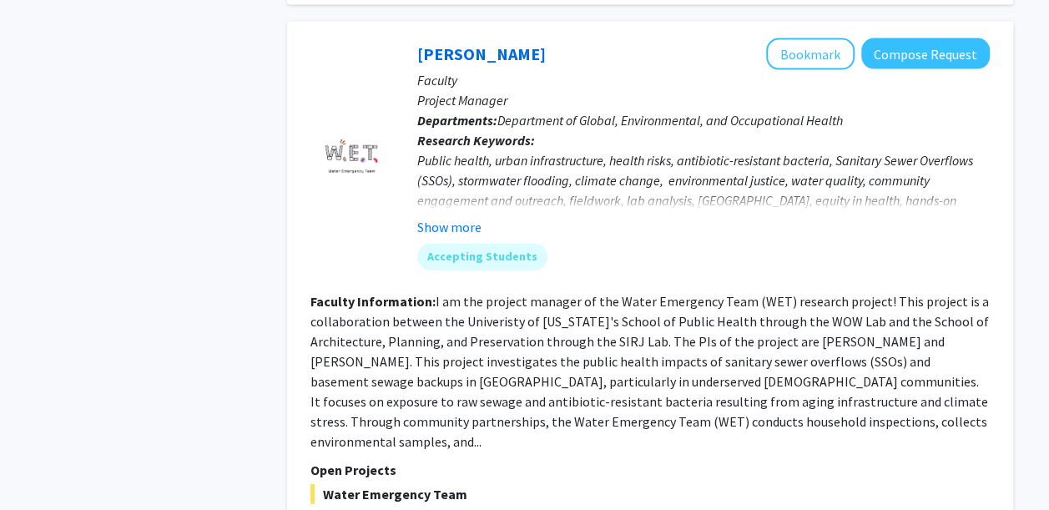
scroll to position [1803, 0]
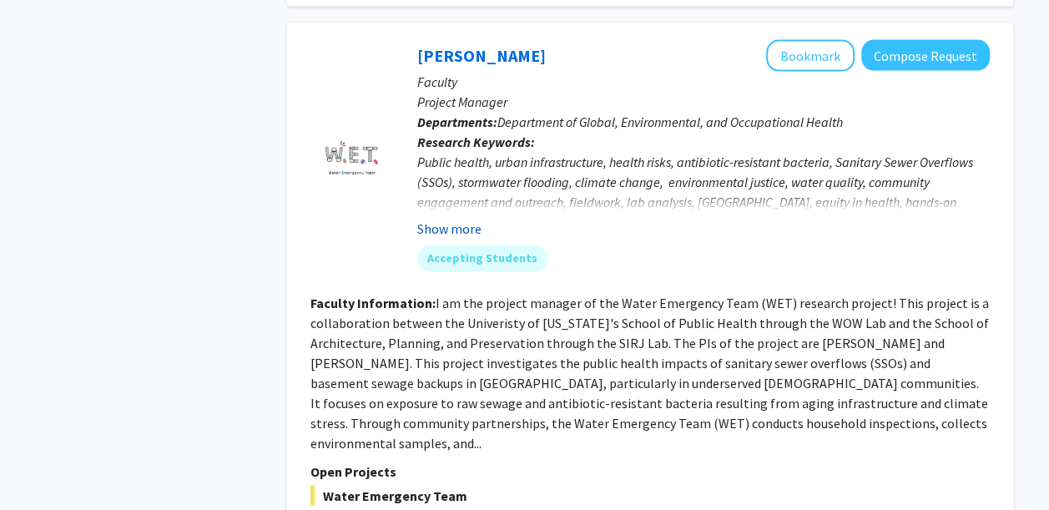
click at [460, 230] on button "Show more" at bounding box center [449, 229] width 64 height 20
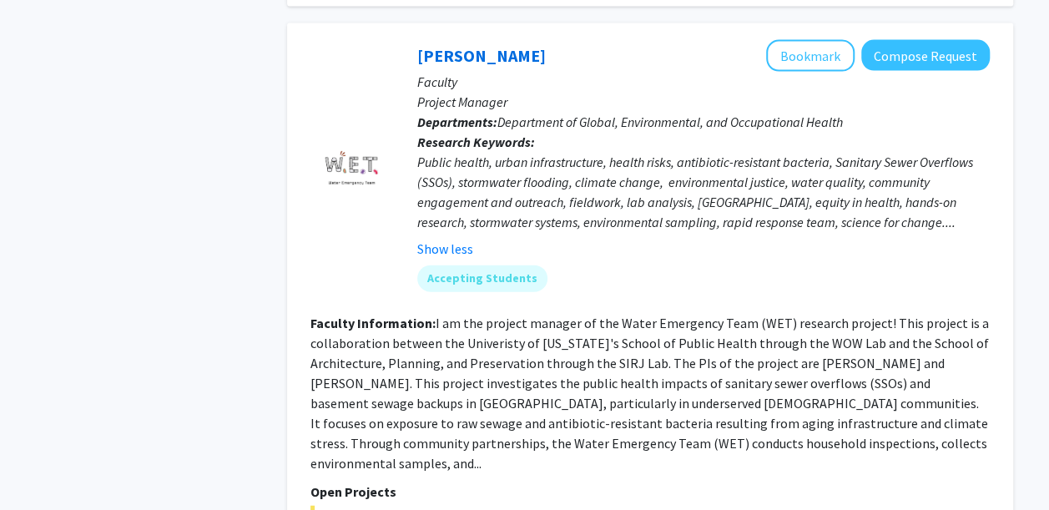
click at [629, 318] on fg-read-more "I am the project manager of the Water Emergency Team (WET) research project! Th…" at bounding box center [649, 393] width 678 height 157
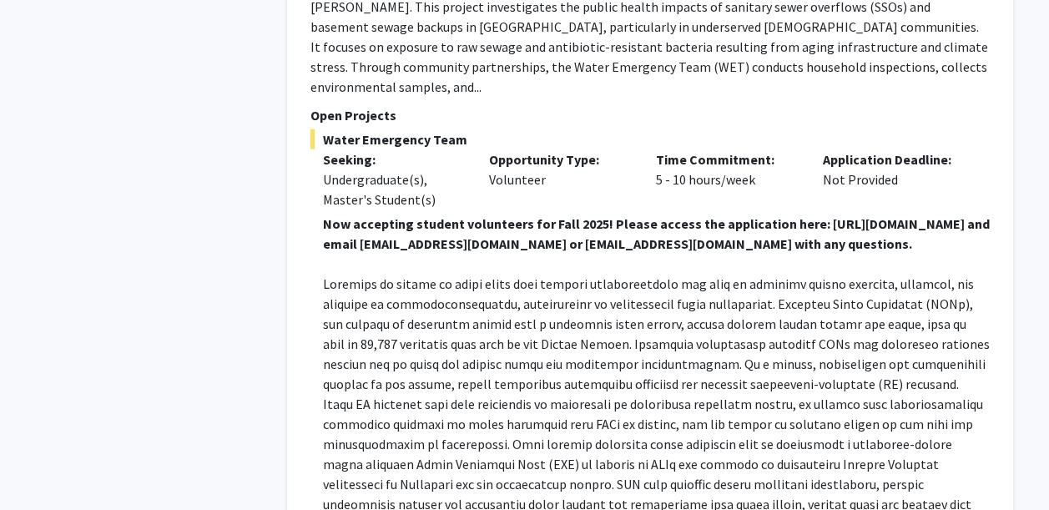
scroll to position [2170, 0]
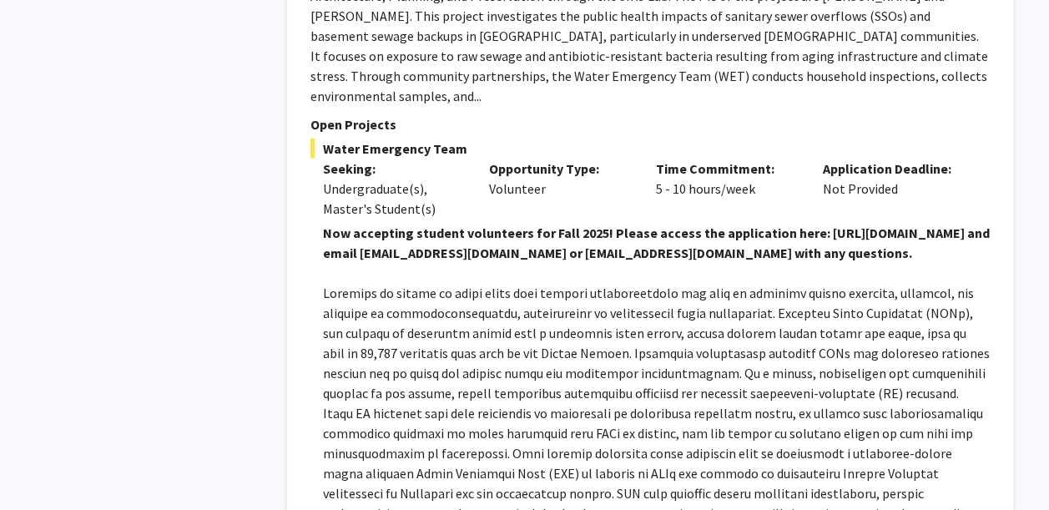
click at [796, 263] on p at bounding box center [656, 273] width 667 height 20
click at [665, 127] on p "Open Projects" at bounding box center [649, 124] width 679 height 20
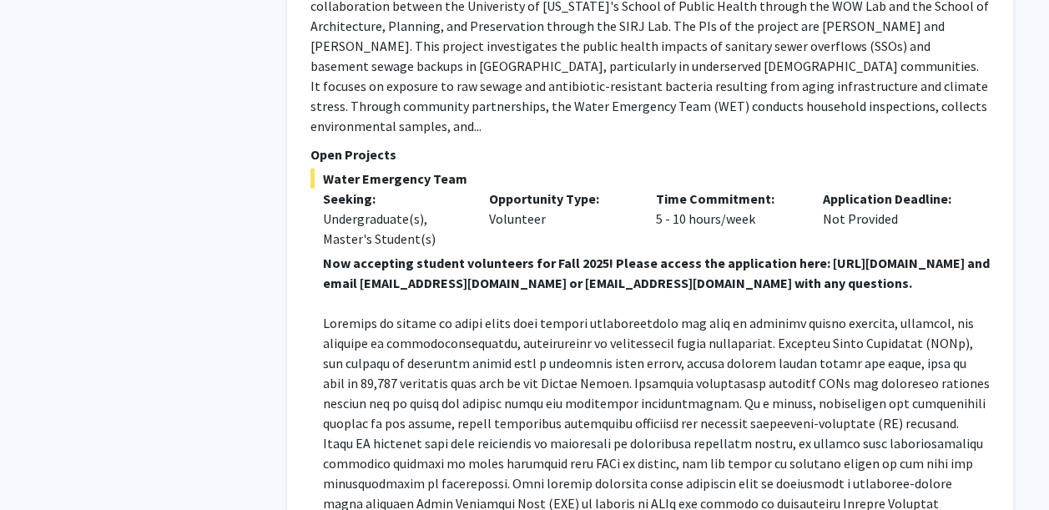
scroll to position [2136, 0]
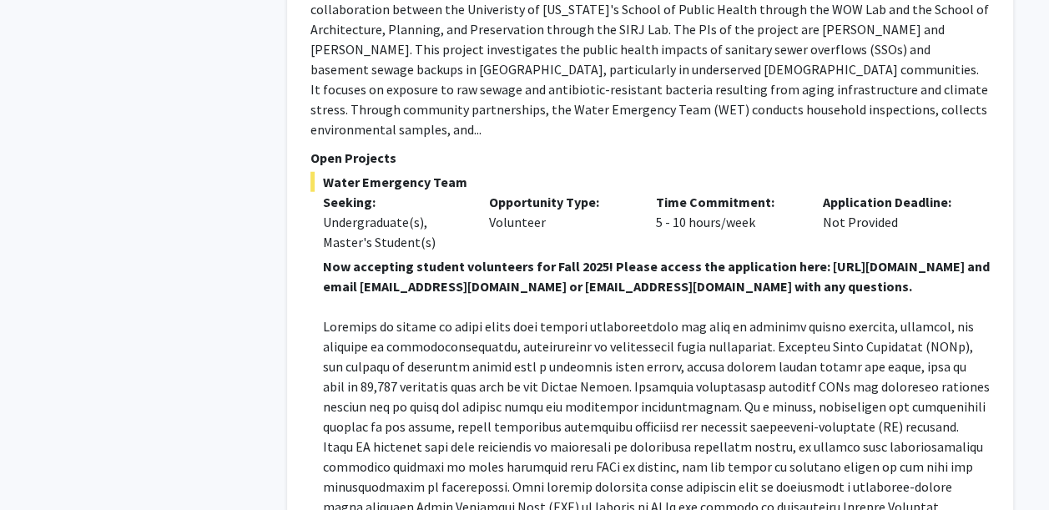
click at [665, 127] on section "Faculty Information: I am the project manager of the Water Emergency Team (WET)…" at bounding box center [649, 59] width 679 height 160
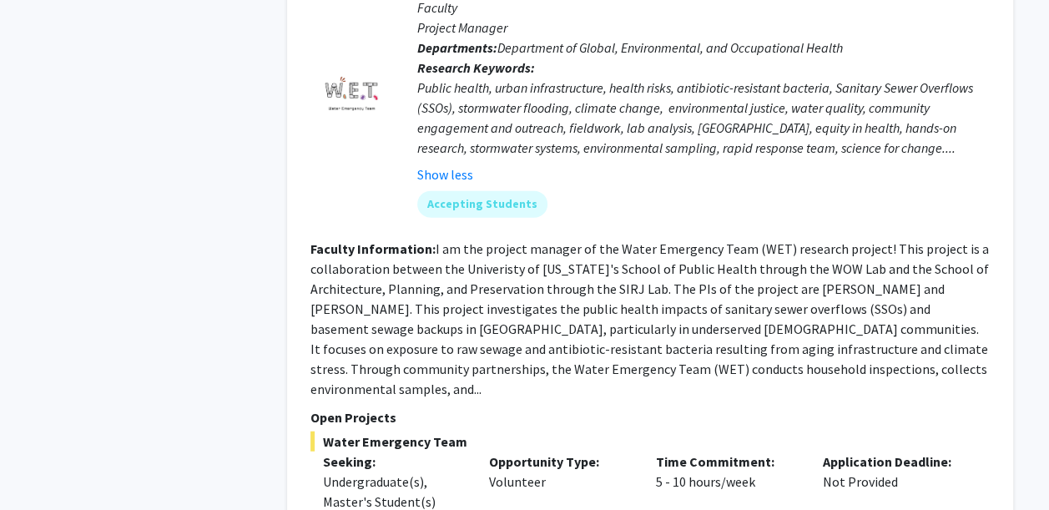
scroll to position [1803, 0]
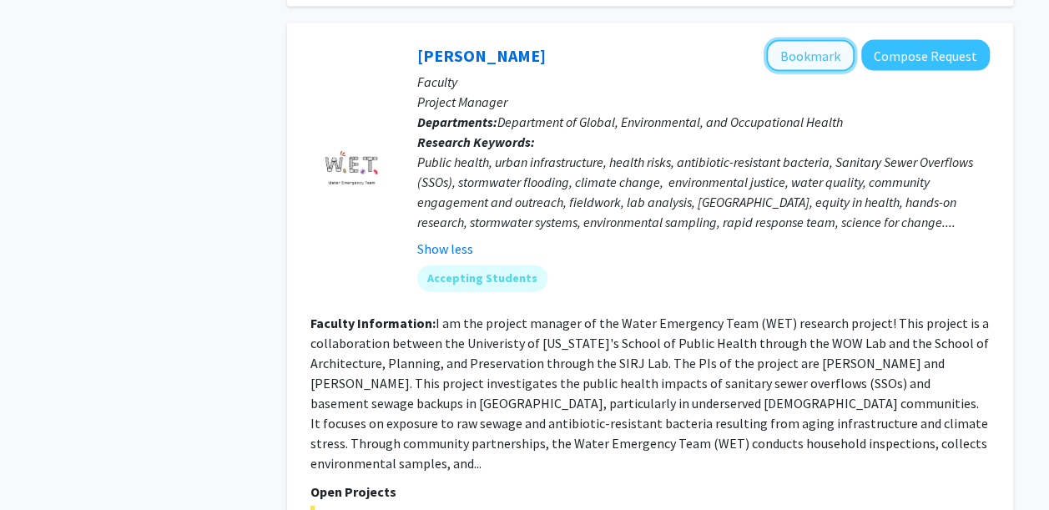
click at [811, 44] on button "Bookmark" at bounding box center [810, 56] width 88 height 32
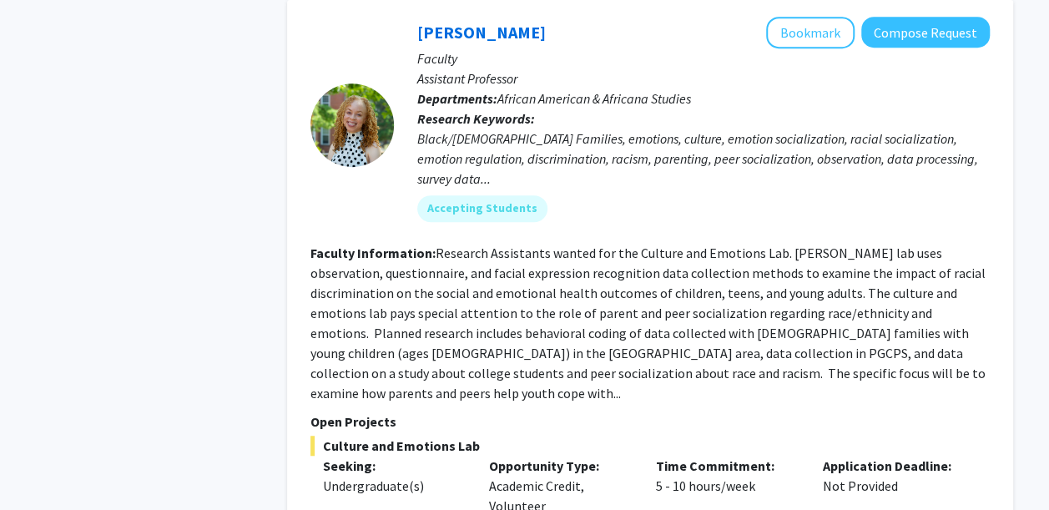
scroll to position [3445, 0]
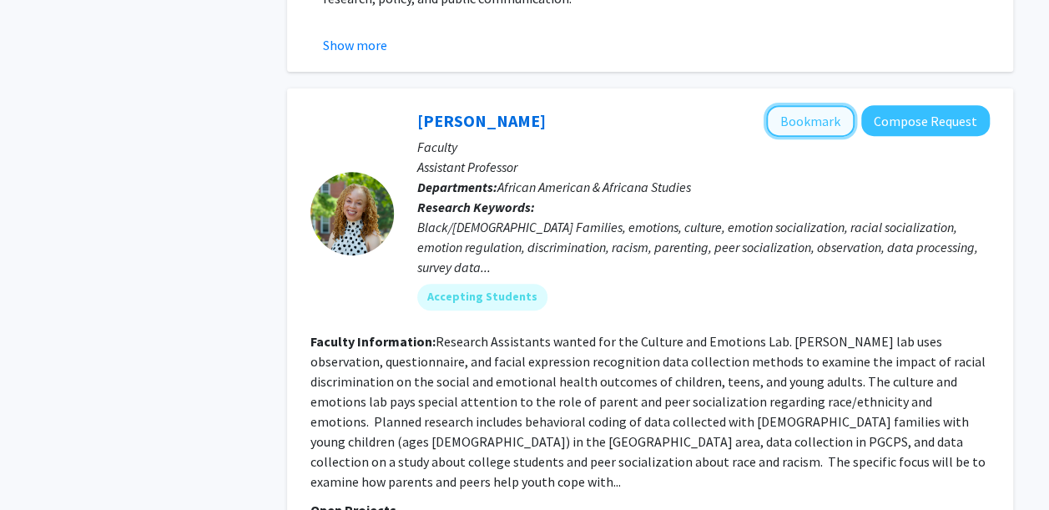
click at [794, 105] on button "Bookmark" at bounding box center [810, 121] width 88 height 32
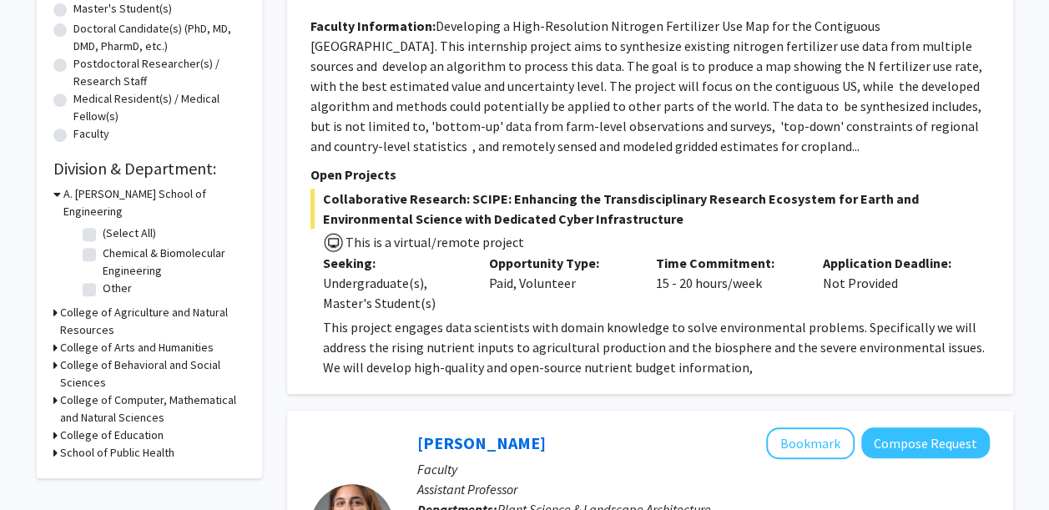
scroll to position [367, 0]
